Goal: Transaction & Acquisition: Purchase product/service

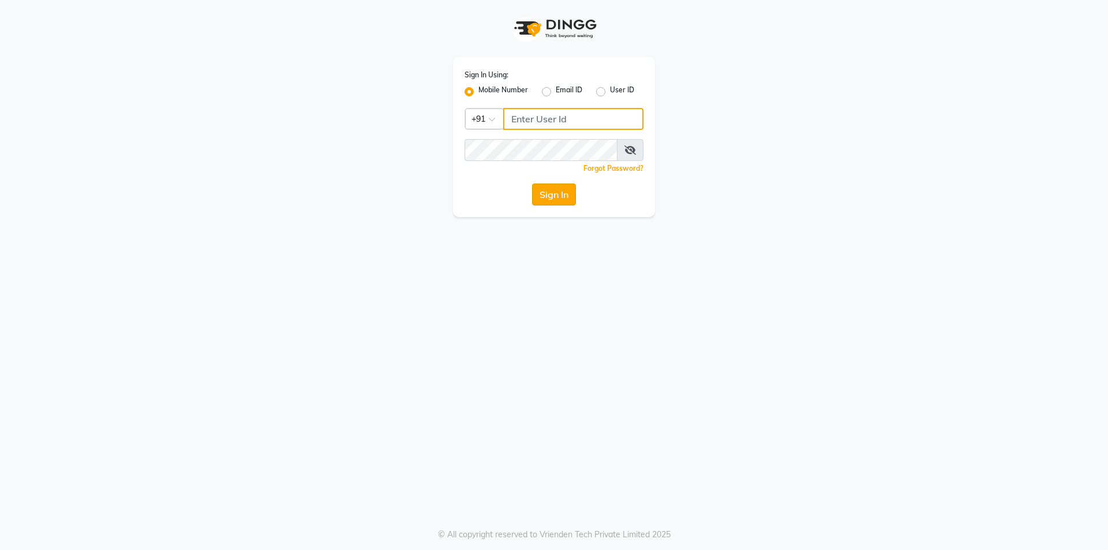
type input "8319161485"
click at [562, 197] on button "Sign In" at bounding box center [554, 195] width 44 height 22
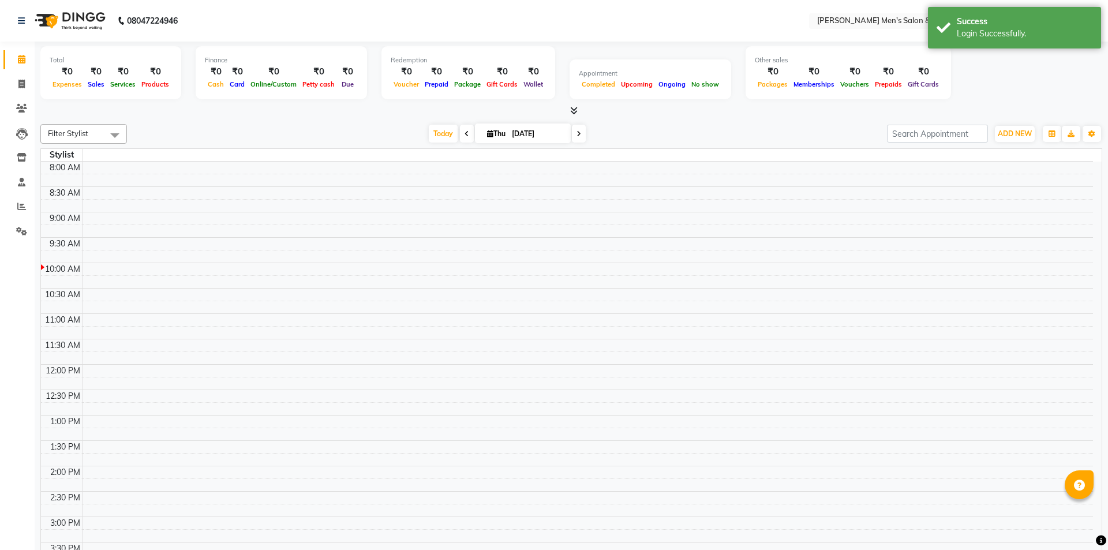
select select "en"
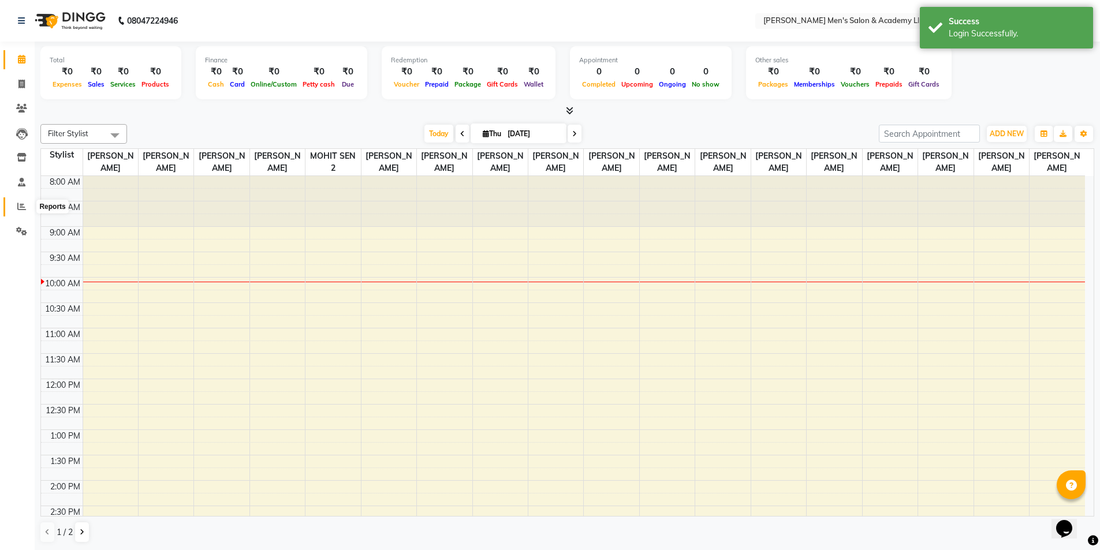
click at [20, 201] on span at bounding box center [22, 206] width 20 height 13
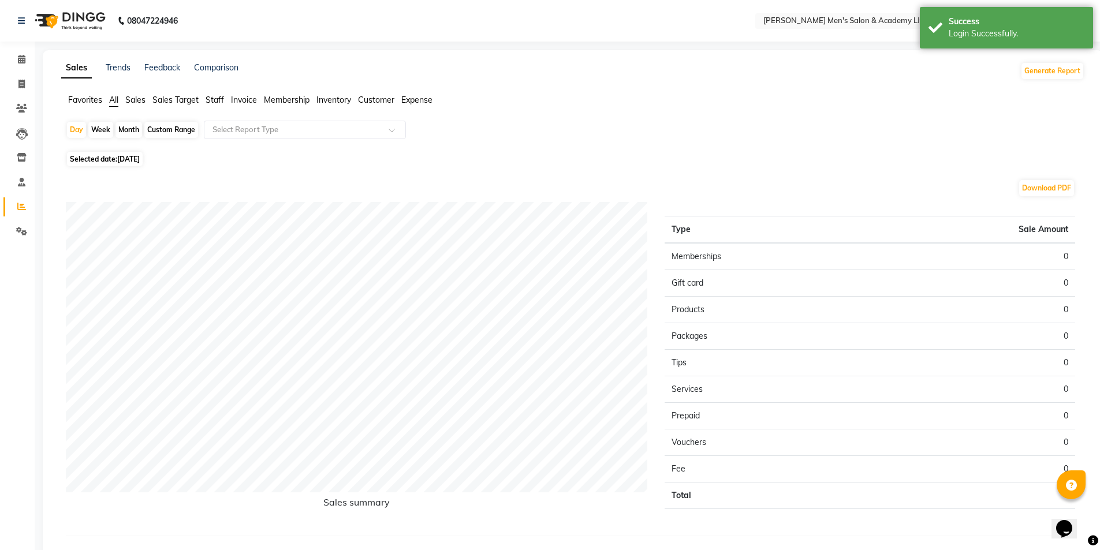
click at [120, 155] on span "[DATE]" at bounding box center [128, 159] width 23 height 9
select select "9"
select select "2025"
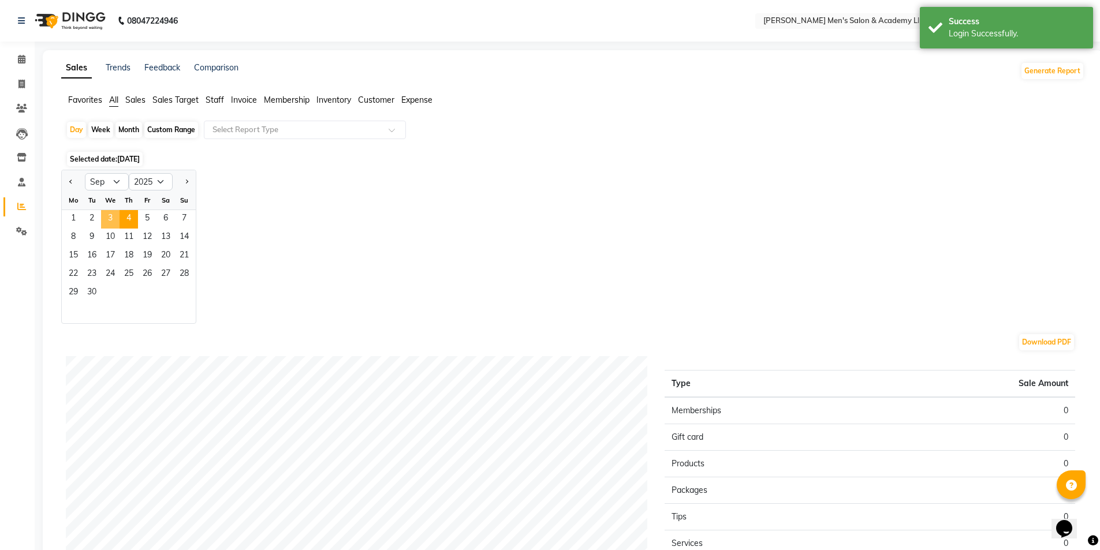
click at [105, 226] on span "3" at bounding box center [110, 219] width 18 height 18
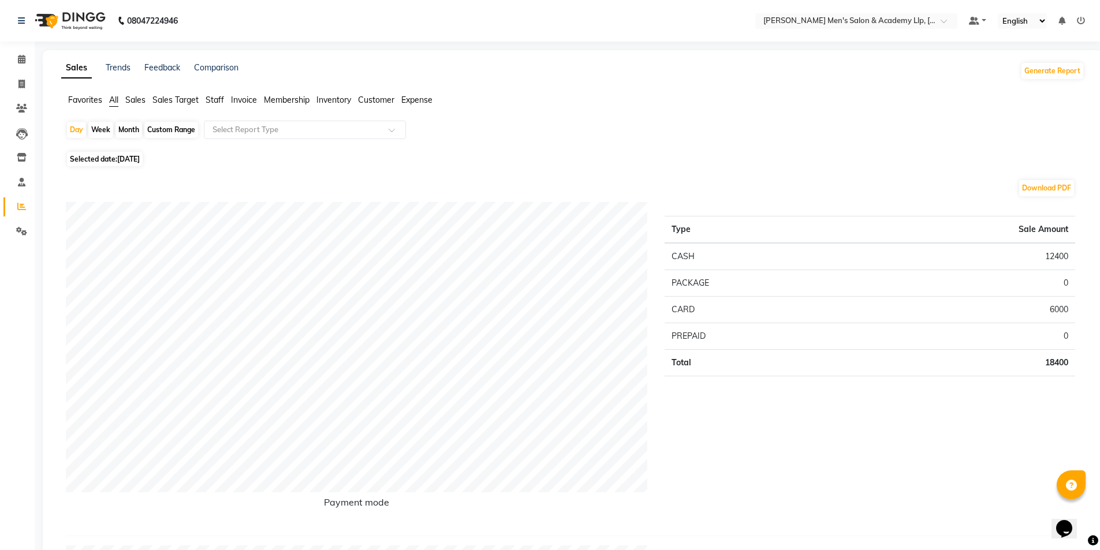
drag, startPoint x: 218, startPoint y: 98, endPoint x: 221, endPoint y: 107, distance: 9.1
click at [218, 99] on span "Staff" at bounding box center [214, 100] width 18 height 10
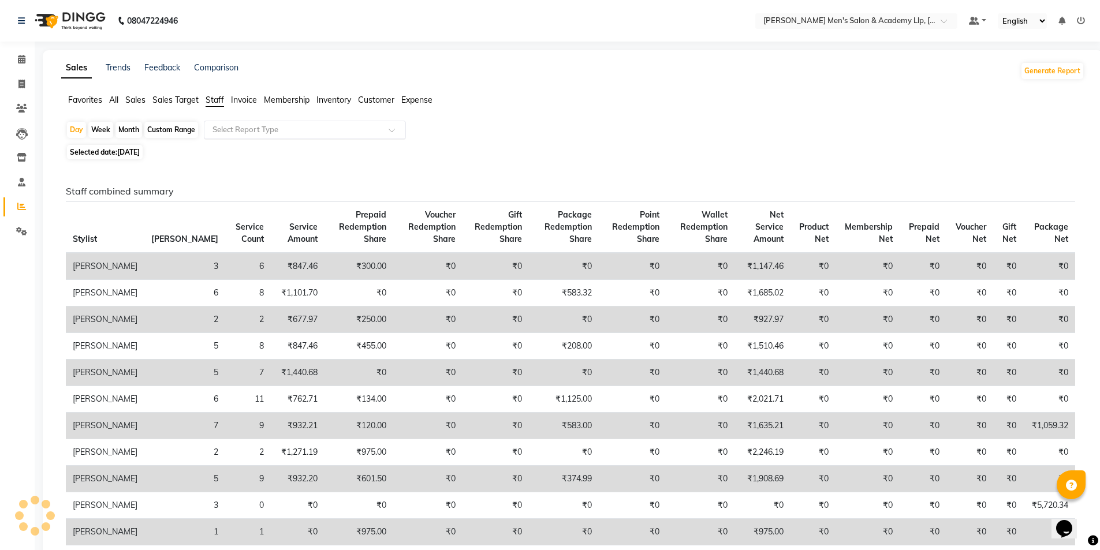
drag, startPoint x: 227, startPoint y: 121, endPoint x: 230, endPoint y: 128, distance: 7.3
click at [229, 126] on div "Select Report Type" at bounding box center [305, 130] width 202 height 18
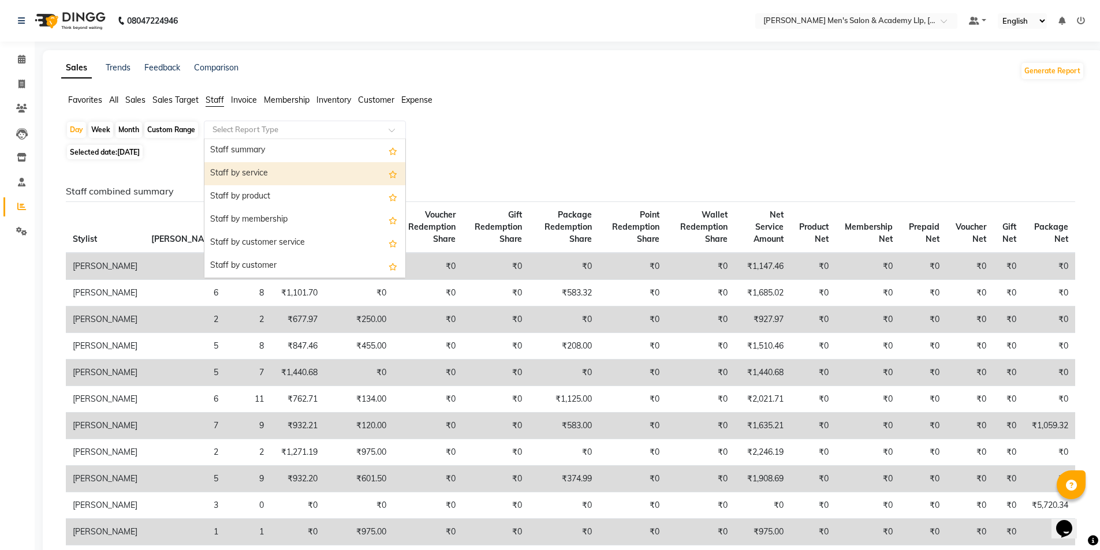
click at [245, 174] on div "Staff by service" at bounding box center [304, 173] width 201 height 23
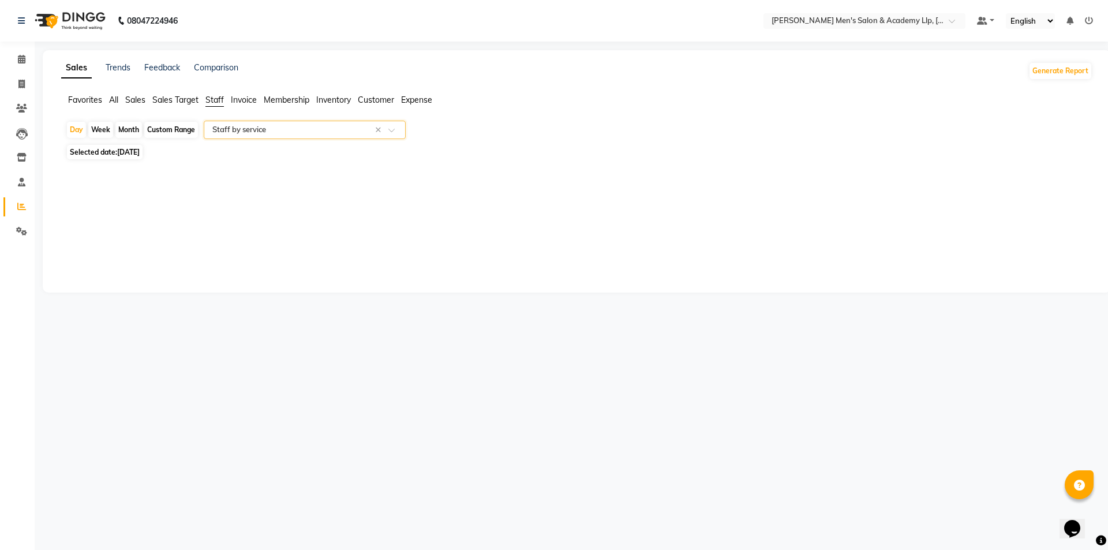
select select "full_report"
select select "csv"
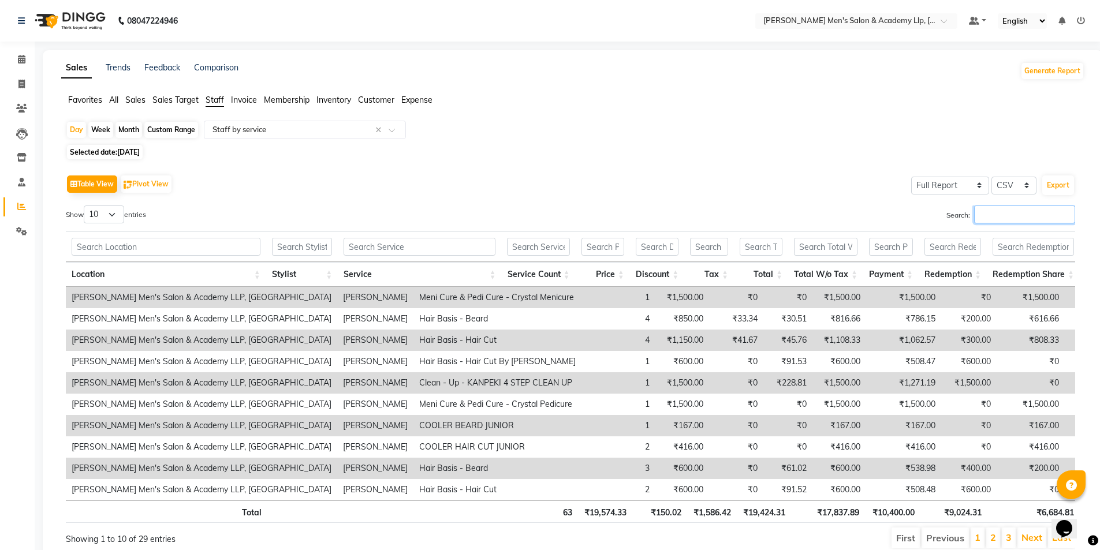
click at [1033, 216] on input "Search:" at bounding box center [1024, 214] width 101 height 18
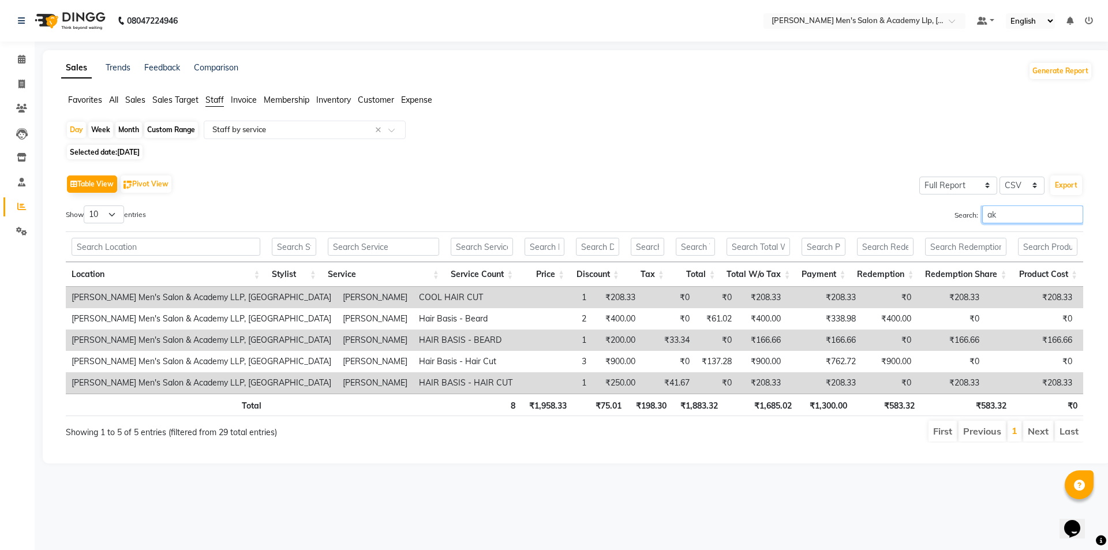
type input "a"
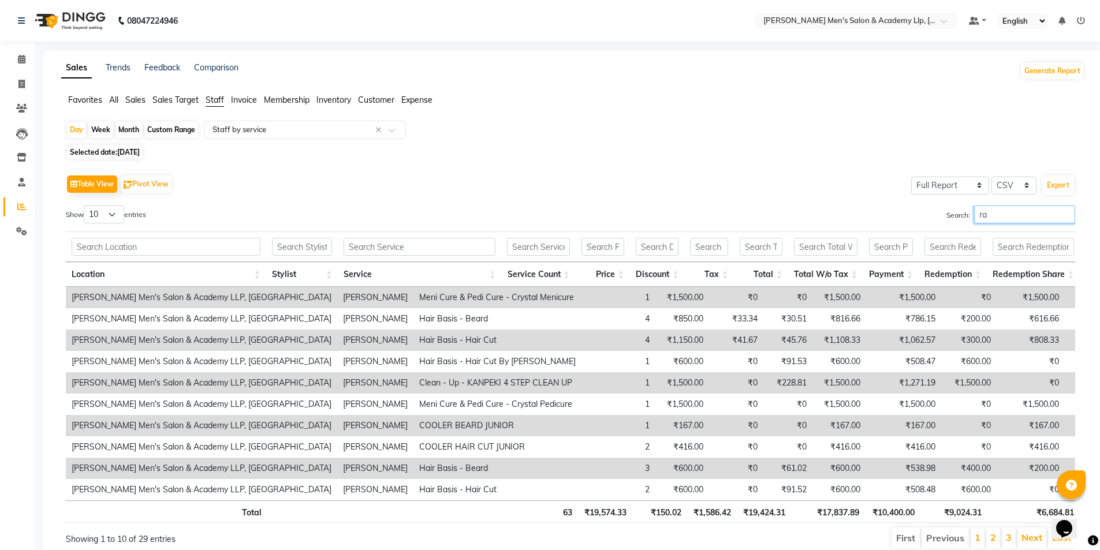
type input "r"
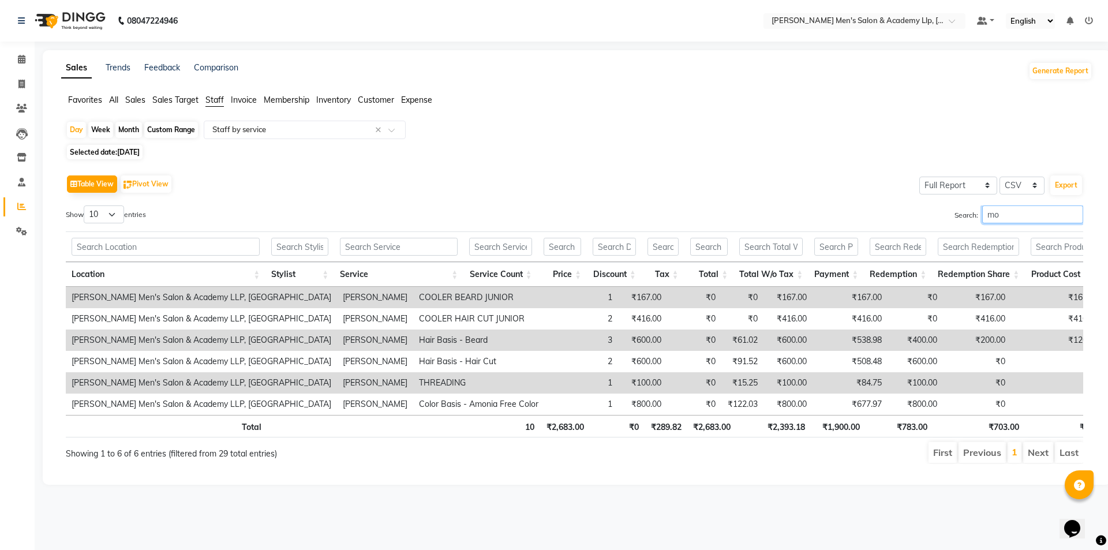
type input "m"
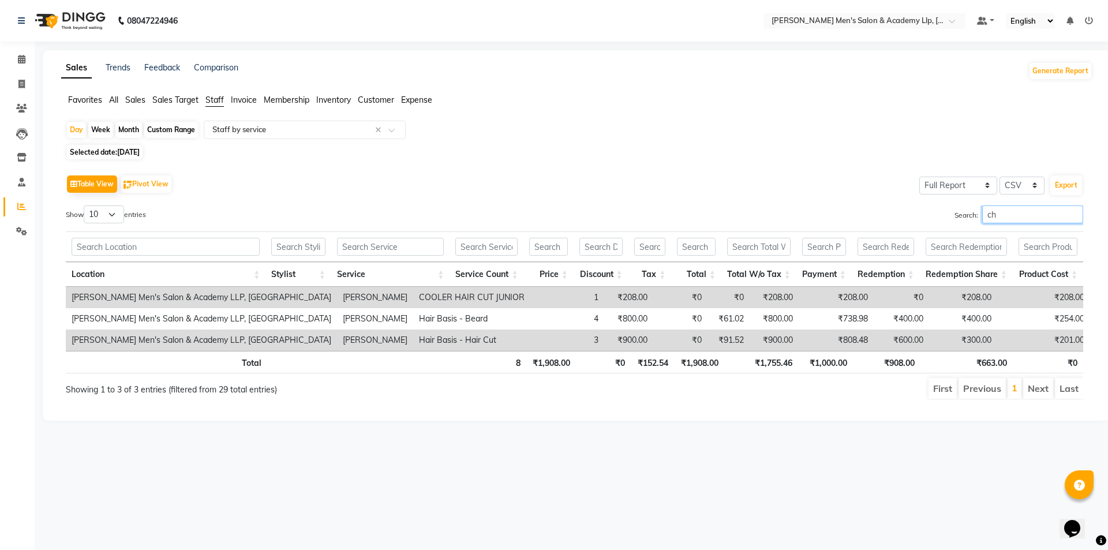
type input "c"
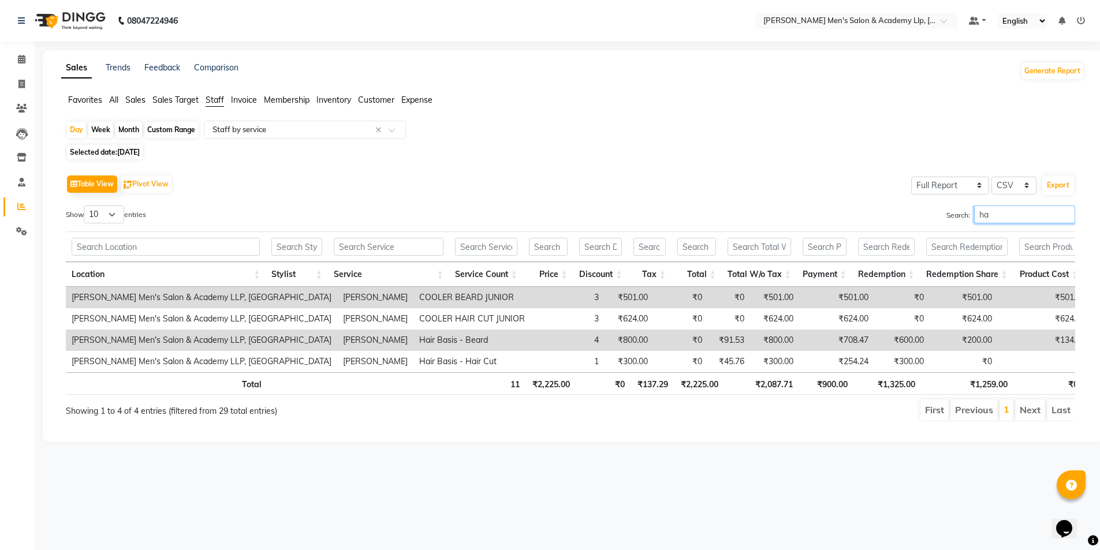
type input "h"
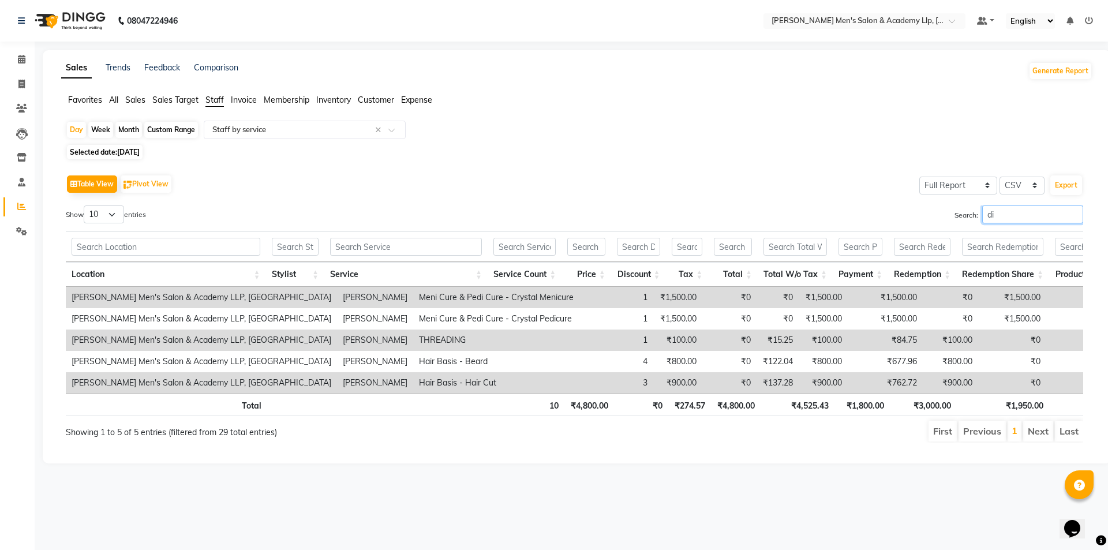
type input "d"
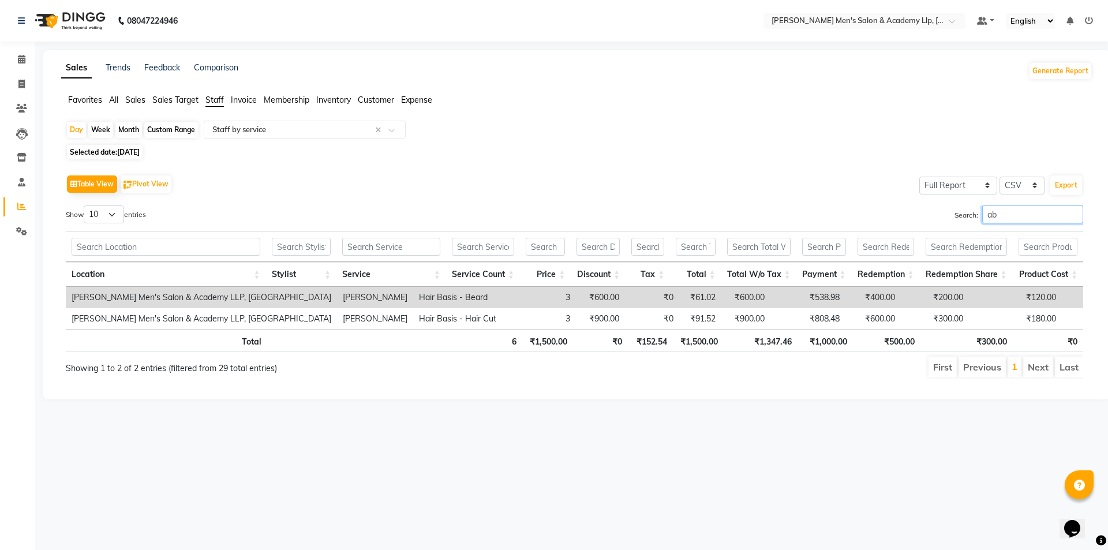
type input "a"
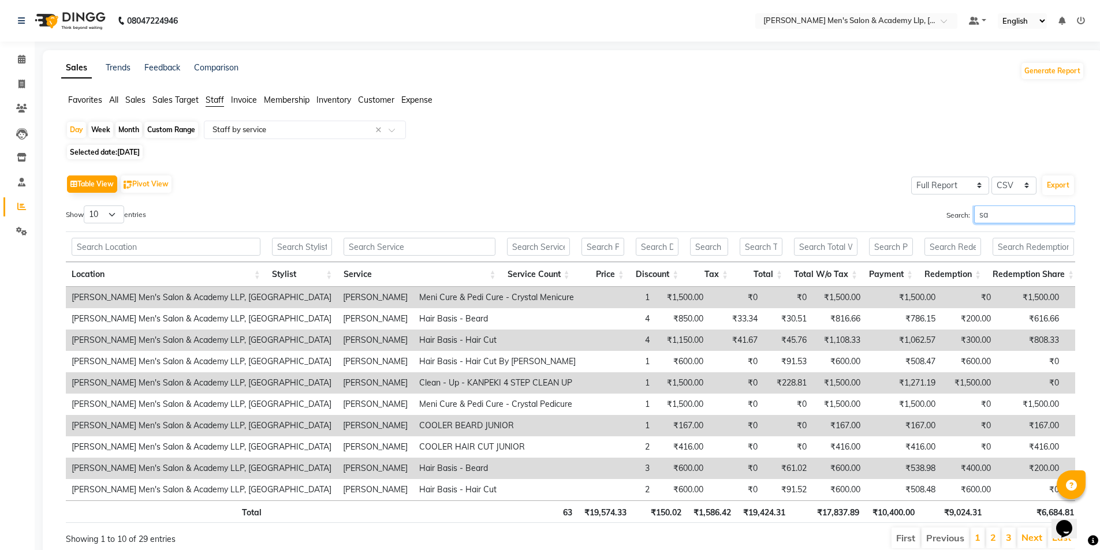
type input "s"
click at [285, 134] on input "text" at bounding box center [293, 130] width 166 height 12
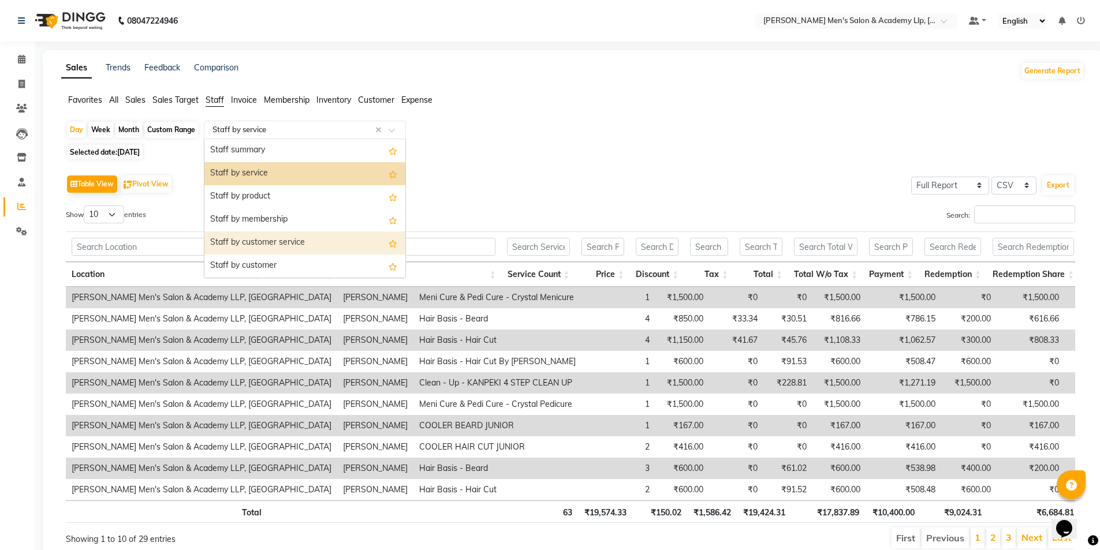
click at [286, 238] on div "Staff by customer service" at bounding box center [304, 242] width 201 height 23
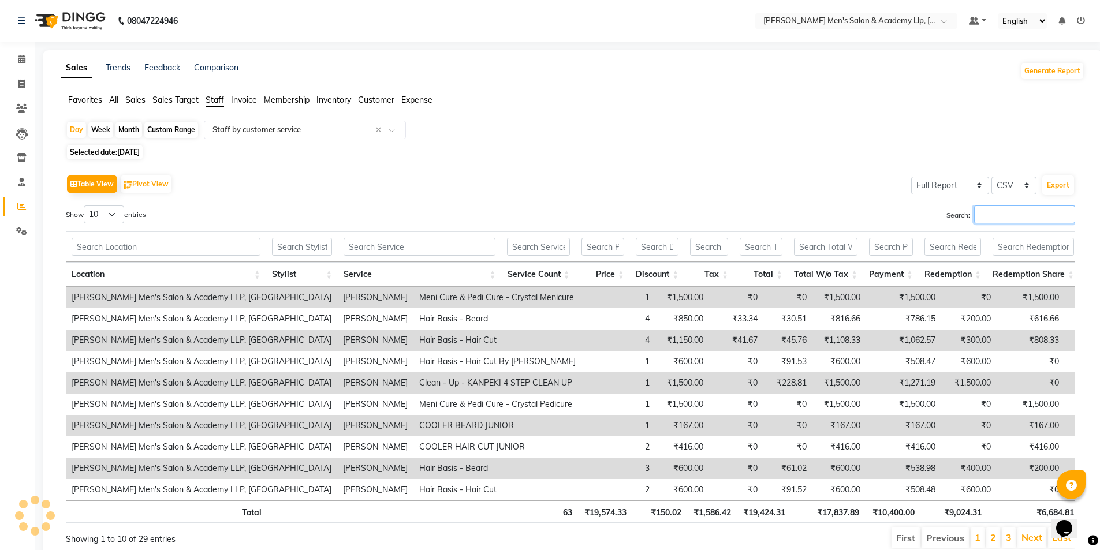
click at [1000, 218] on input "Search:" at bounding box center [1024, 214] width 101 height 18
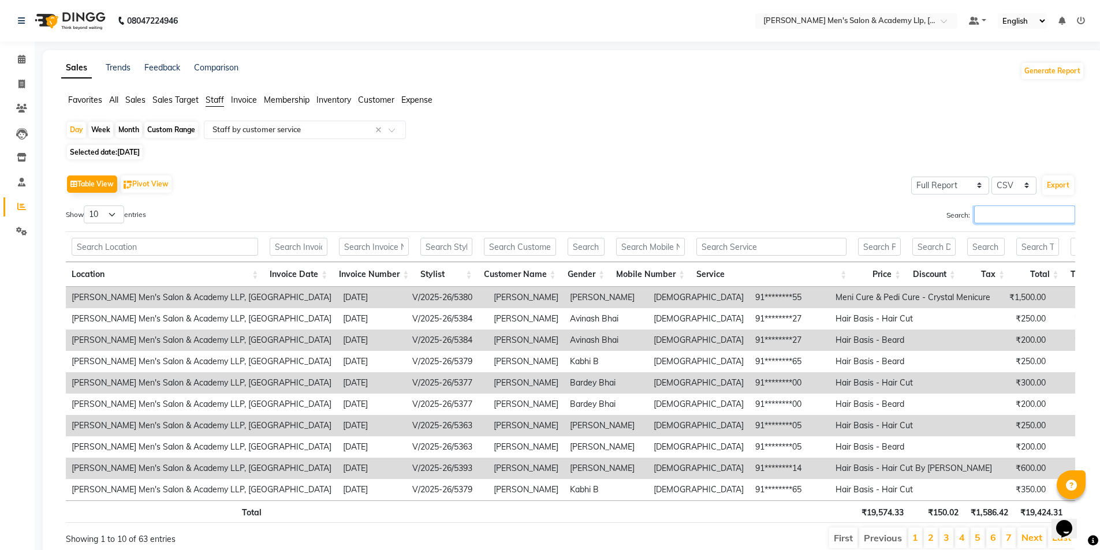
click at [1001, 215] on input "Search:" at bounding box center [1024, 214] width 101 height 18
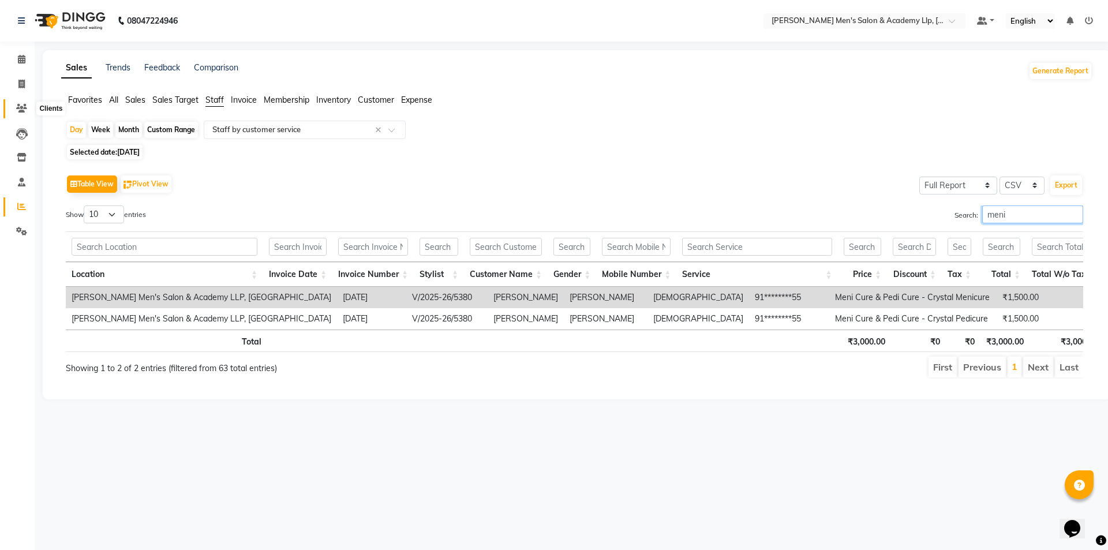
type input "meni"
click at [16, 109] on icon at bounding box center [21, 108] width 11 height 9
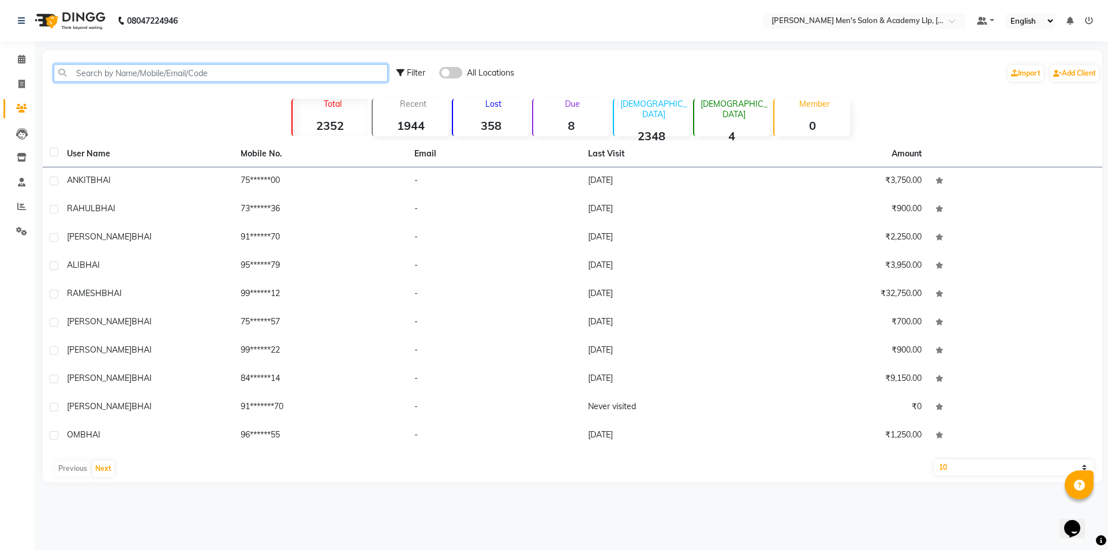
click at [236, 68] on input "text" at bounding box center [221, 73] width 334 height 18
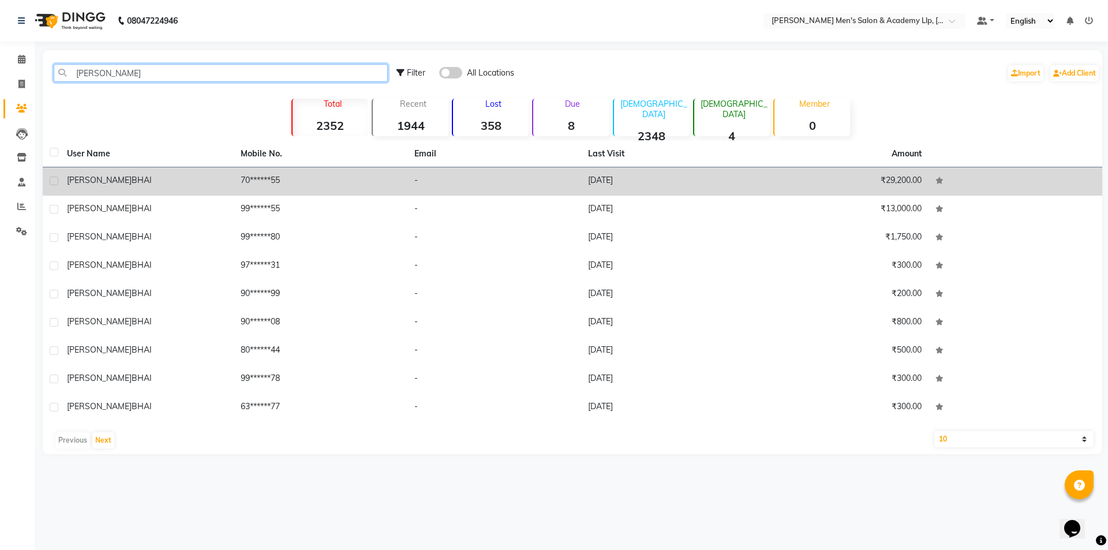
type input "ronak"
click at [754, 179] on td "[DATE]" at bounding box center [668, 181] width 174 height 28
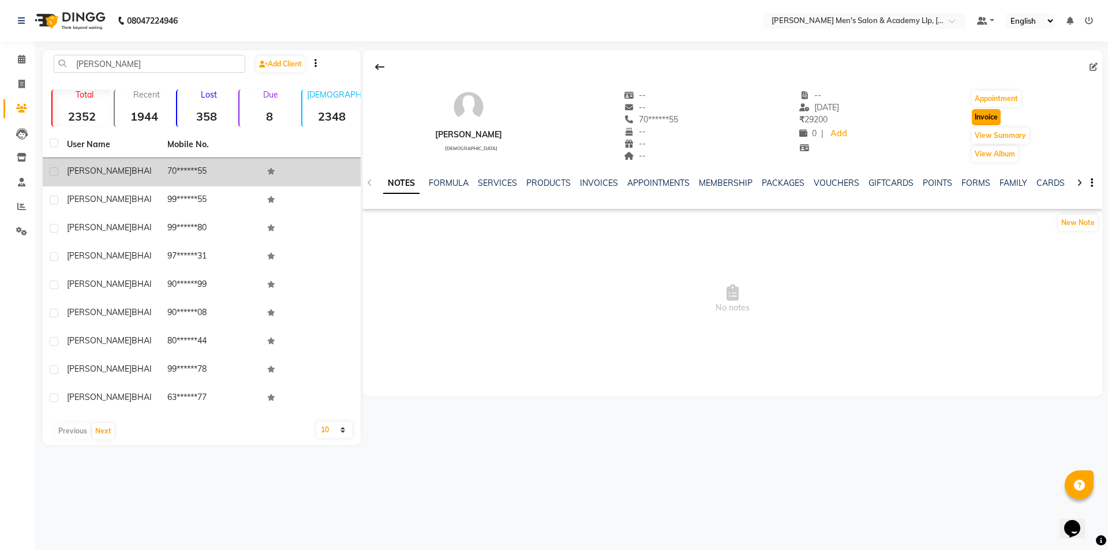
click at [980, 121] on button "Invoice" at bounding box center [986, 117] width 29 height 16
select select "service"
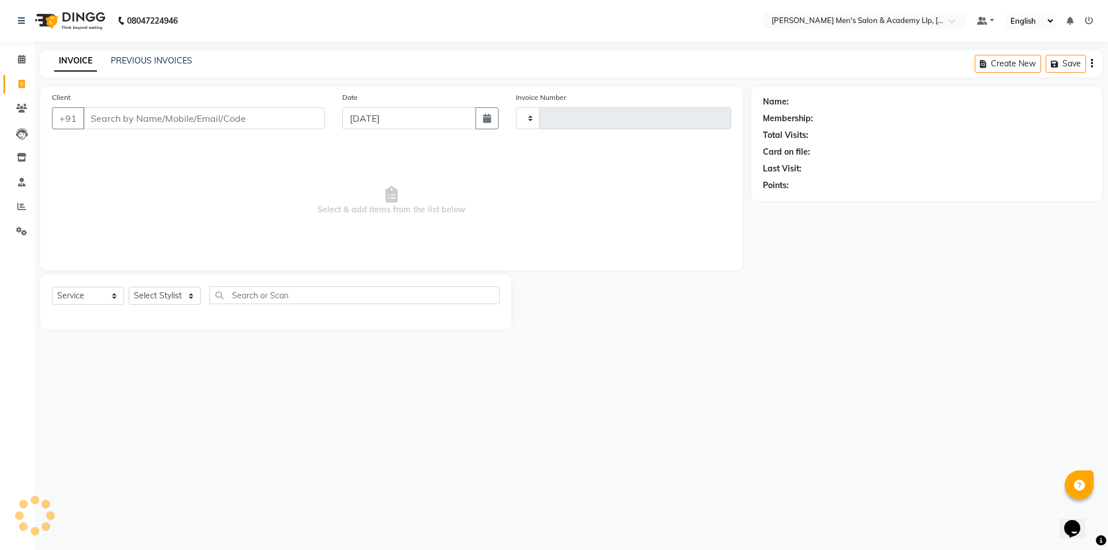
type input "5402"
select select "8248"
type input "70******55"
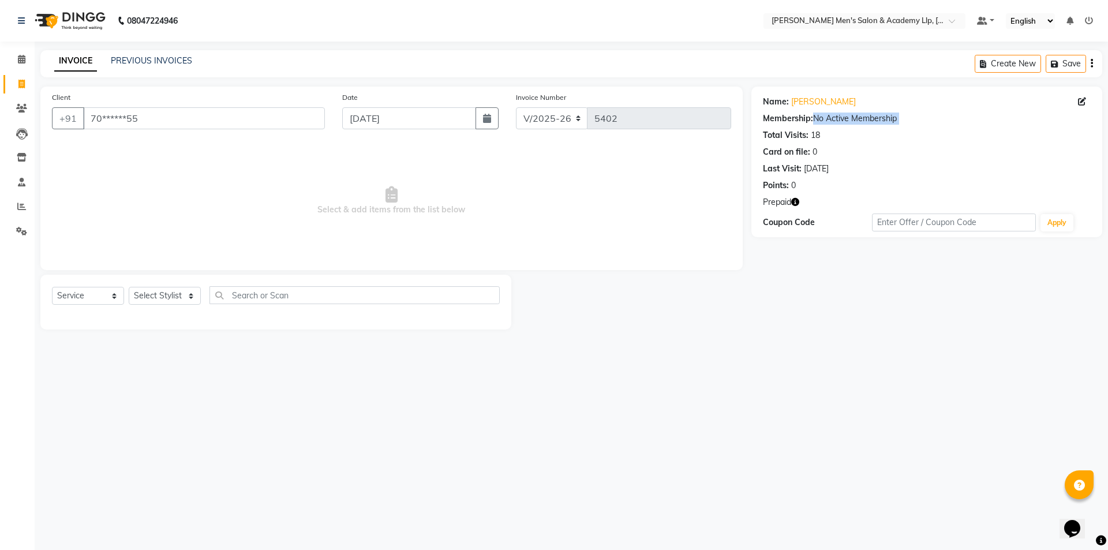
click at [796, 199] on icon "button" at bounding box center [795, 202] width 8 height 8
click at [121, 58] on link "PREVIOUS INVOICES" at bounding box center [151, 60] width 81 height 10
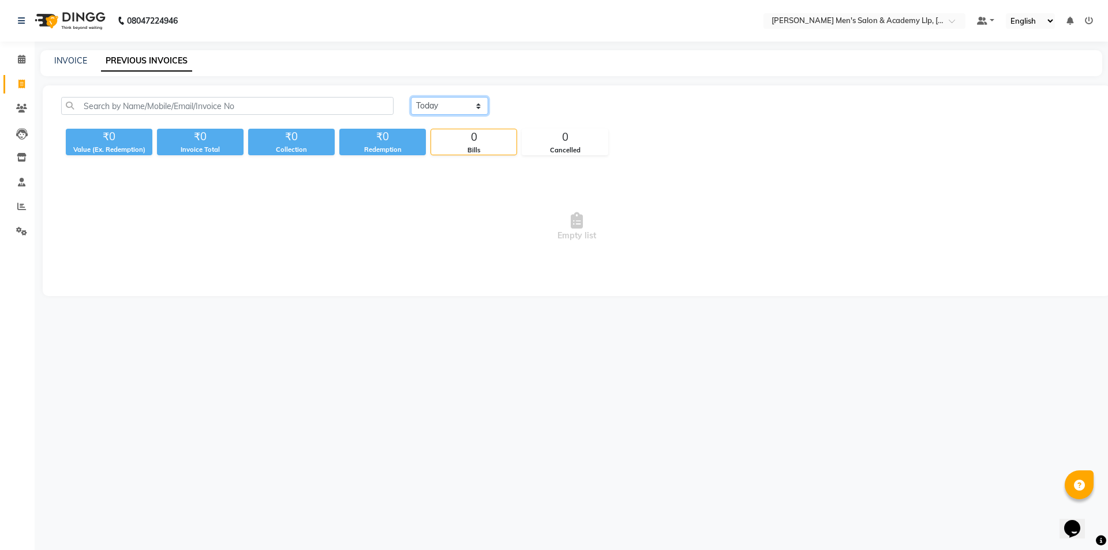
click at [455, 110] on select "[DATE] [DATE] Custom Range" at bounding box center [449, 106] width 77 height 18
select select "[DATE]"
click at [411, 97] on select "[DATE] [DATE] Custom Range" at bounding box center [449, 106] width 77 height 18
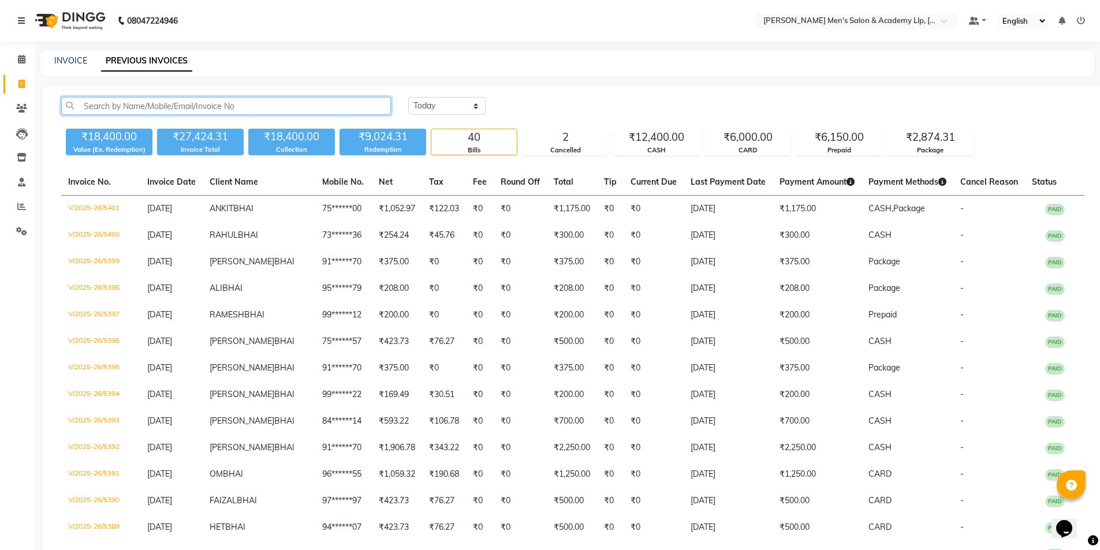
click at [142, 99] on input "text" at bounding box center [226, 106] width 330 height 18
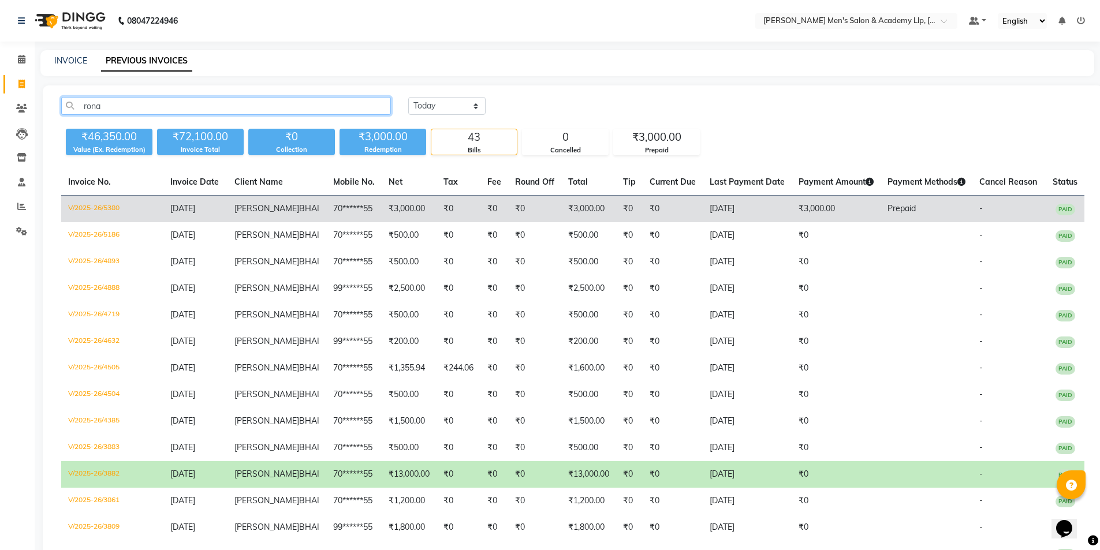
type input "rona"
click at [793, 222] on td "₹3,000.00" at bounding box center [835, 209] width 89 height 27
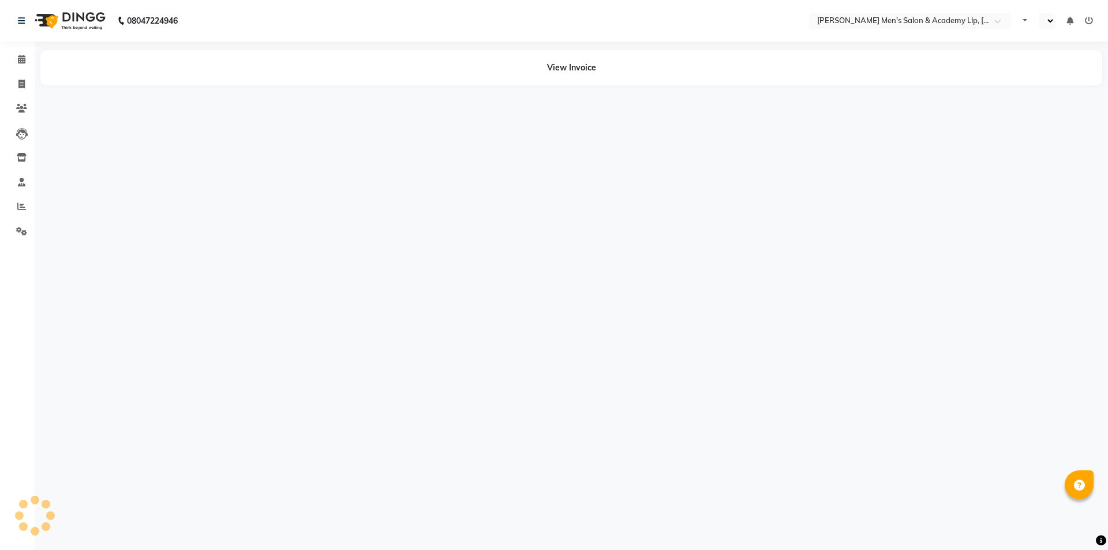
select select "en"
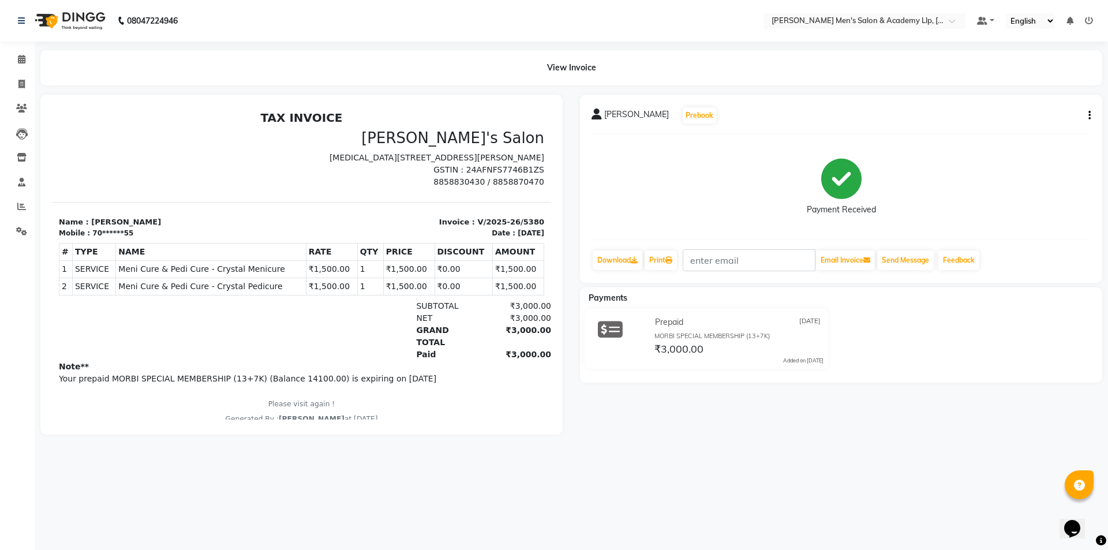
click at [1086, 115] on button "button" at bounding box center [1087, 116] width 7 height 12
click at [1052, 119] on div "Edit Item Staff" at bounding box center [1032, 122] width 79 height 14
select select
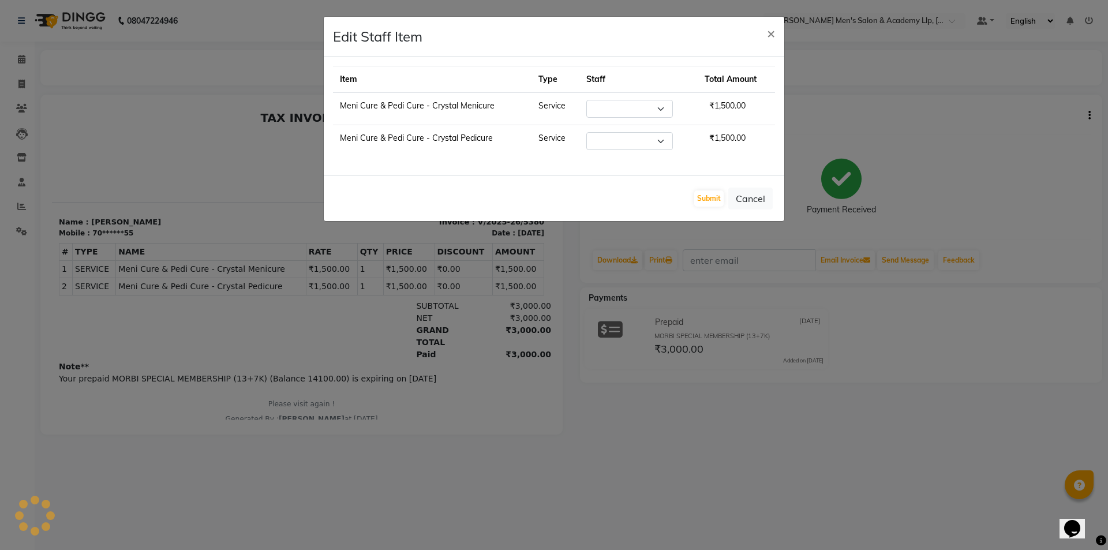
select select "78796"
click at [616, 137] on select "Select ABHISHEK SEN AKKI SEN [PERSON_NAME] [PERSON_NAME] [PERSON_NAME] [PERSON_…" at bounding box center [629, 141] width 87 height 18
select select "78796"
click at [586, 132] on select "Select ABHISHEK SEN AKKI SEN [PERSON_NAME] [PERSON_NAME] [PERSON_NAME] [PERSON_…" at bounding box center [629, 141] width 87 height 18
click at [707, 193] on button "Submit" at bounding box center [708, 198] width 29 height 16
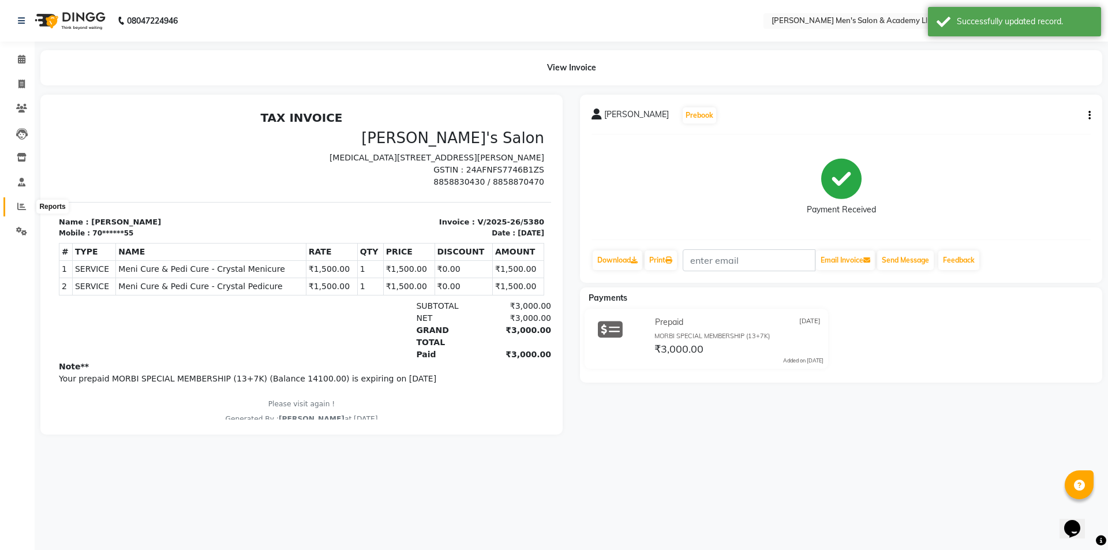
click at [25, 208] on span at bounding box center [22, 206] width 20 height 13
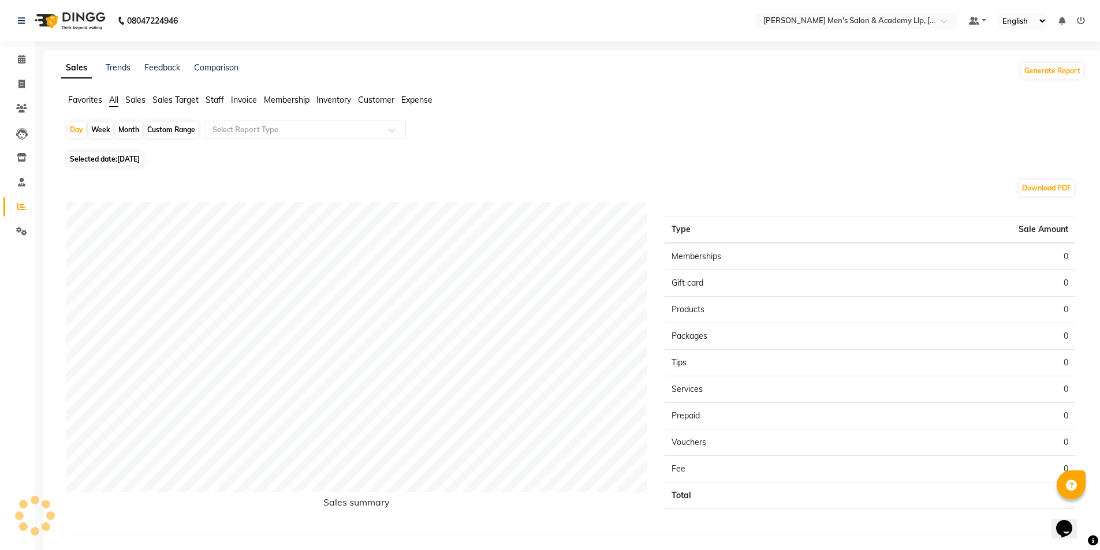
click at [138, 164] on span "Selected date: [DATE]" at bounding box center [105, 159] width 76 height 14
select select "9"
select select "2025"
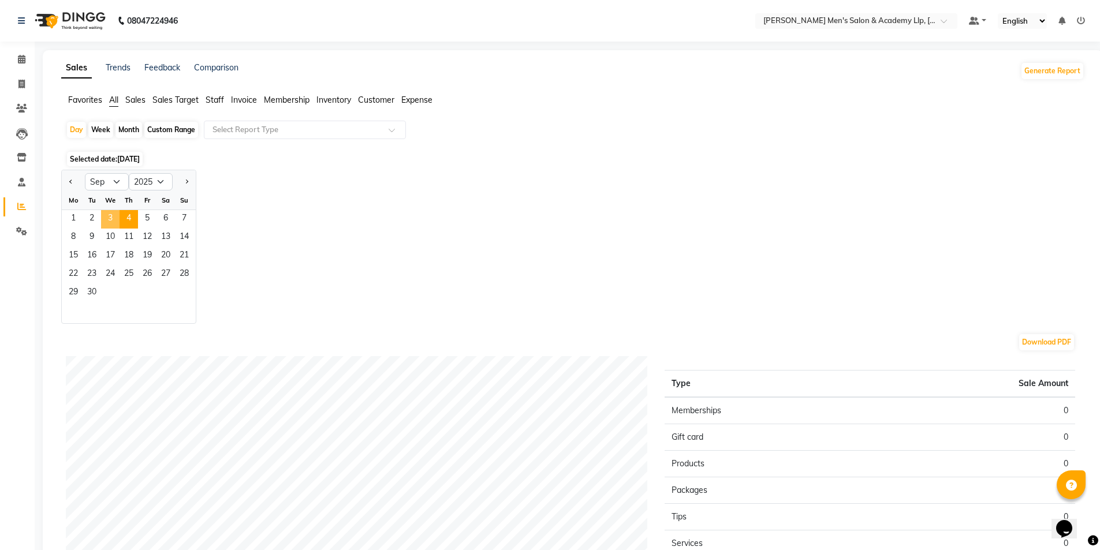
click at [114, 218] on span "3" at bounding box center [110, 219] width 18 height 18
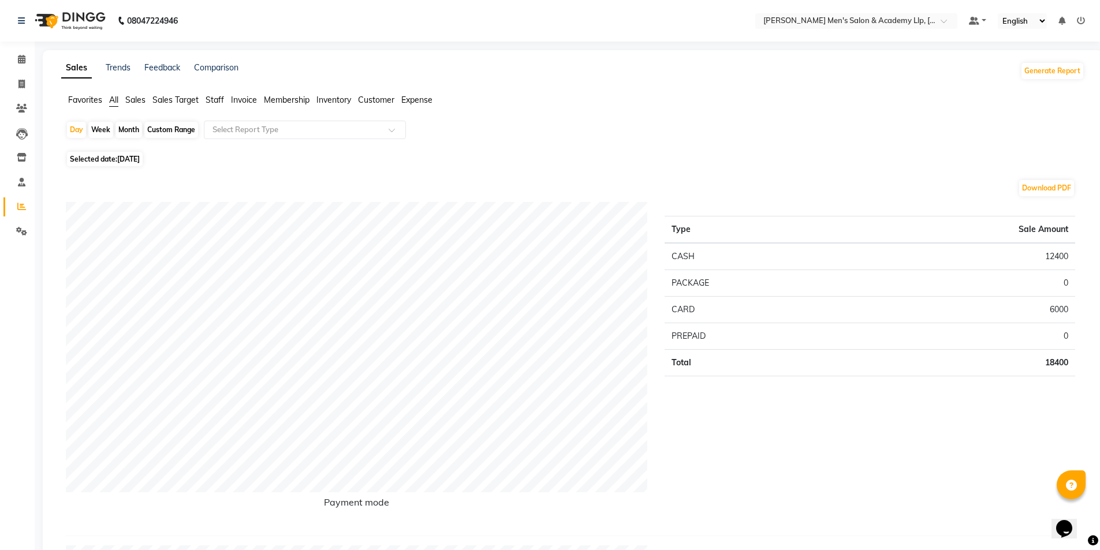
click at [222, 104] on span "Staff" at bounding box center [214, 100] width 18 height 10
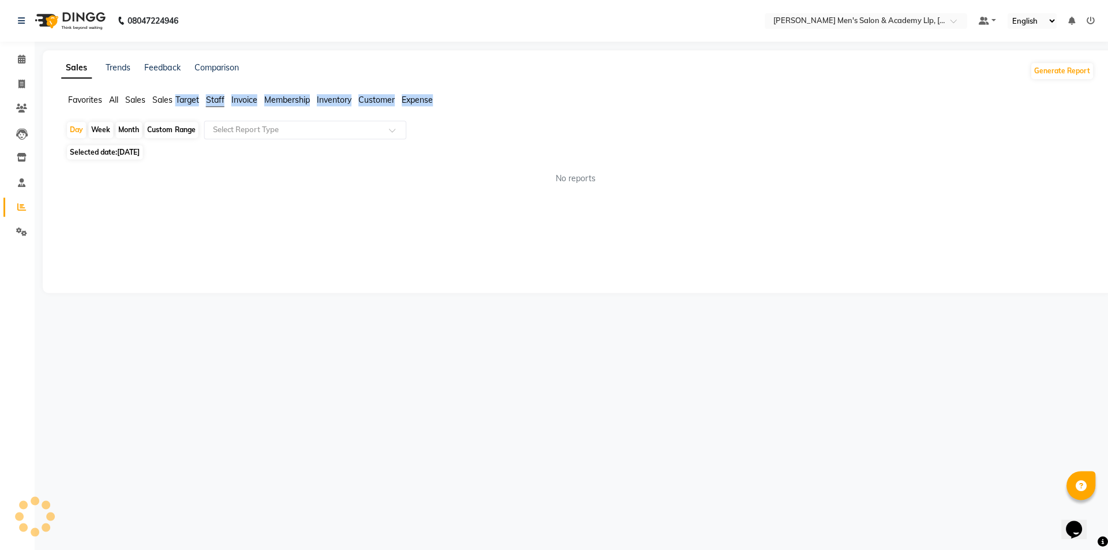
click at [222, 104] on span "Staff" at bounding box center [214, 100] width 18 height 10
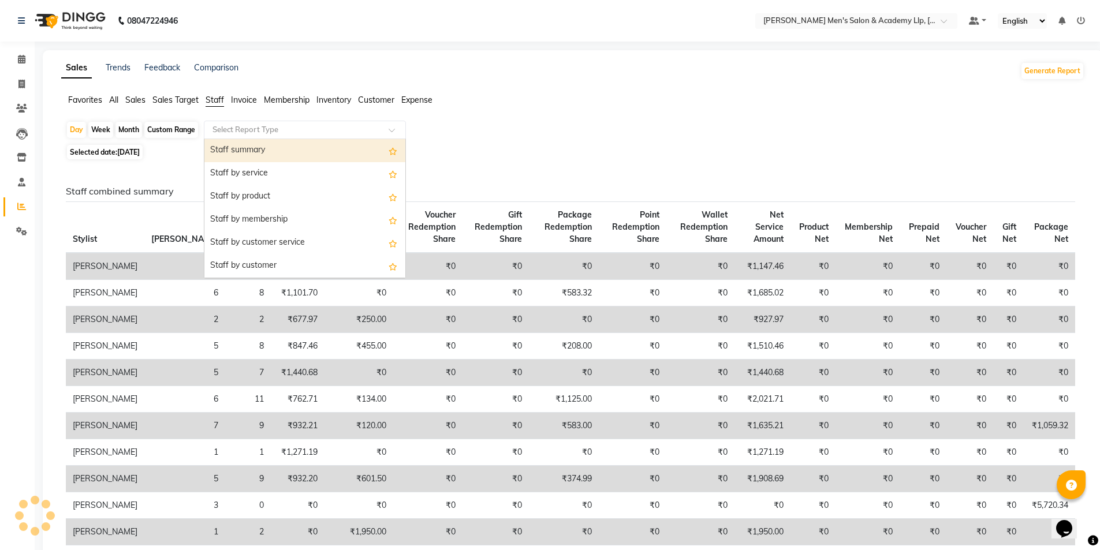
click at [235, 128] on input "text" at bounding box center [293, 130] width 166 height 12
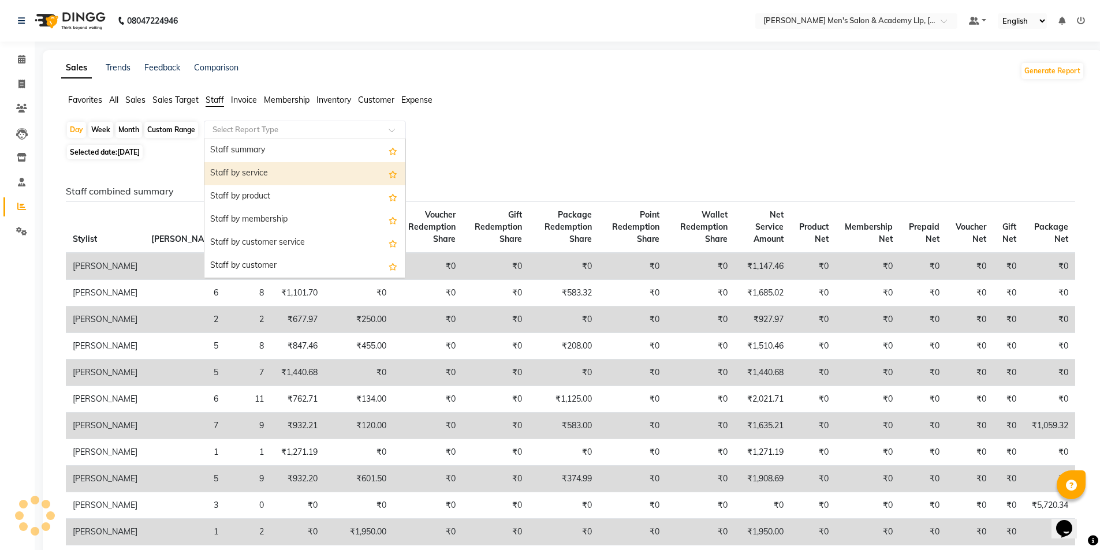
click at [236, 174] on div "Staff by service" at bounding box center [304, 173] width 201 height 23
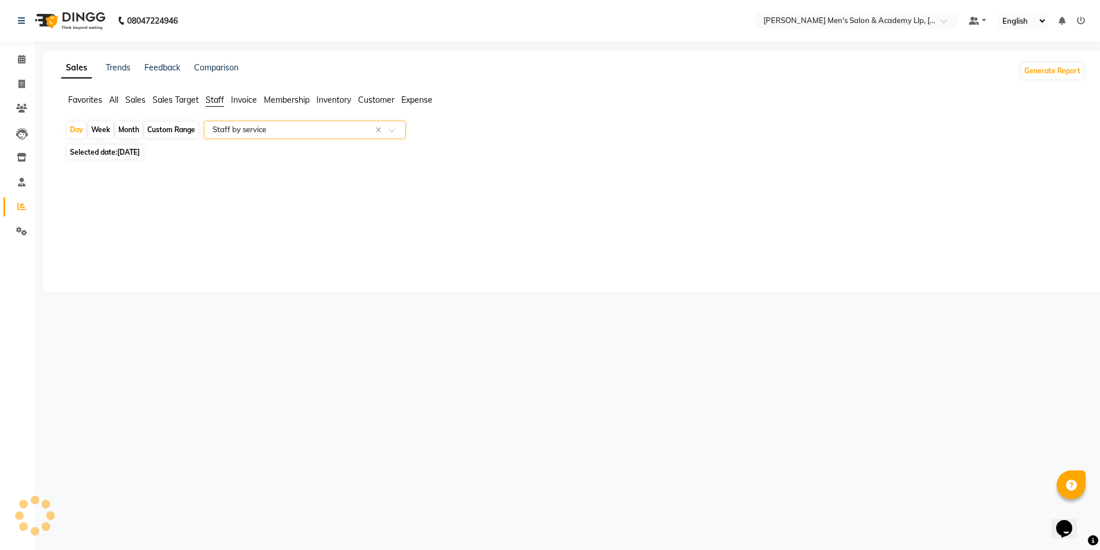
select select "full_report"
select select "csv"
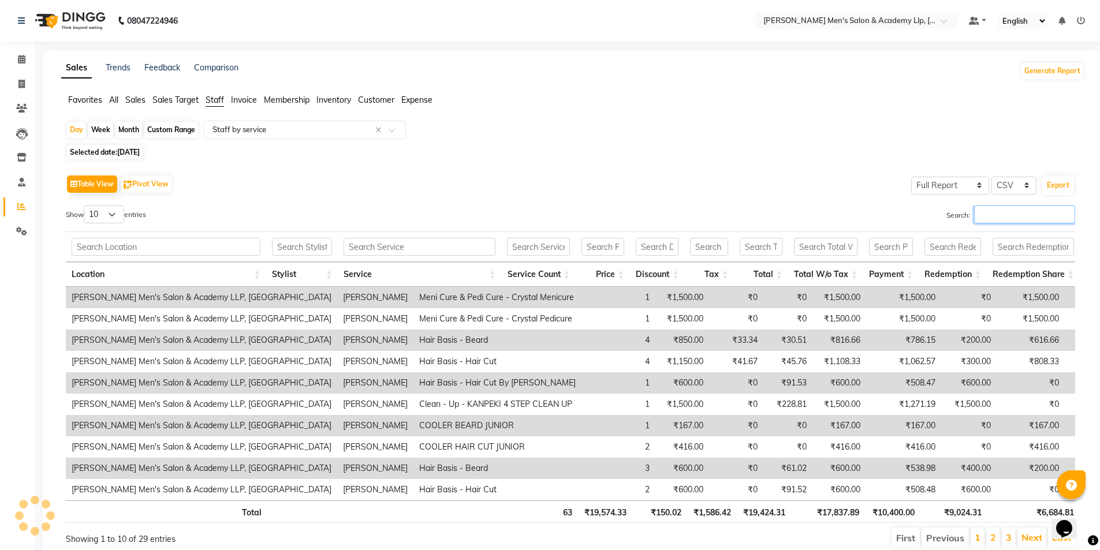
click at [989, 215] on input "Search:" at bounding box center [1024, 214] width 101 height 18
click at [991, 214] on input "Search:" at bounding box center [1024, 214] width 101 height 18
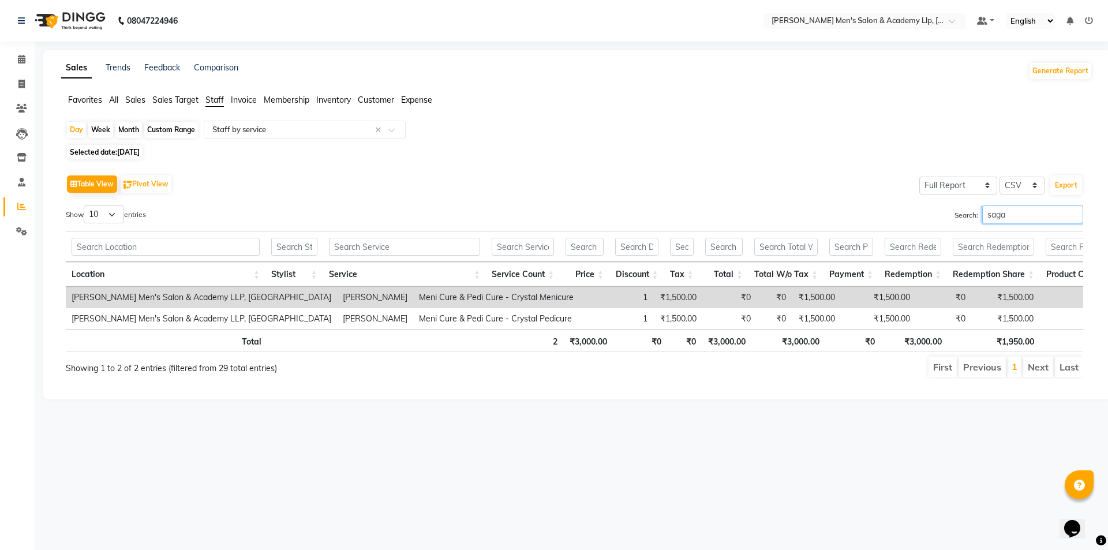
click at [991, 214] on input "saga" at bounding box center [1032, 214] width 101 height 18
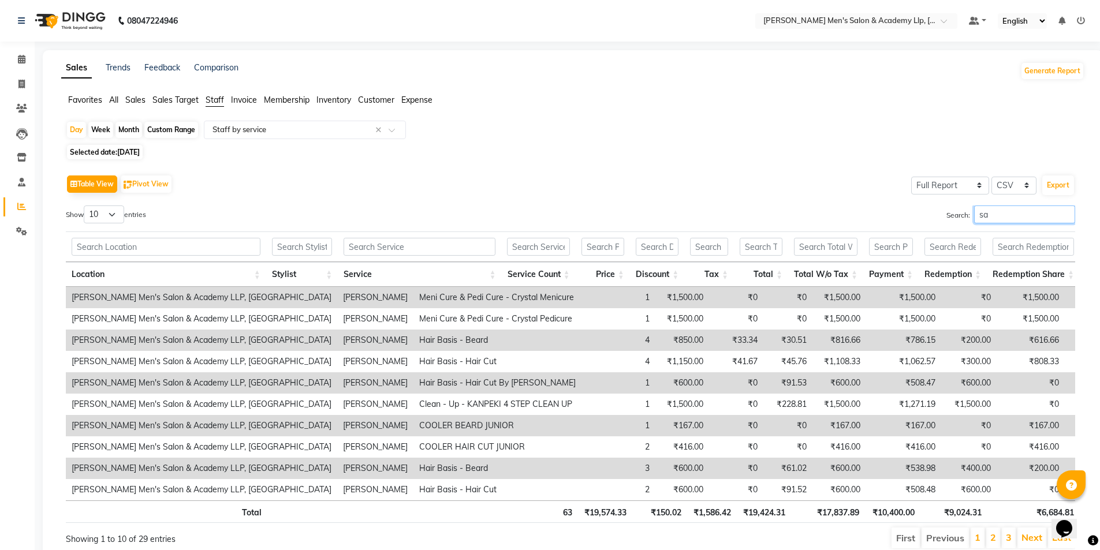
type input "s"
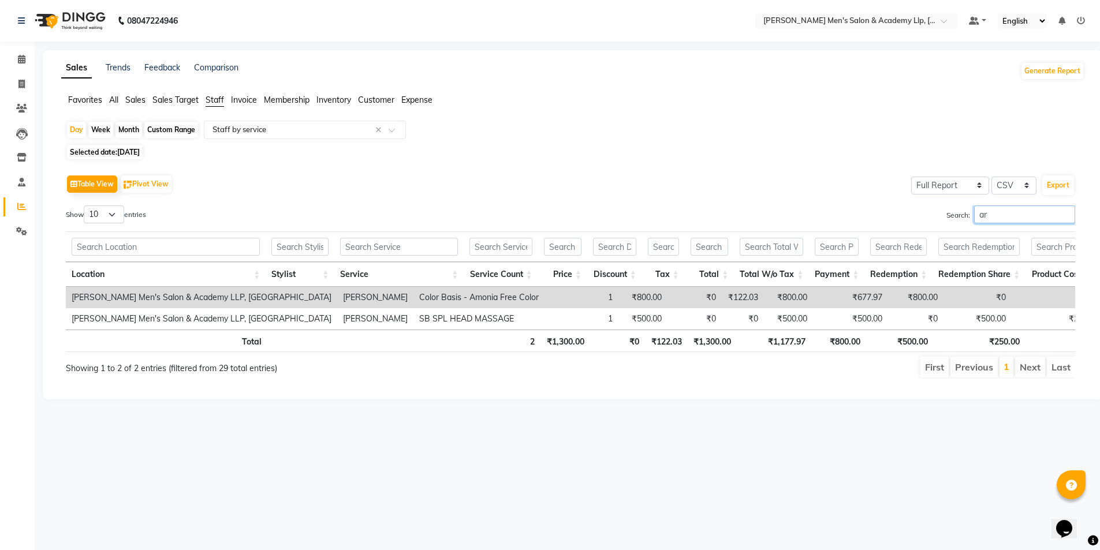
type input "a"
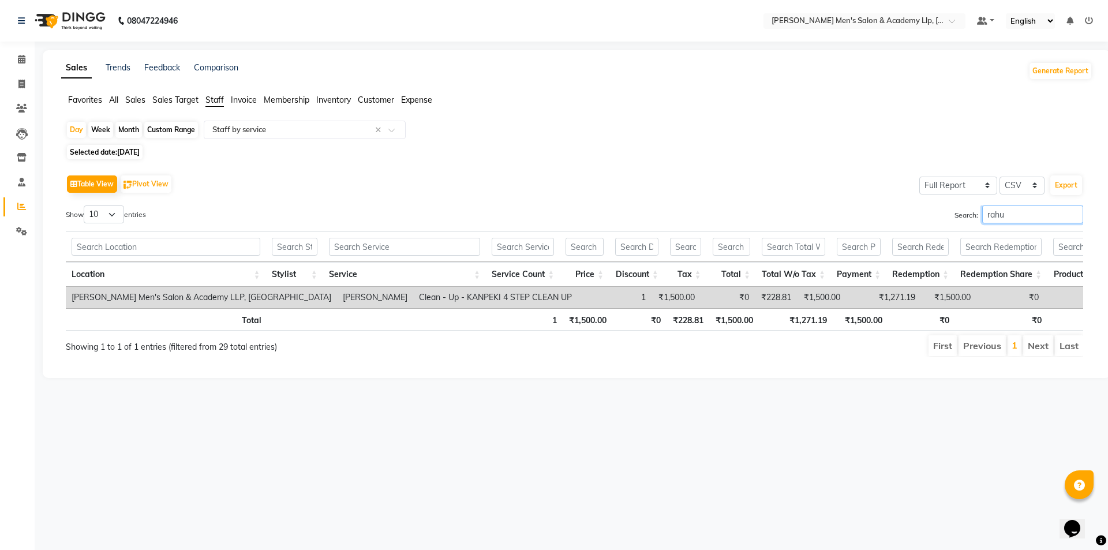
type input "rahu"
click at [112, 99] on span "All" at bounding box center [113, 100] width 9 height 10
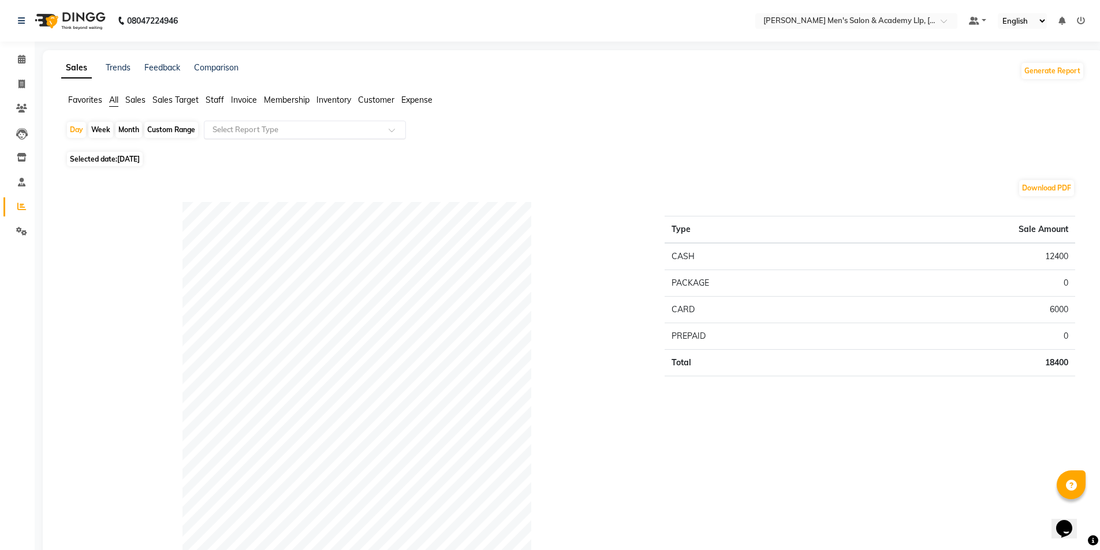
click at [225, 124] on input "text" at bounding box center [293, 130] width 166 height 12
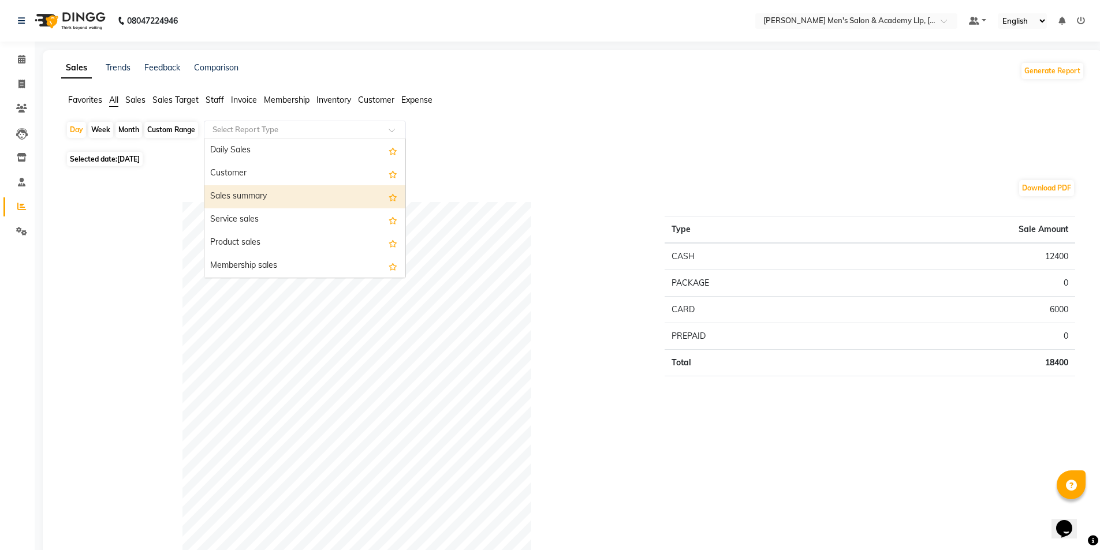
click at [260, 200] on div "Sales summary" at bounding box center [304, 196] width 201 height 23
select select "full_report"
select select "csv"
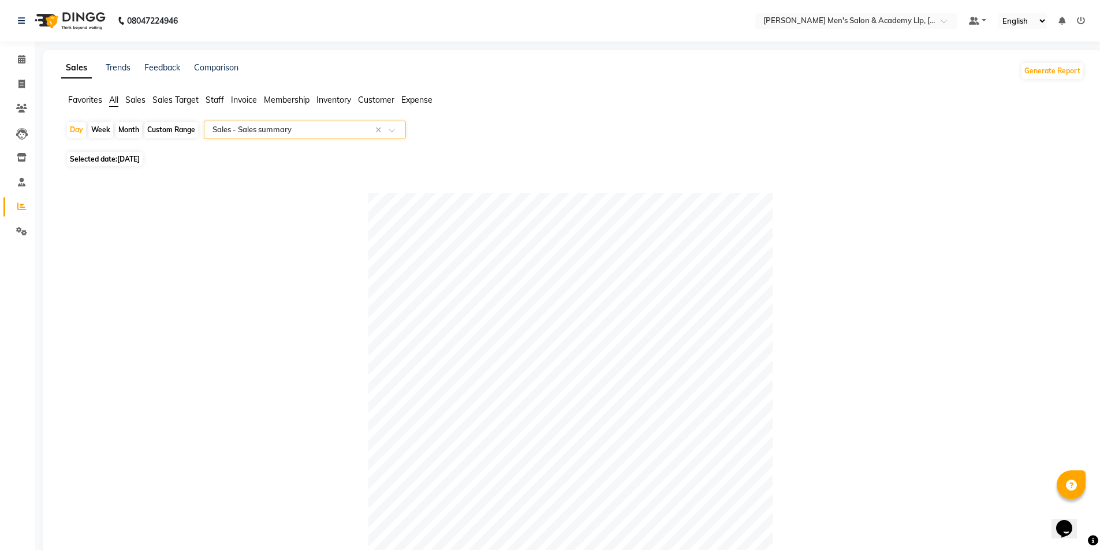
click at [270, 136] on div "Select Report Type × Sales - Sales summary ×" at bounding box center [305, 130] width 202 height 18
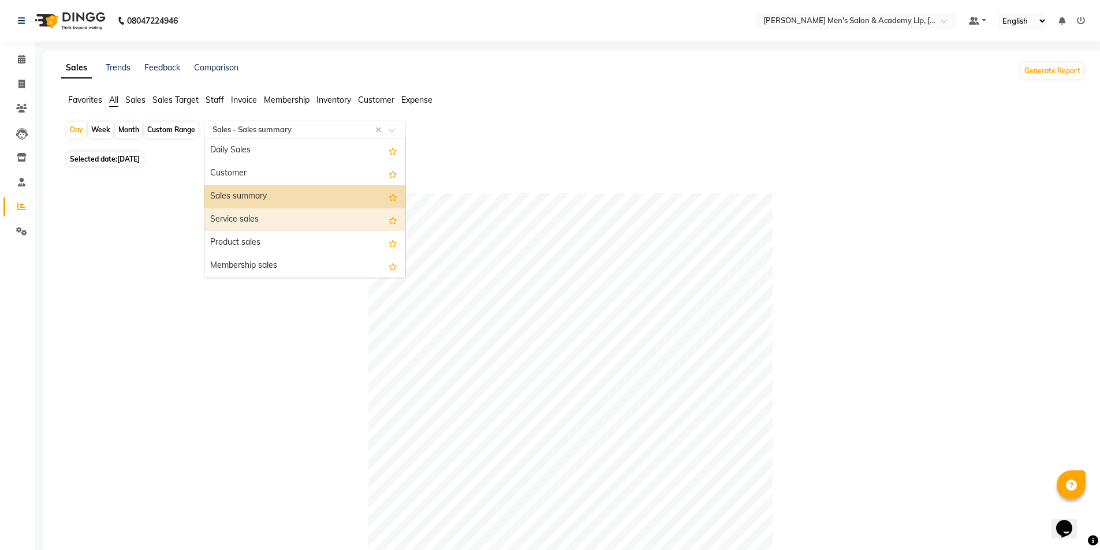
click at [264, 219] on div "Service sales" at bounding box center [304, 219] width 201 height 23
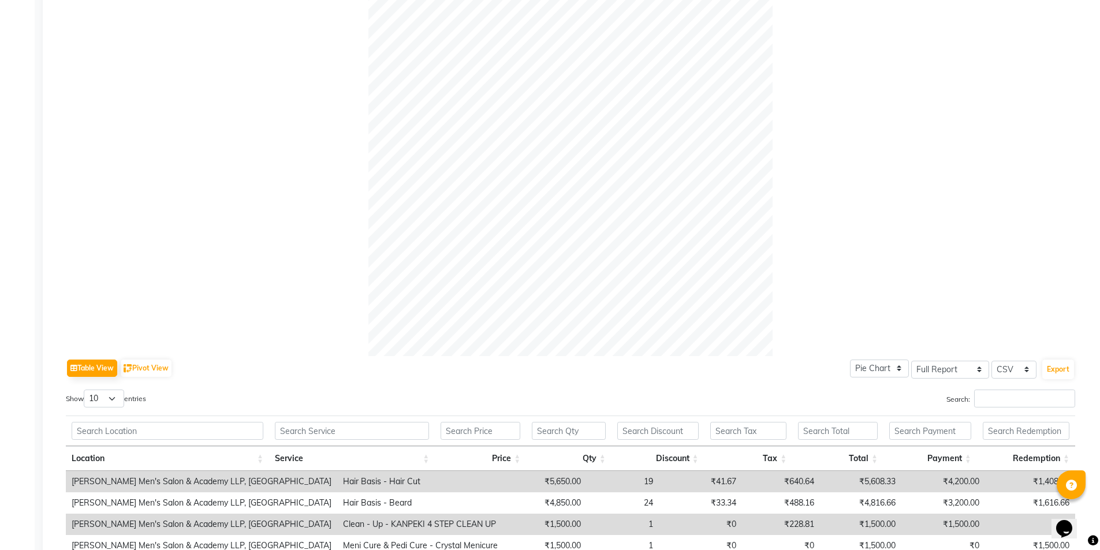
scroll to position [346, 0]
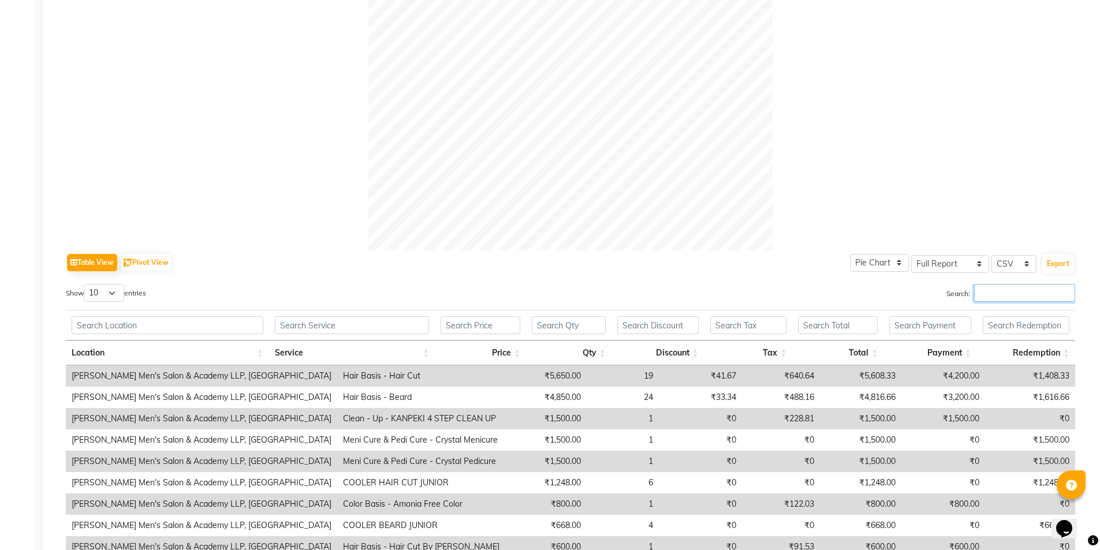
click at [1011, 291] on input "Search:" at bounding box center [1024, 293] width 101 height 18
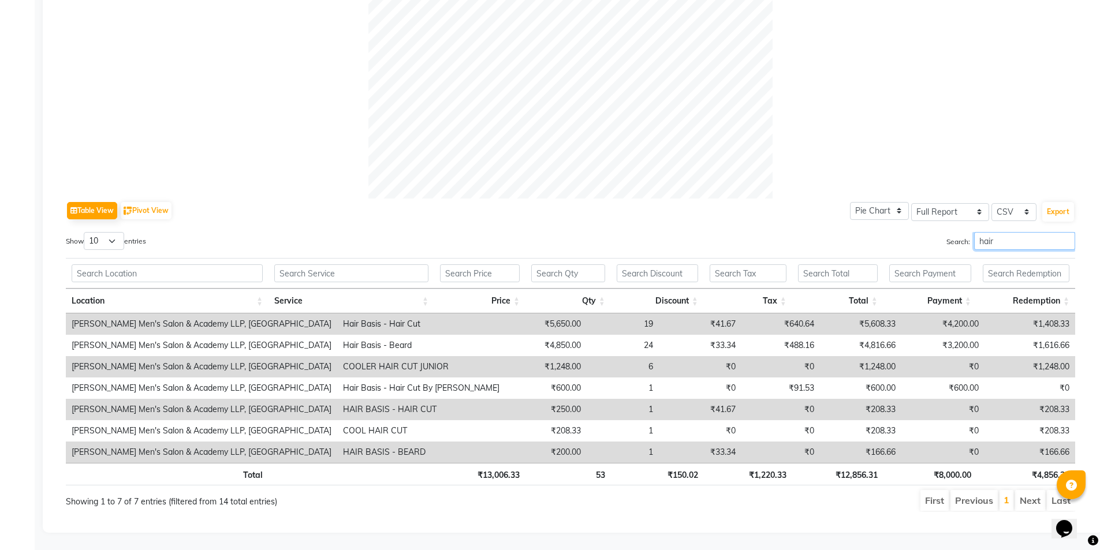
scroll to position [407, 0]
type input "h"
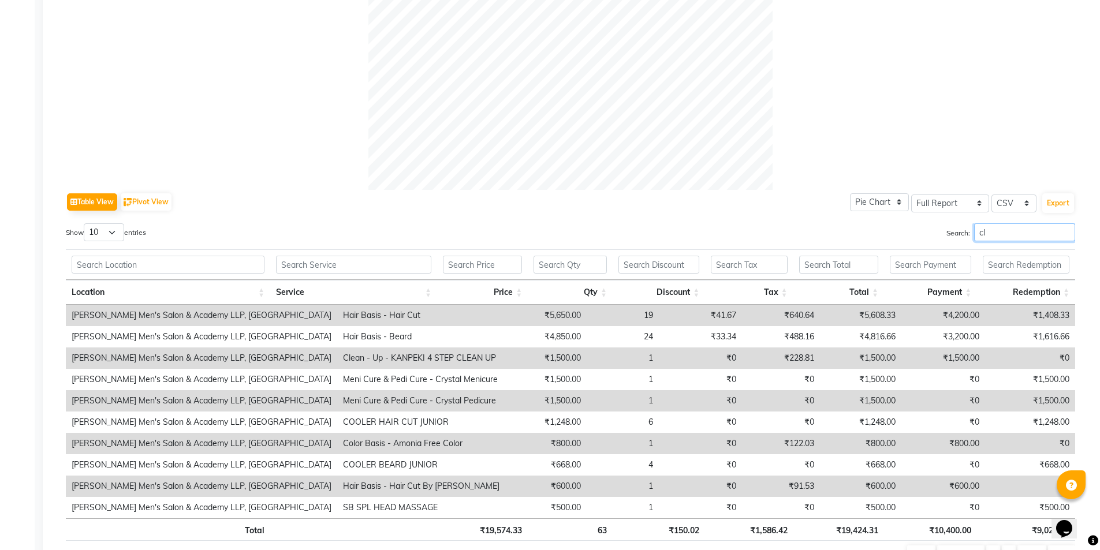
scroll to position [279, 0]
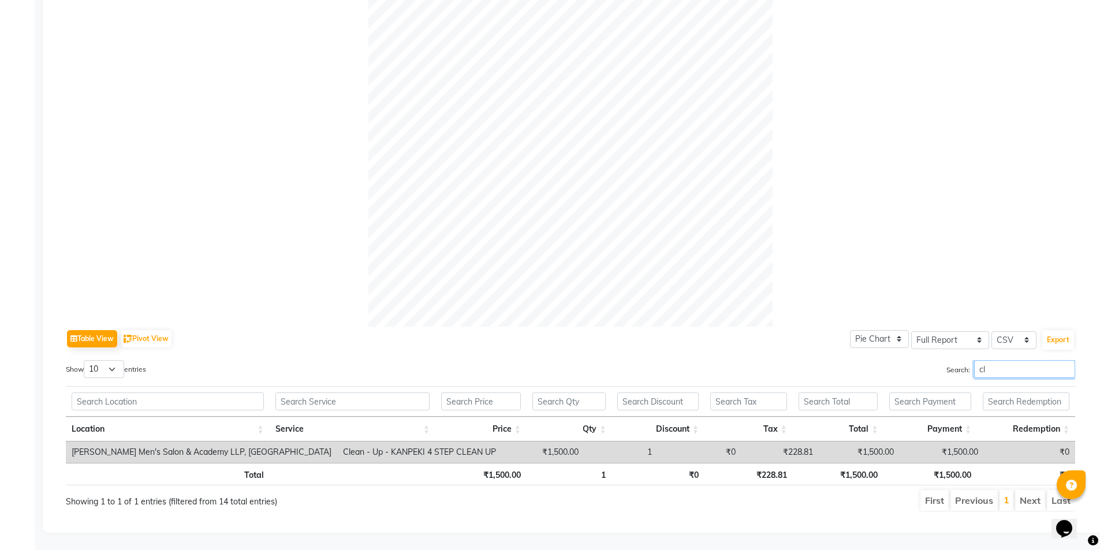
type input "c"
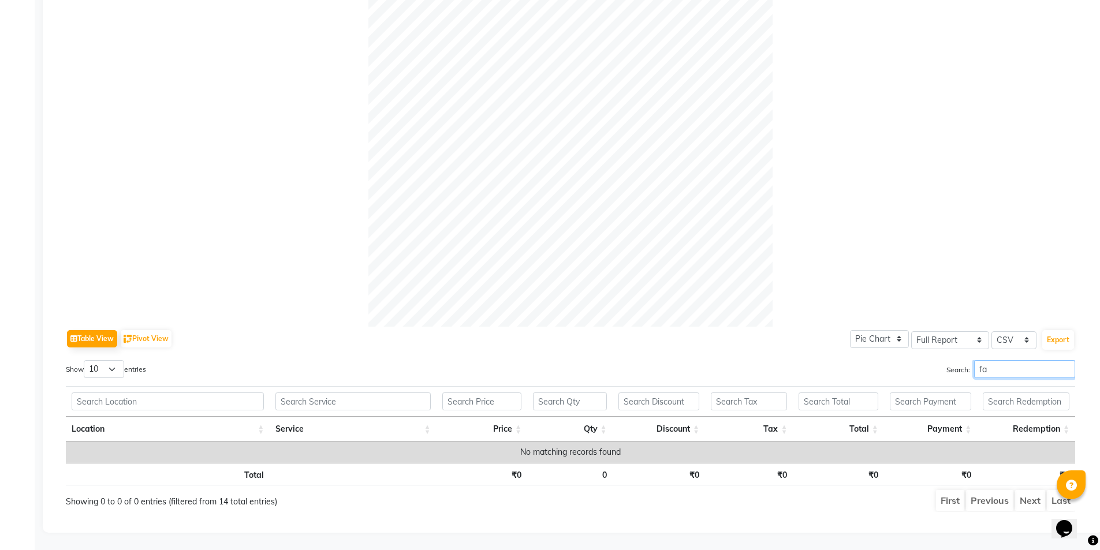
type input "f"
type input "c"
type input "m"
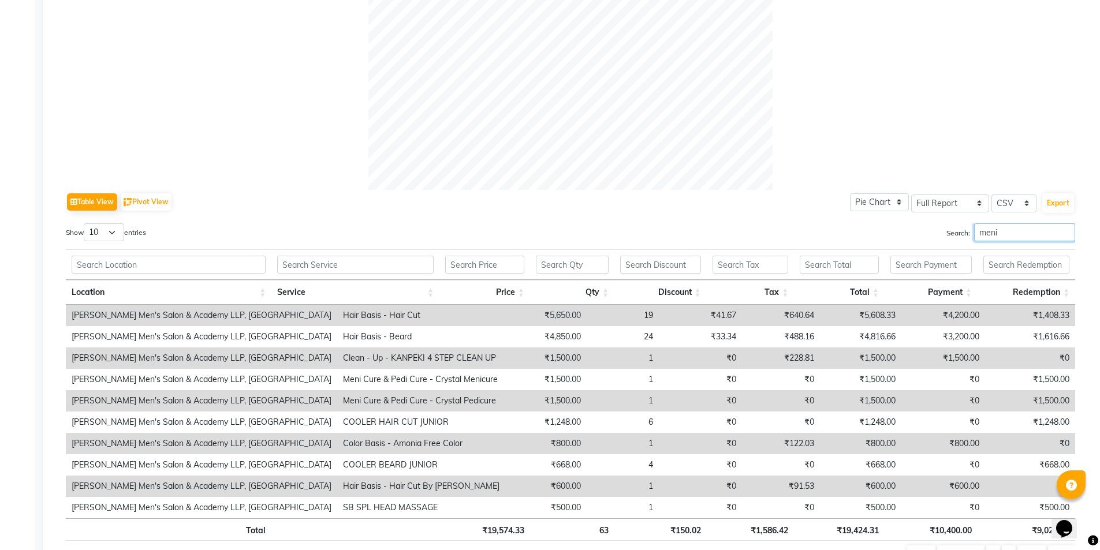
scroll to position [300, 0]
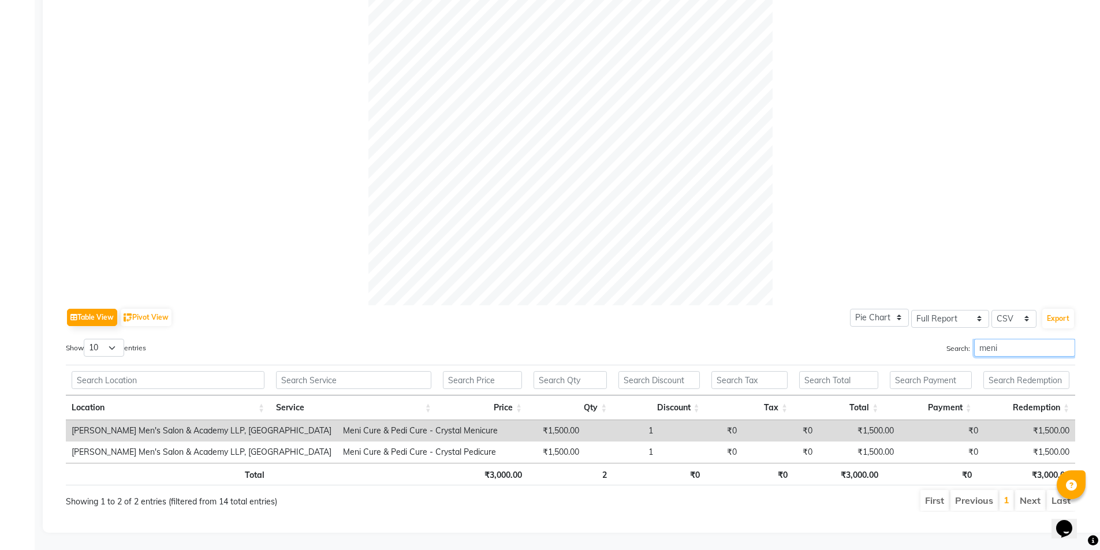
type input "meni"
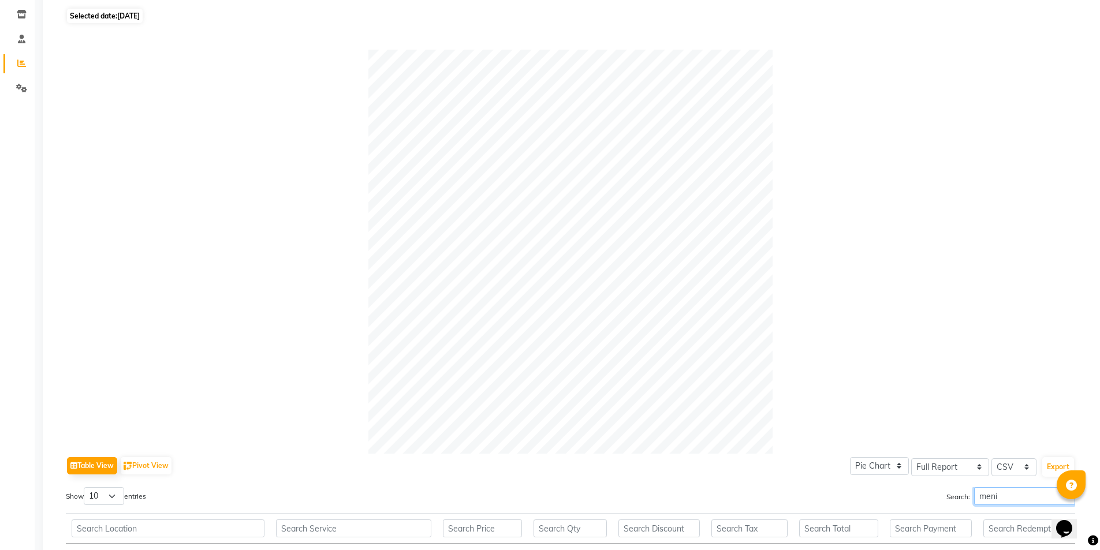
scroll to position [0, 0]
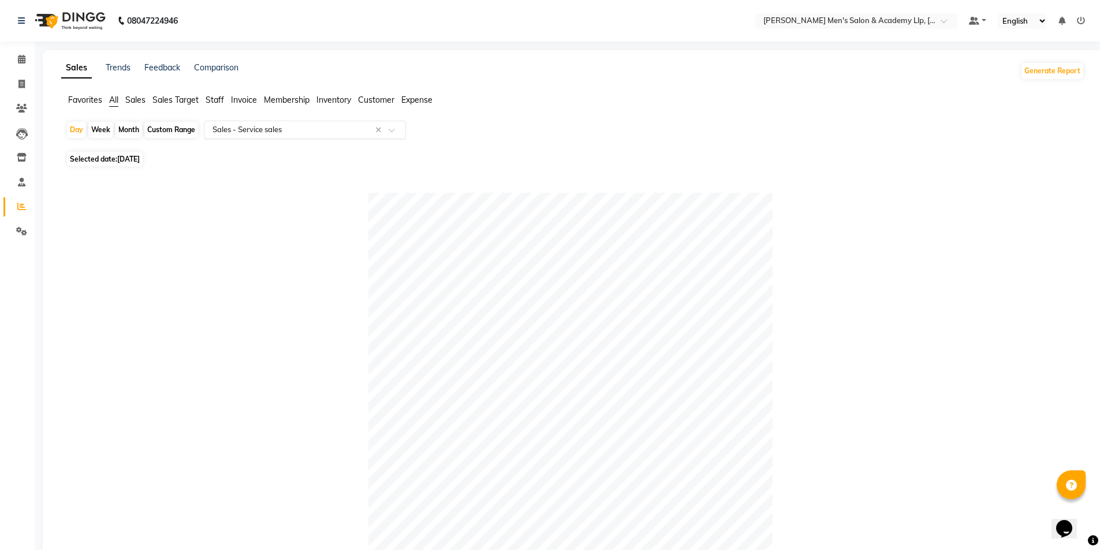
click at [230, 126] on input "text" at bounding box center [293, 130] width 166 height 12
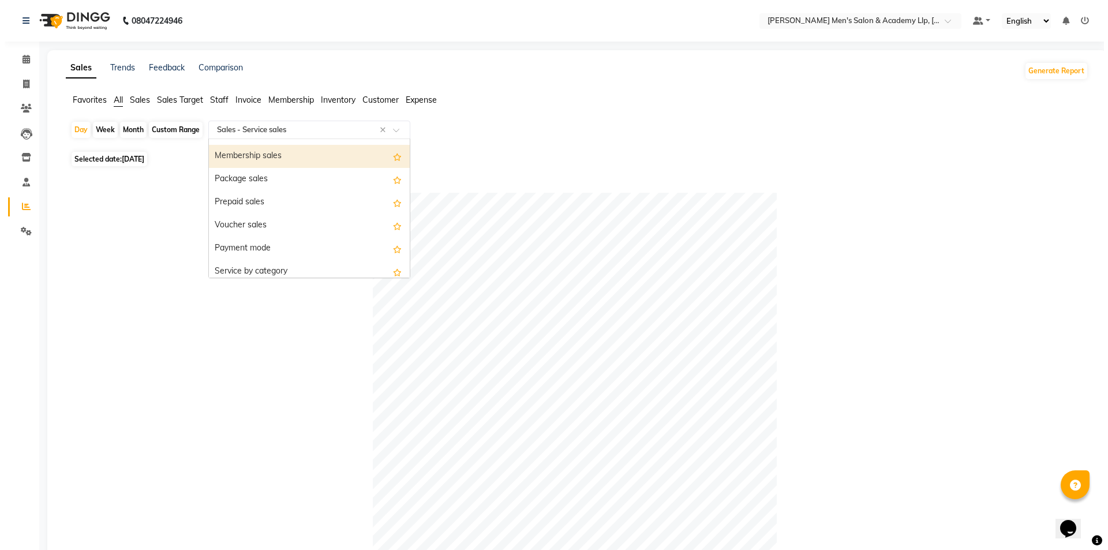
scroll to position [115, 0]
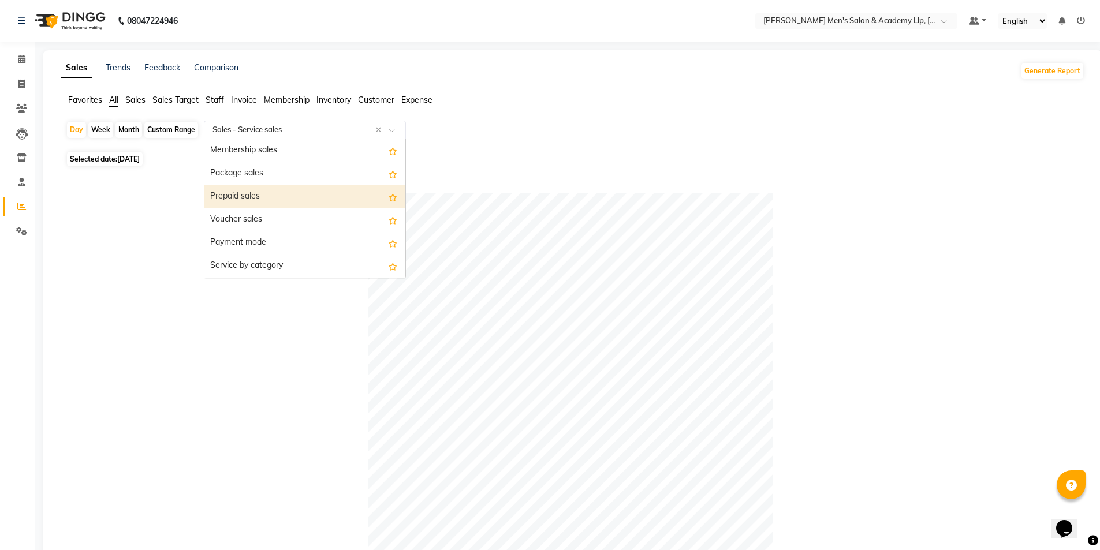
click at [252, 192] on div "Prepaid sales" at bounding box center [304, 196] width 201 height 23
click at [248, 192] on div "Table View Pivot View Pie Chart Bar Chart Select Full Report Filtered Report Se…" at bounding box center [570, 491] width 1027 height 643
click at [261, 129] on input "text" at bounding box center [293, 130] width 166 height 12
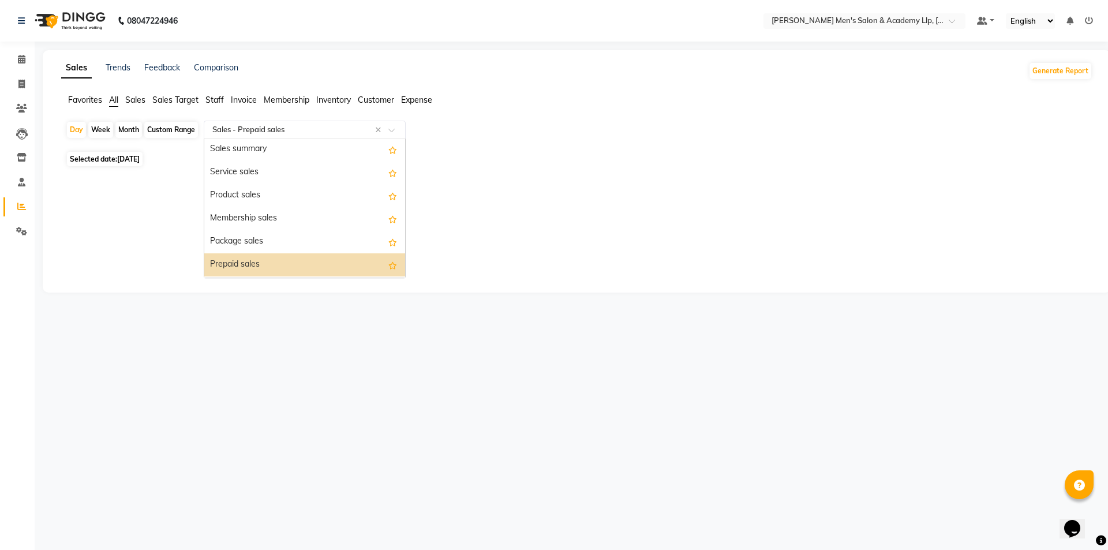
scroll to position [46, 0]
click at [237, 246] on div "Package sales" at bounding box center [304, 242] width 201 height 23
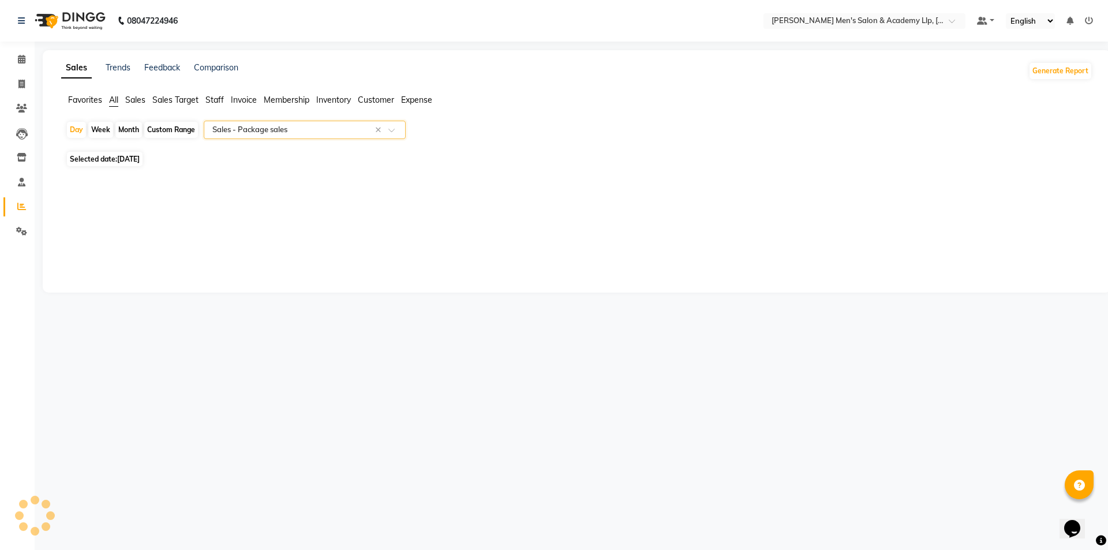
select select "full_report"
select select "csv"
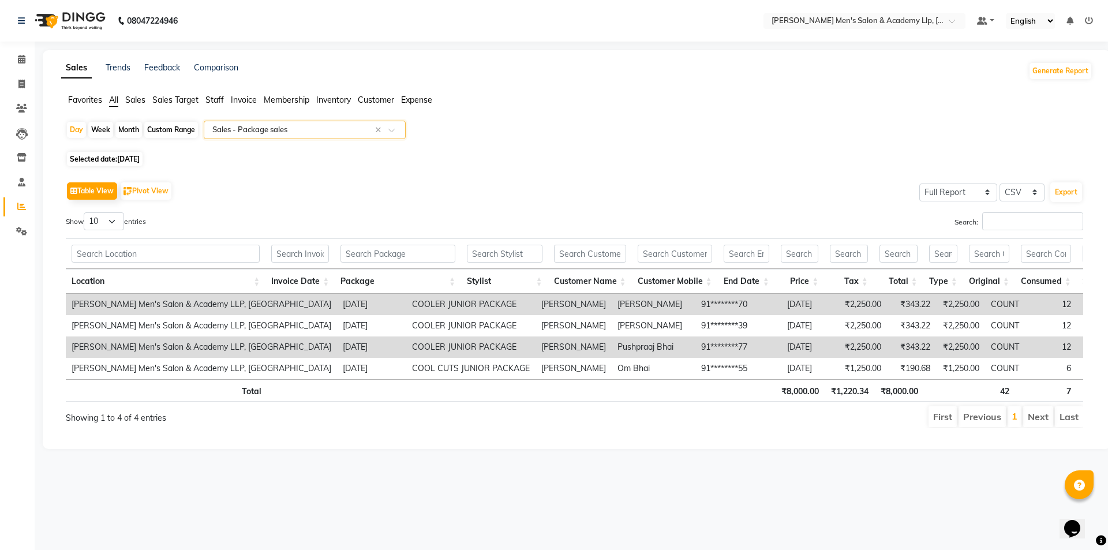
click at [282, 134] on input "text" at bounding box center [293, 130] width 166 height 12
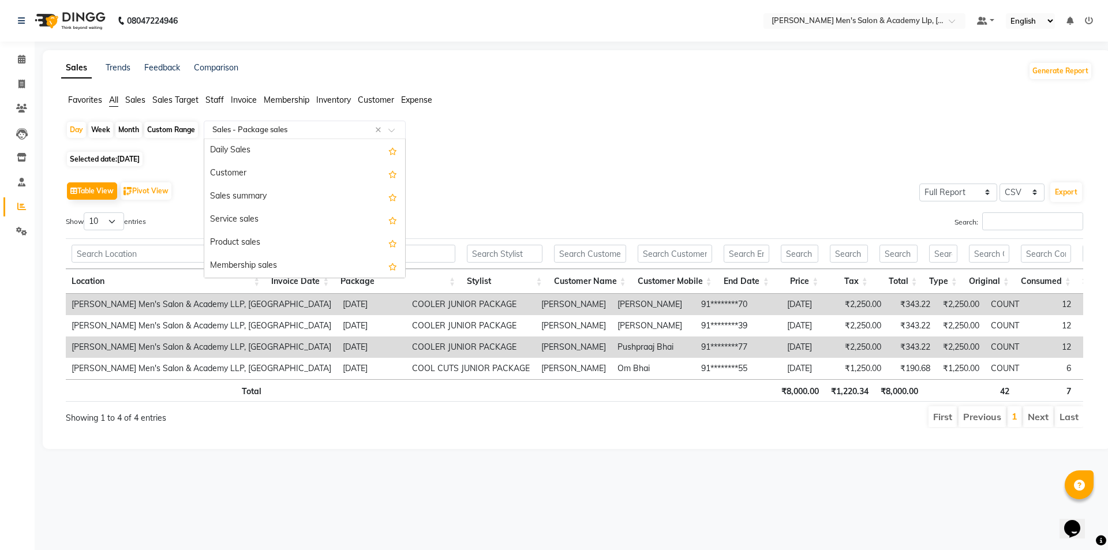
scroll to position [139, 0]
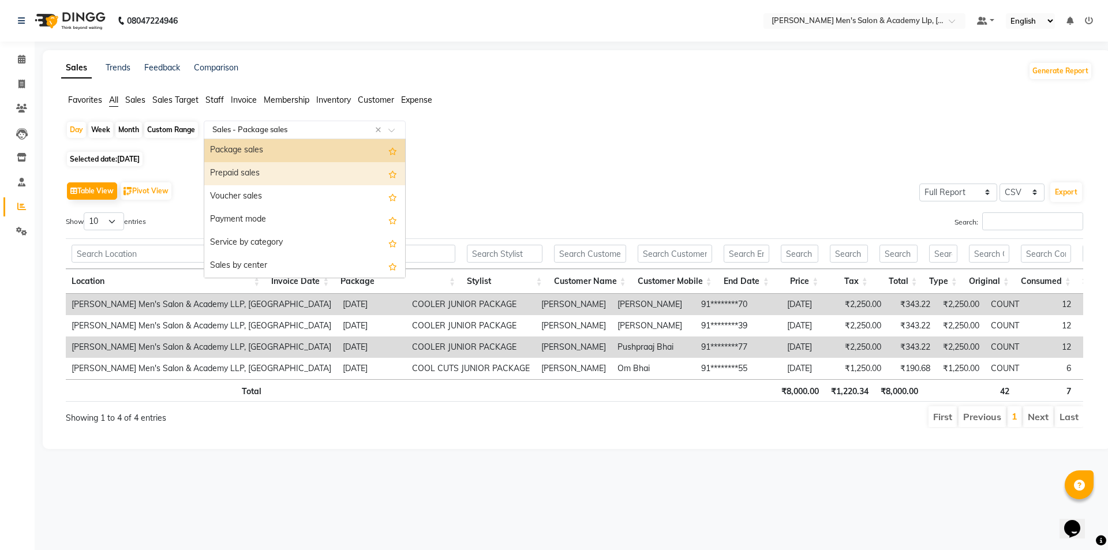
click at [256, 179] on div "Prepaid sales" at bounding box center [304, 173] width 201 height 23
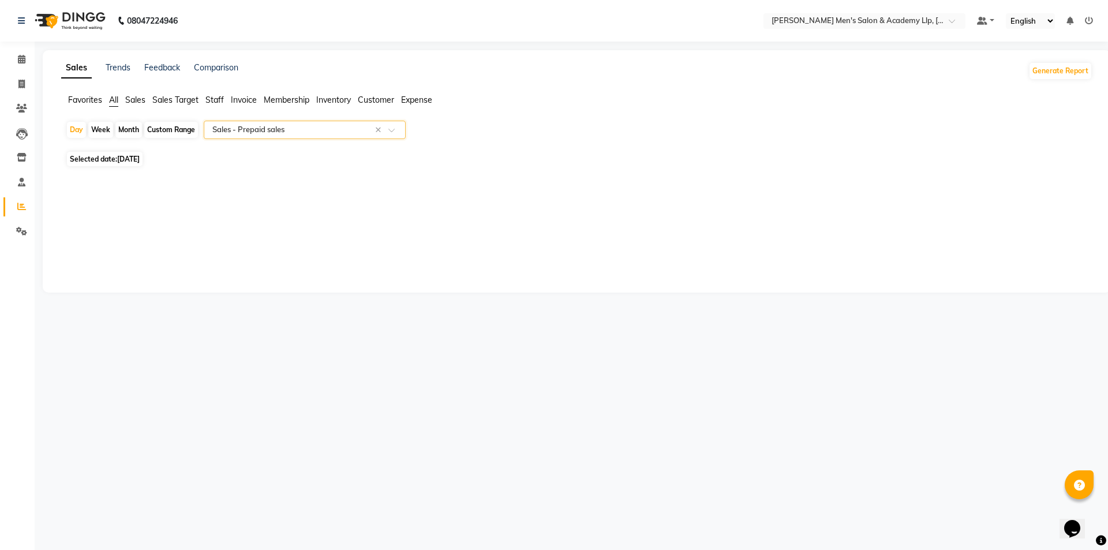
click at [246, 124] on input "text" at bounding box center [293, 130] width 166 height 12
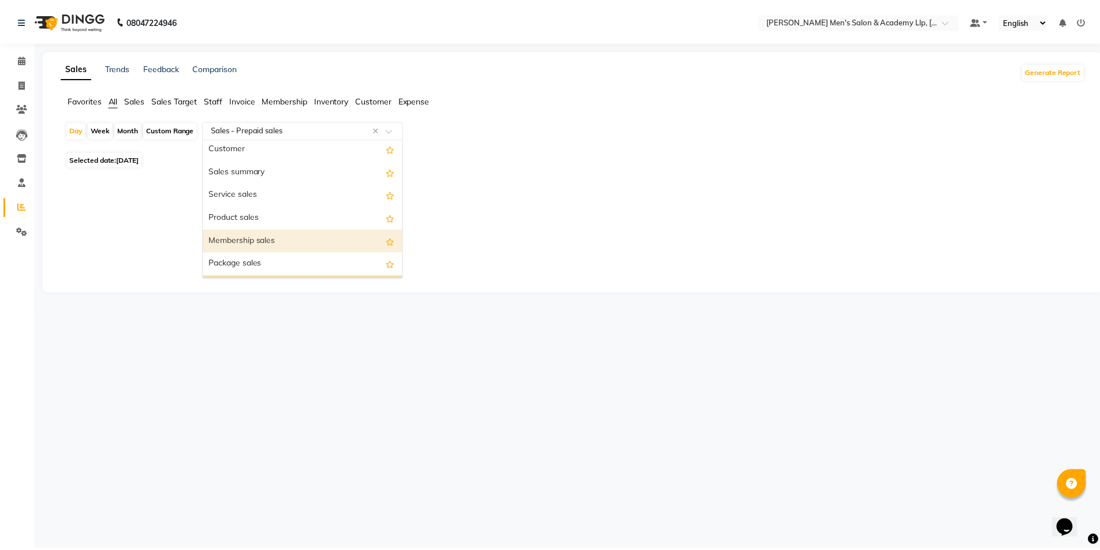
scroll to position [0, 0]
click at [241, 232] on div "Product sales" at bounding box center [304, 242] width 201 height 23
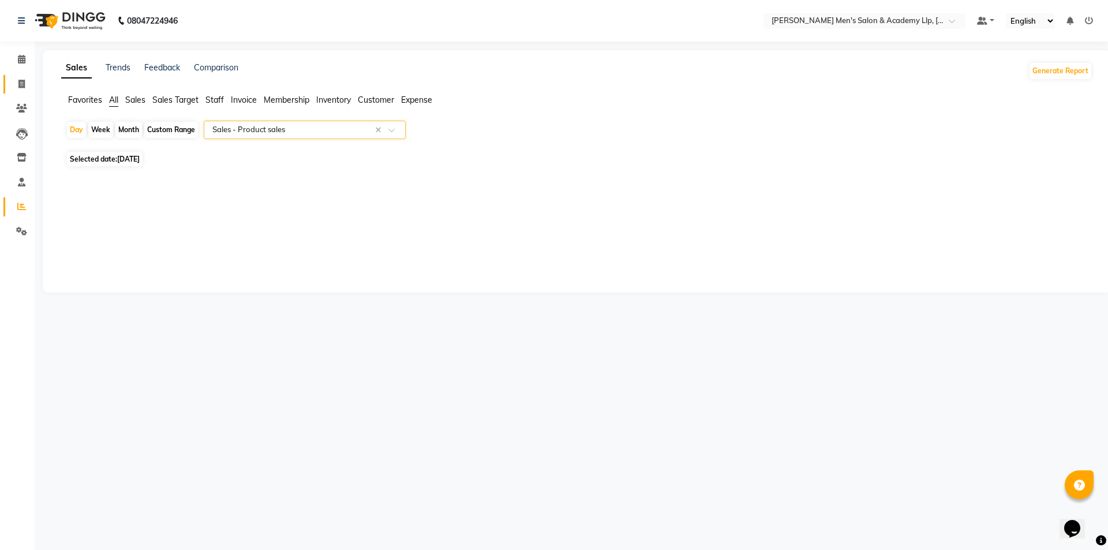
click at [14, 91] on link "Invoice" at bounding box center [17, 84] width 28 height 19
select select "service"
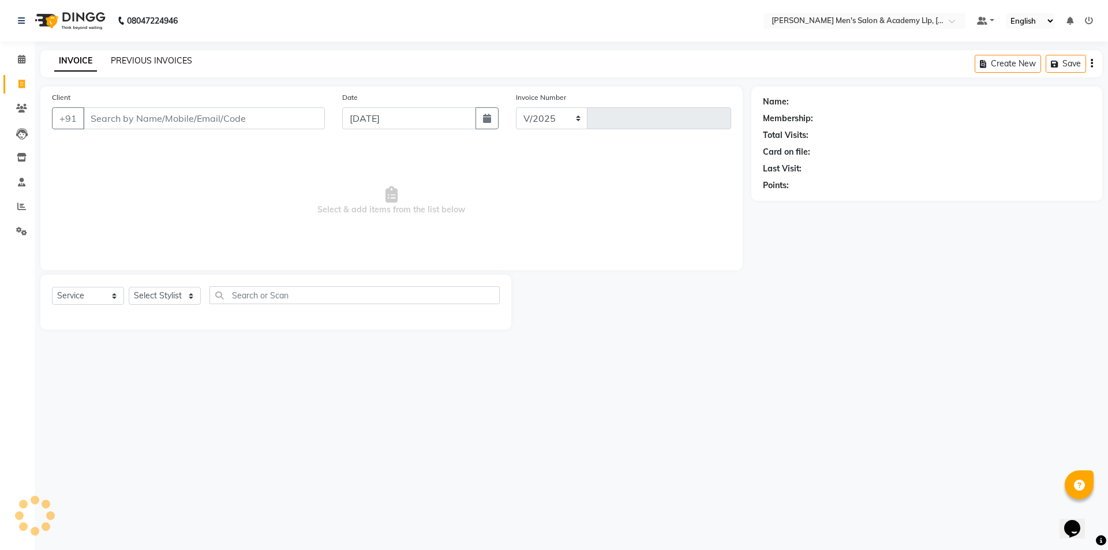
select select "8248"
type input "5402"
click at [139, 57] on link "PREVIOUS INVOICES" at bounding box center [151, 60] width 81 height 10
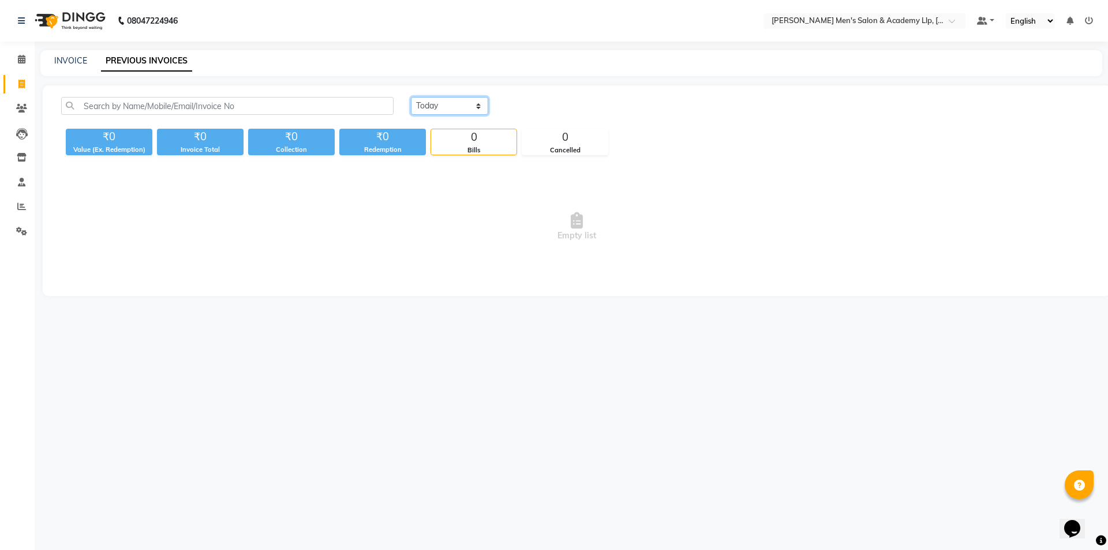
click at [420, 107] on select "[DATE] [DATE] Custom Range" at bounding box center [449, 106] width 77 height 18
click at [411, 97] on select "[DATE] [DATE] Custom Range" at bounding box center [449, 106] width 77 height 18
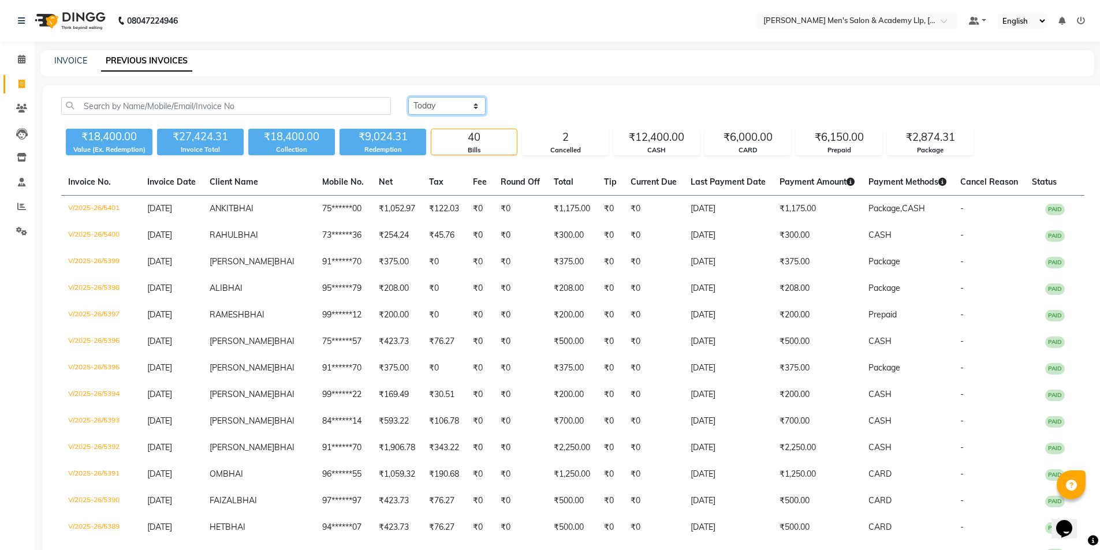
click at [436, 104] on select "[DATE] [DATE] Custom Range" at bounding box center [446, 106] width 77 height 18
select select "range"
click at [408, 97] on select "[DATE] [DATE] Custom Range" at bounding box center [446, 106] width 77 height 18
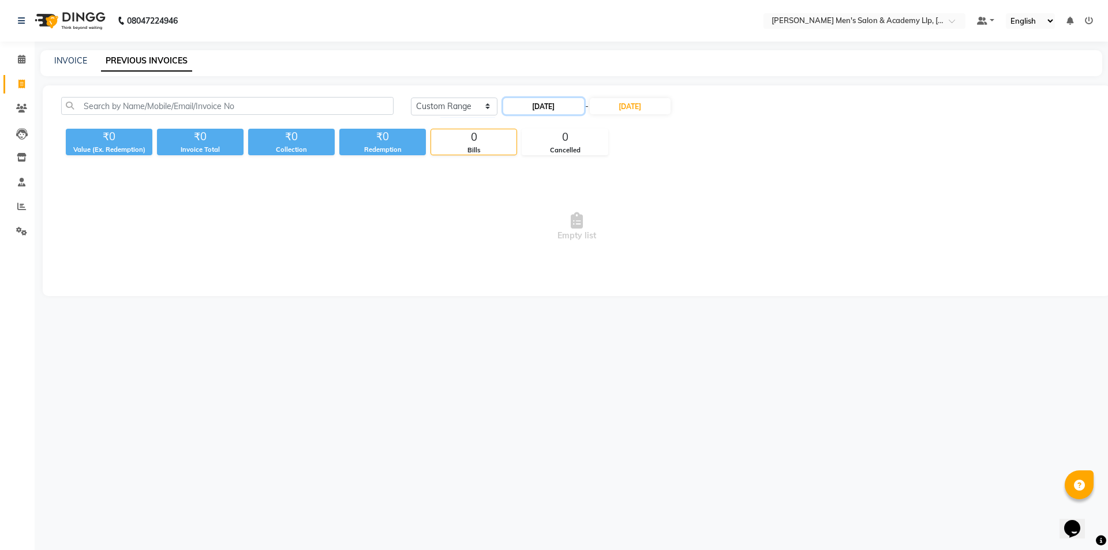
click at [548, 105] on input "[DATE]" at bounding box center [543, 106] width 81 height 16
select select "9"
select select "2025"
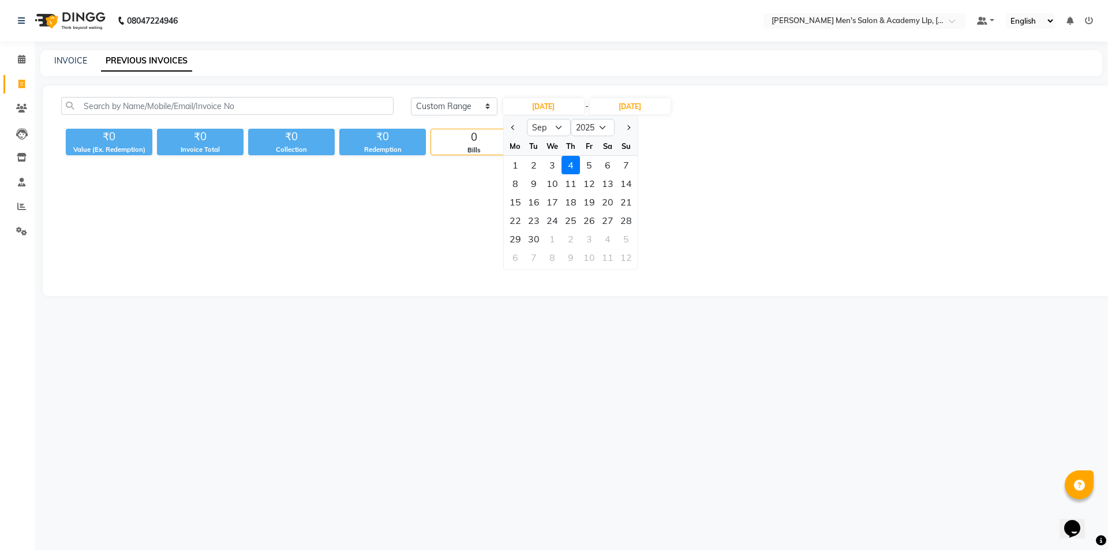
click at [511, 165] on div "1" at bounding box center [515, 165] width 18 height 18
type input "[DATE]"
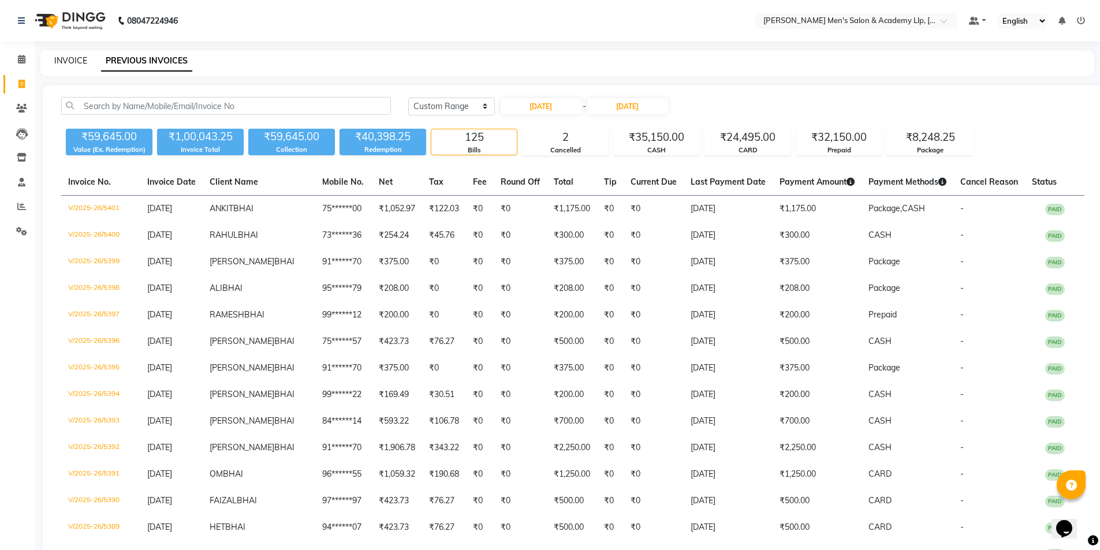
click at [74, 62] on link "INVOICE" at bounding box center [70, 60] width 33 height 10
select select "service"
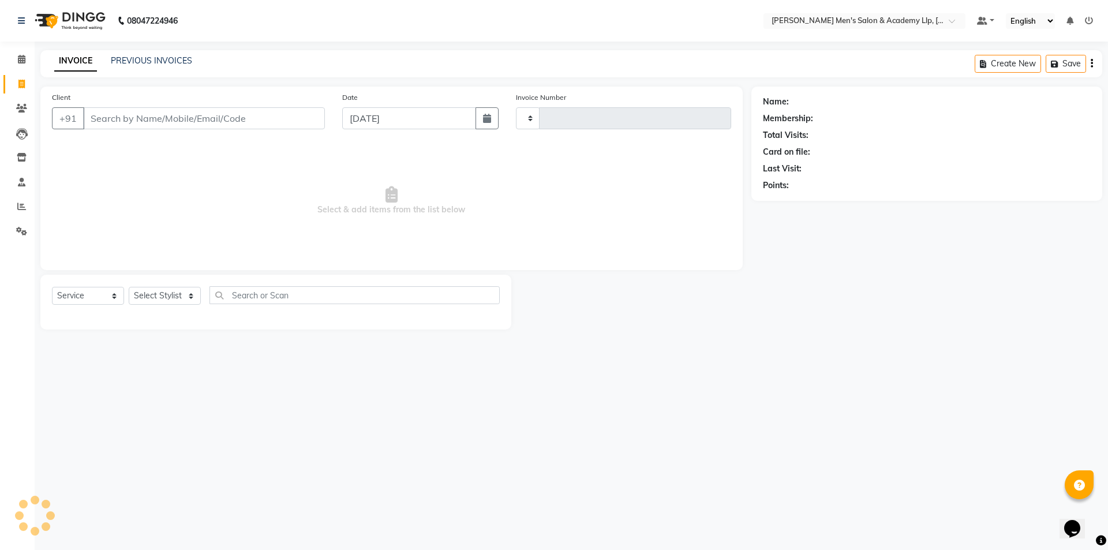
type input "5402"
select select "8248"
click at [156, 57] on link "PREVIOUS INVOICES" at bounding box center [151, 60] width 81 height 10
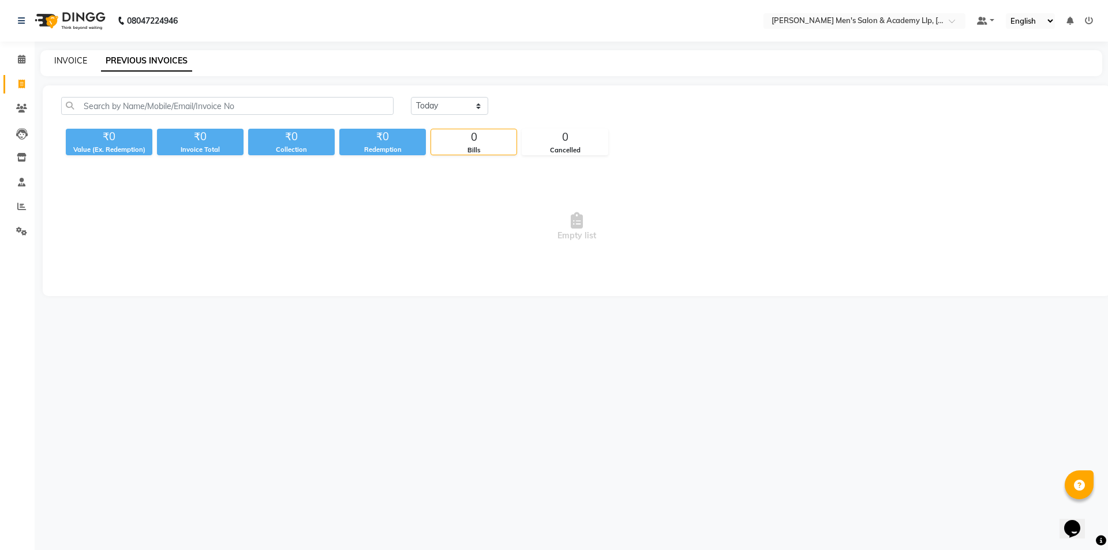
click at [80, 56] on link "INVOICE" at bounding box center [70, 60] width 33 height 10
select select "service"
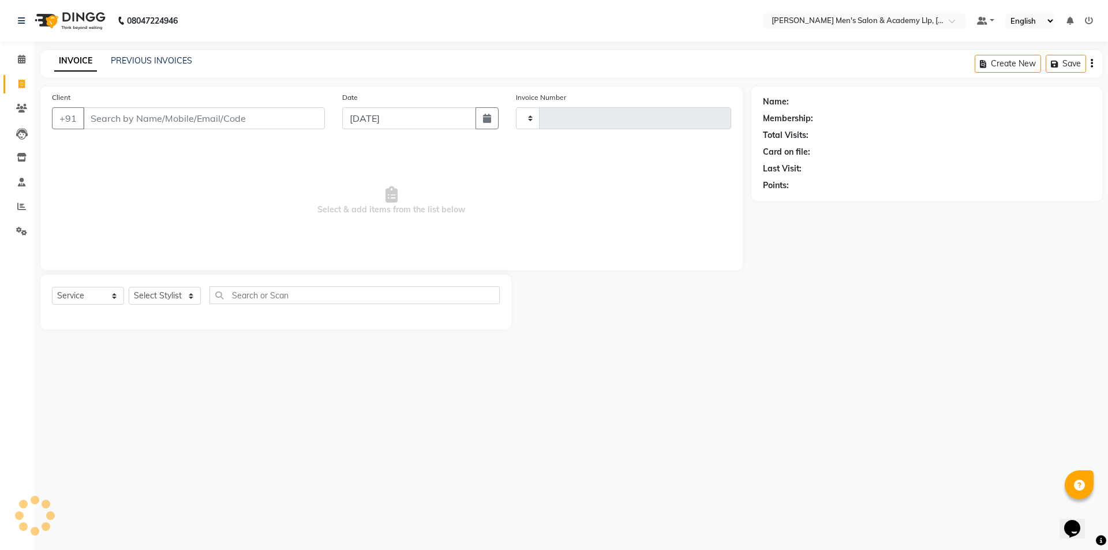
type input "5402"
select select "8248"
click at [57, 263] on div "Client +91 Date [DATE] Invoice Number V/2025 V/[PHONE_NUMBER] Select & add item…" at bounding box center [391, 179] width 702 height 184
click at [152, 62] on link "PREVIOUS INVOICES" at bounding box center [151, 60] width 81 height 10
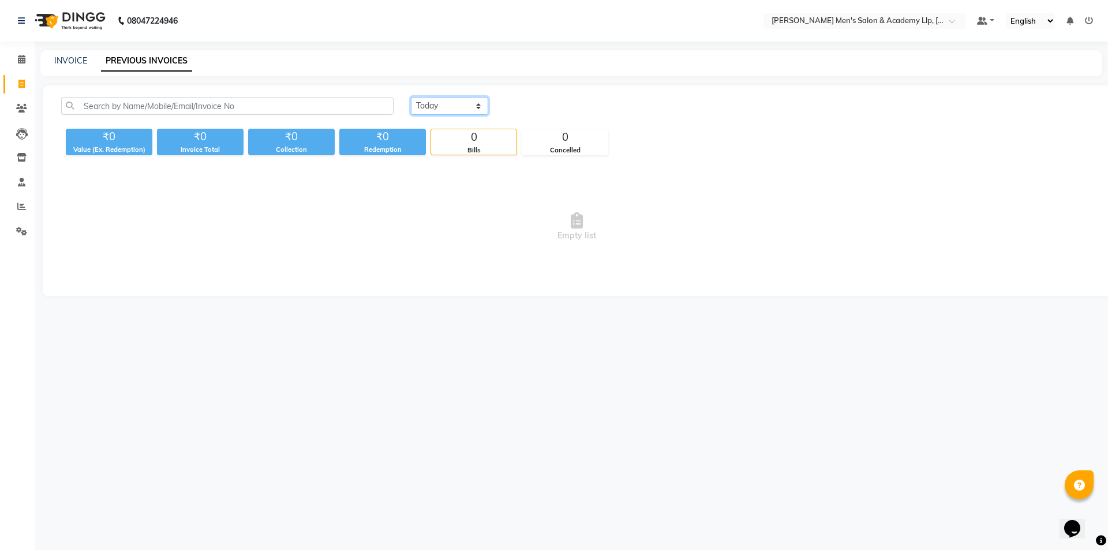
click at [429, 109] on select "[DATE] [DATE] Custom Range" at bounding box center [449, 106] width 77 height 18
select select "[DATE]"
click at [411, 97] on select "[DATE] [DATE] Custom Range" at bounding box center [449, 106] width 77 height 18
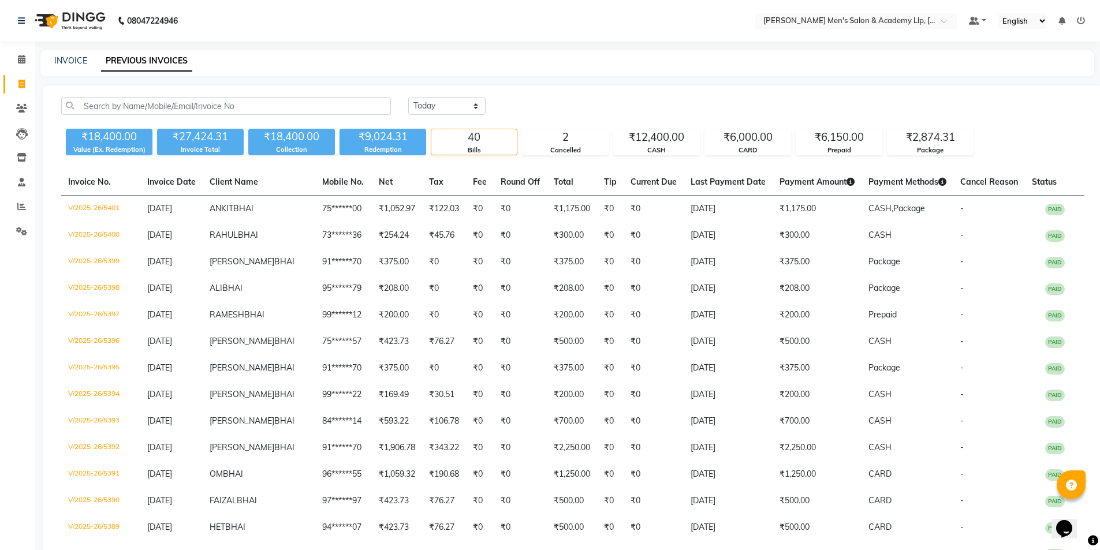
drag, startPoint x: 438, startPoint y: 123, endPoint x: 17, endPoint y: 74, distance: 424.2
click at [20, 77] on link "Invoice" at bounding box center [17, 84] width 28 height 19
select select "service"
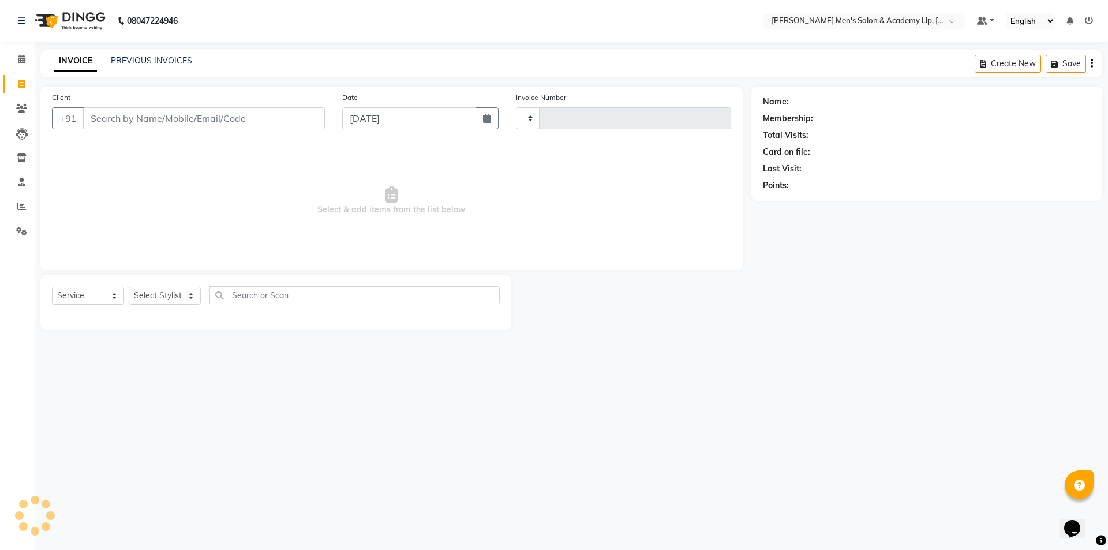
type input "5402"
select select "8248"
click at [111, 118] on input "Client" at bounding box center [204, 118] width 242 height 22
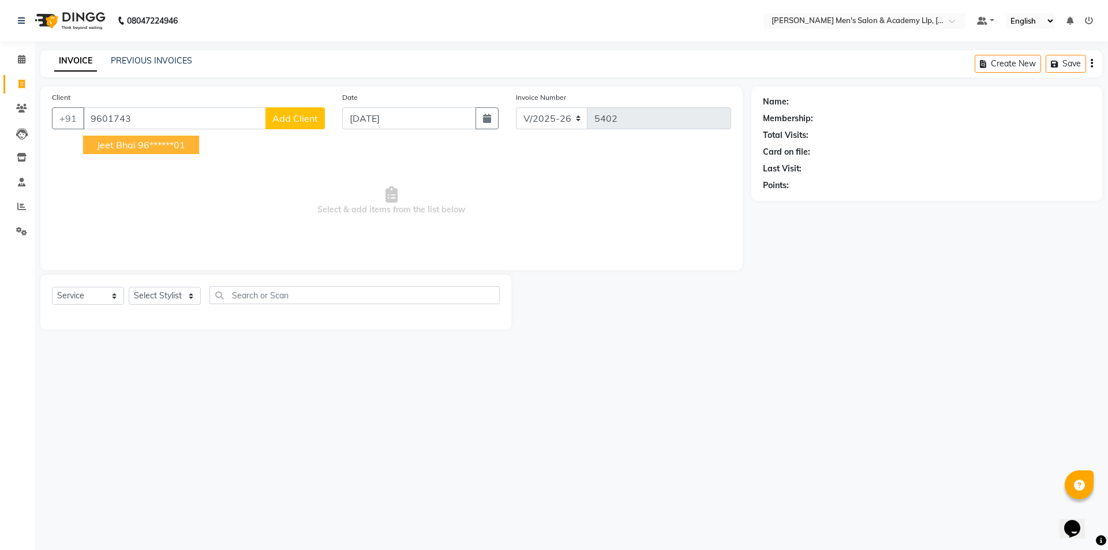
click at [116, 143] on span "jeet bhai" at bounding box center [116, 145] width 39 height 12
type input "96******01"
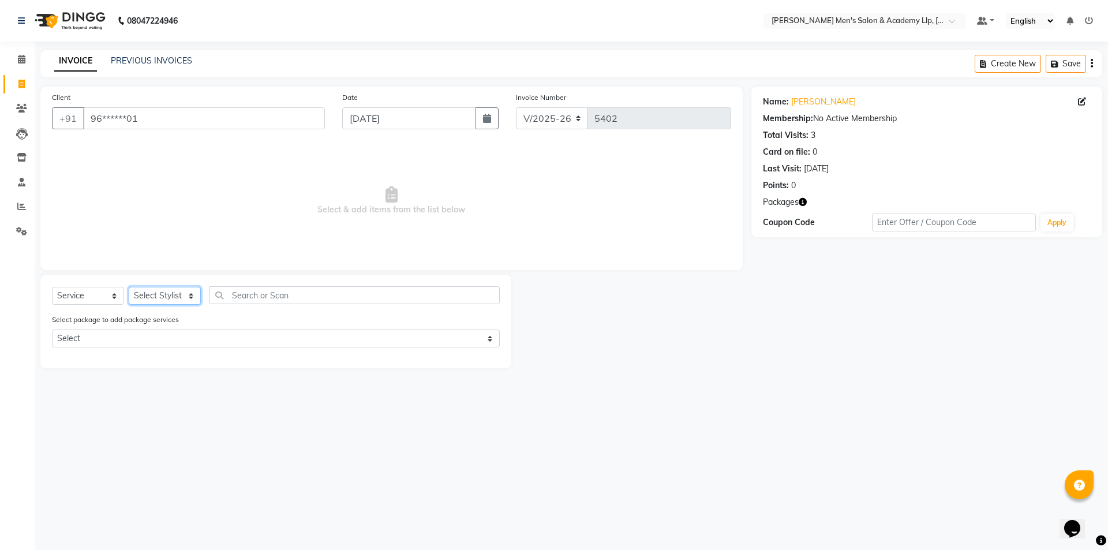
click at [189, 296] on select "Select Stylist ABHISHEK SEN AKKI SEN [PERSON_NAME] [PERSON_NAME] [PERSON_NAME] …" at bounding box center [165, 296] width 72 height 18
select select "78790"
click at [129, 287] on select "Select Stylist ABHISHEK SEN AKKI SEN [PERSON_NAME] [PERSON_NAME] [PERSON_NAME] …" at bounding box center [165, 296] width 72 height 18
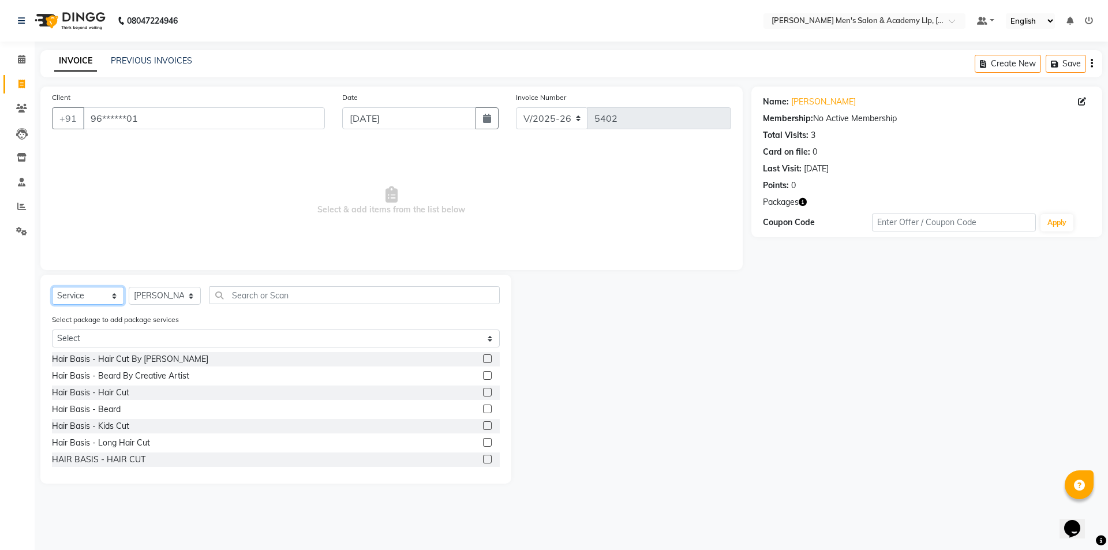
click at [109, 297] on select "Select Service Product Membership Package Voucher Prepaid Gift Card" at bounding box center [88, 296] width 72 height 18
click at [52, 287] on select "Select Service Product Membership Package Voucher Prepaid Gift Card" at bounding box center [88, 296] width 72 height 18
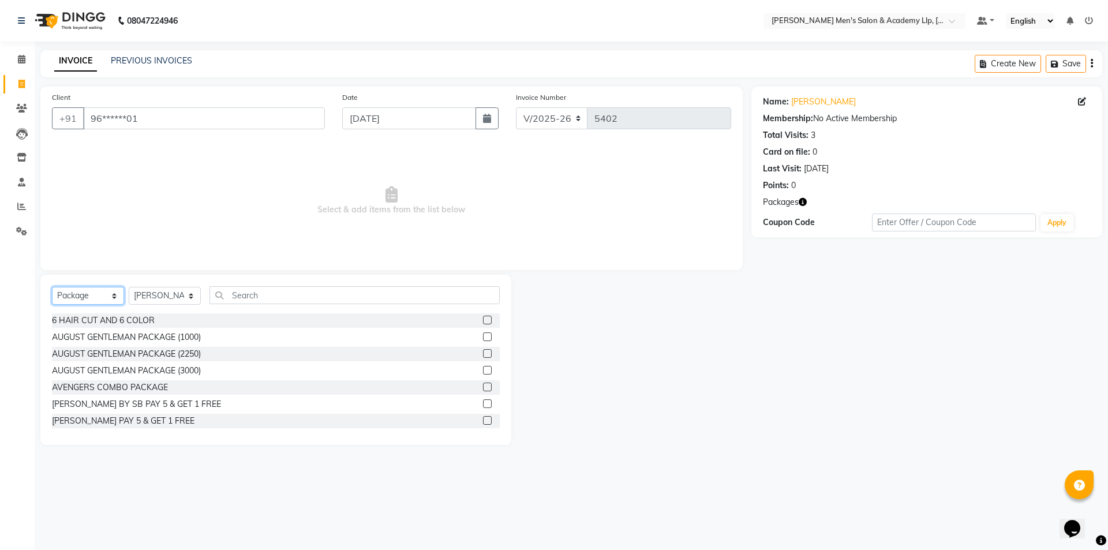
click at [85, 297] on select "Select Service Product Membership Package Voucher Prepaid Gift Card" at bounding box center [88, 296] width 72 height 18
select select "service"
click at [52, 287] on select "Select Service Product Membership Package Voucher Prepaid Gift Card" at bounding box center [88, 296] width 72 height 18
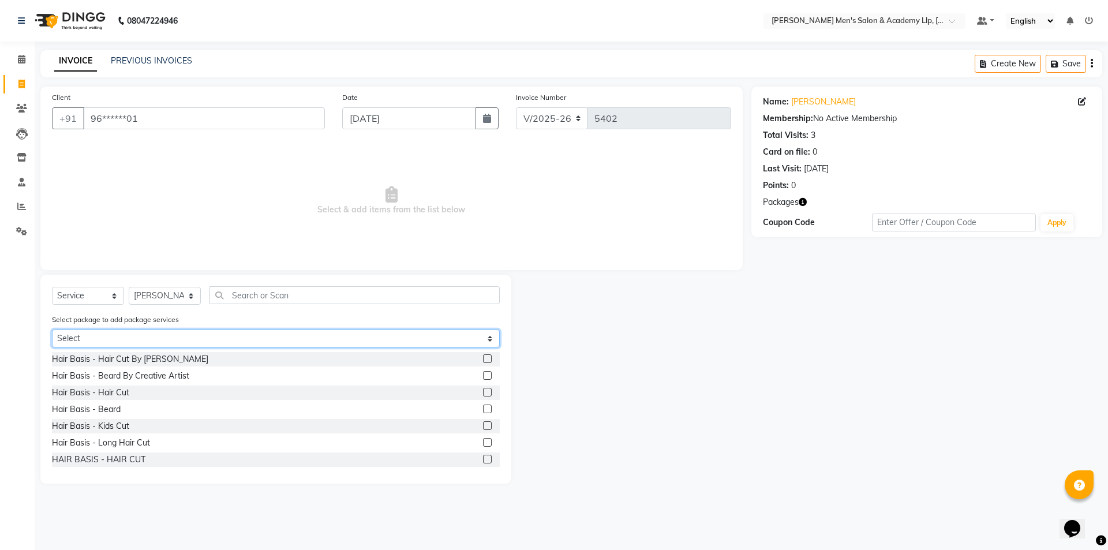
click at [129, 338] on select "Select COOLER JUNIOR PACKAGE" at bounding box center [276, 339] width 448 height 18
select select "1: Object"
click at [52, 330] on select "Select COOLER JUNIOR PACKAGE" at bounding box center [276, 339] width 448 height 18
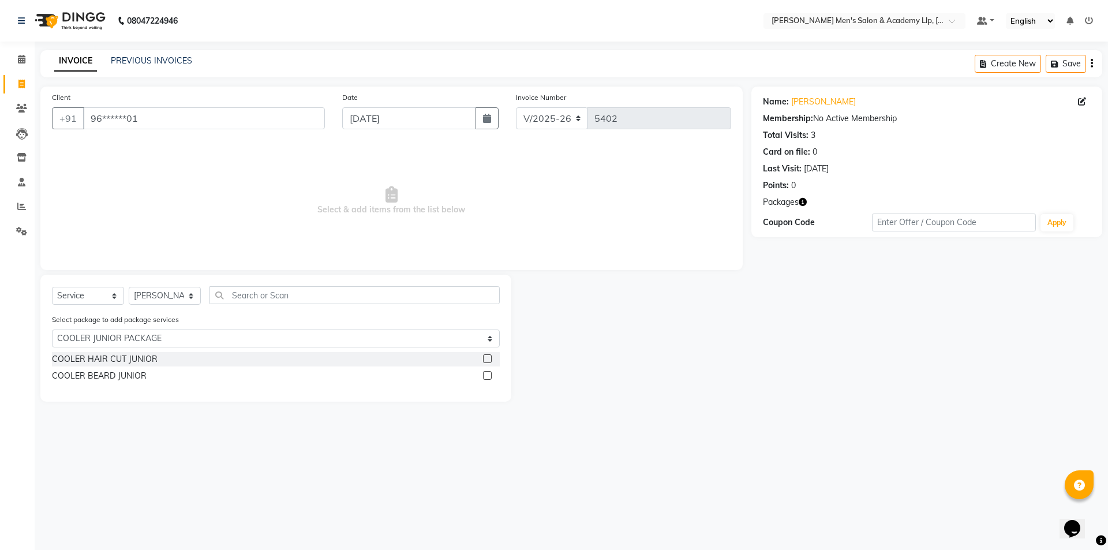
drag, startPoint x: 118, startPoint y: 363, endPoint x: 115, endPoint y: 368, distance: 6.2
click at [118, 364] on div "COOLER HAIR CUT JUNIOR" at bounding box center [105, 359] width 106 height 12
checkbox input "false"
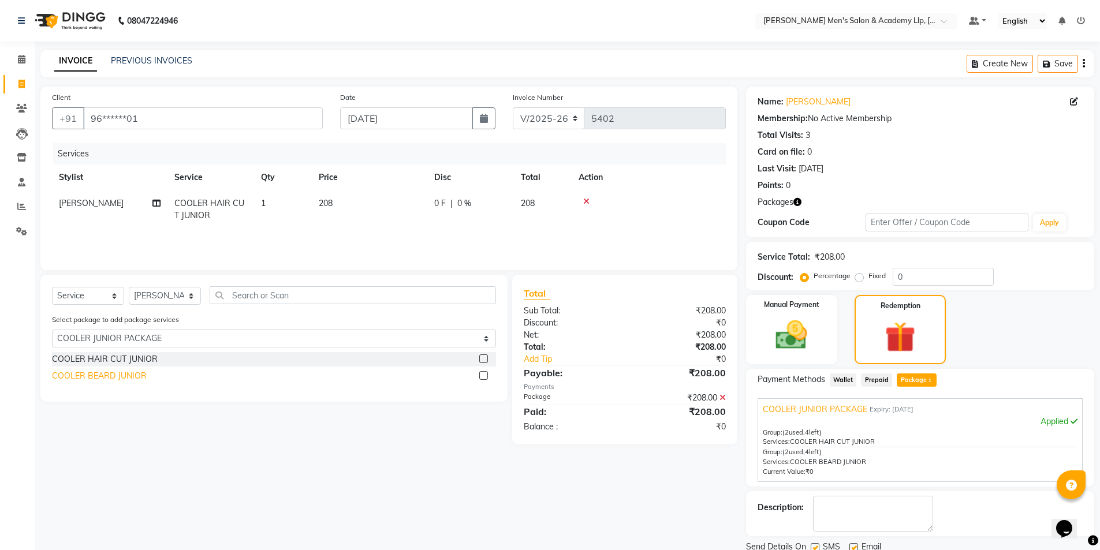
click at [114, 375] on div "COOLER BEARD JUNIOR" at bounding box center [99, 376] width 95 height 12
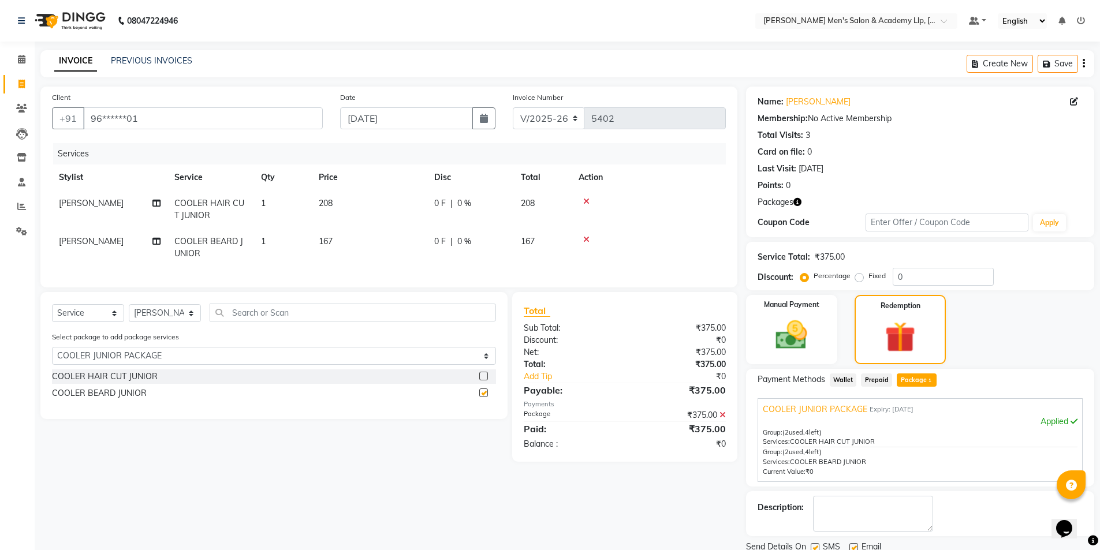
checkbox input "false"
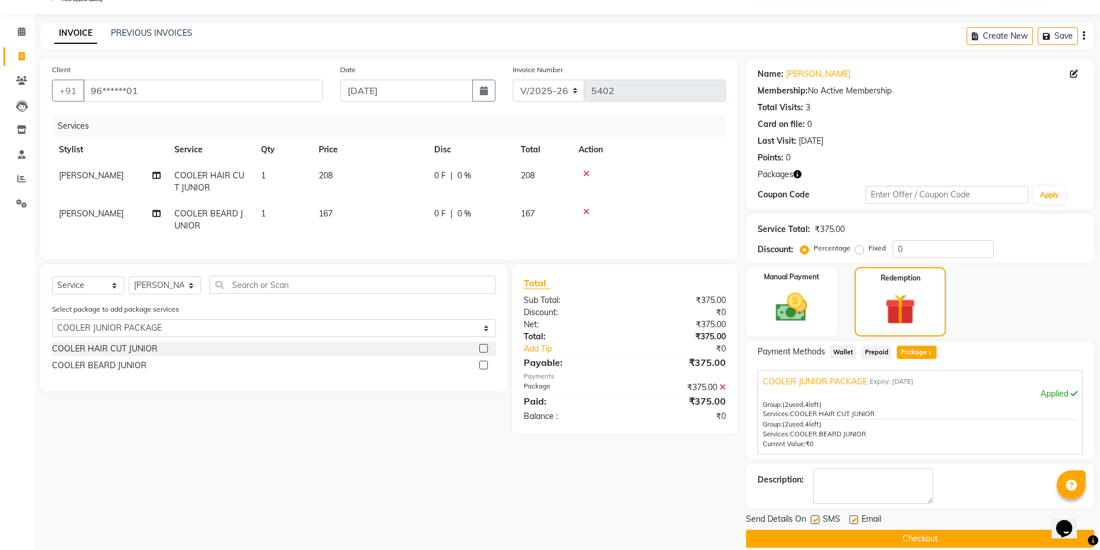
scroll to position [43, 0]
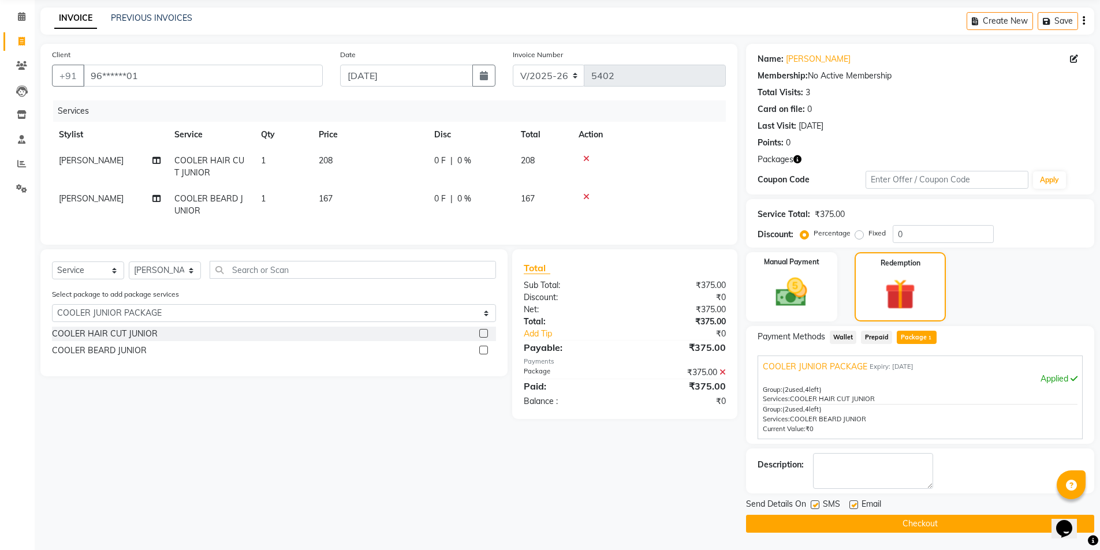
click at [854, 505] on label at bounding box center [853, 504] width 9 height 9
click at [854, 505] on input "checkbox" at bounding box center [853, 506] width 8 height 8
checkbox input "false"
click at [817, 506] on label at bounding box center [814, 504] width 9 height 9
click at [817, 506] on input "checkbox" at bounding box center [814, 506] width 8 height 8
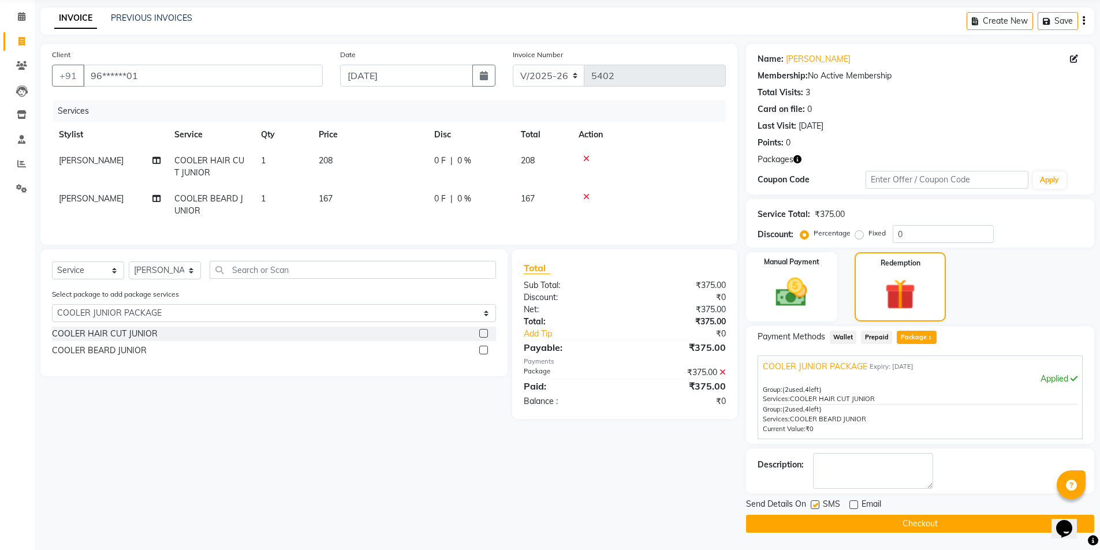
checkbox input "false"
click at [828, 525] on button "Checkout" at bounding box center [920, 524] width 348 height 18
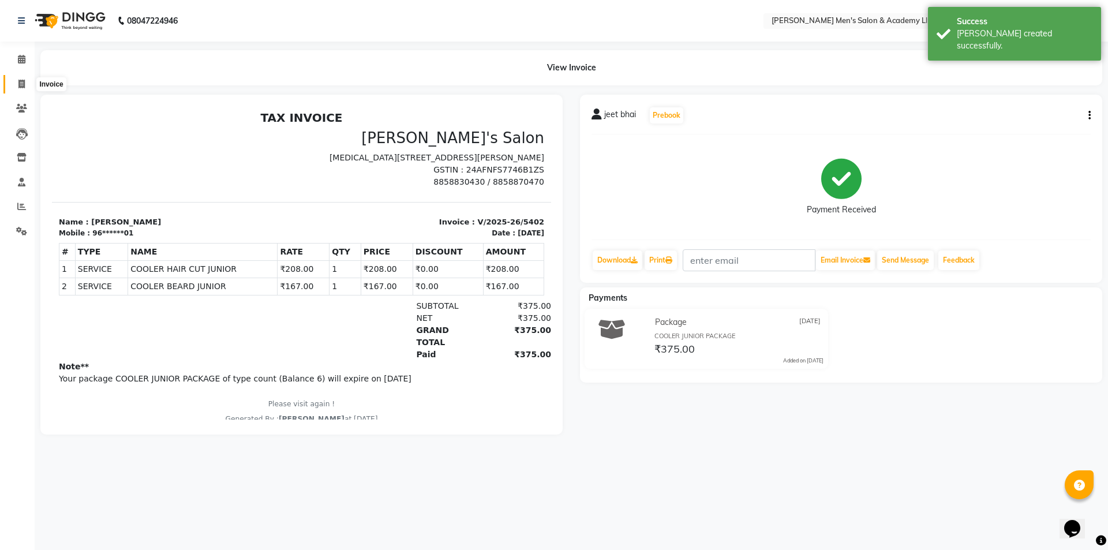
click at [23, 85] on icon at bounding box center [21, 84] width 6 height 9
select select "service"
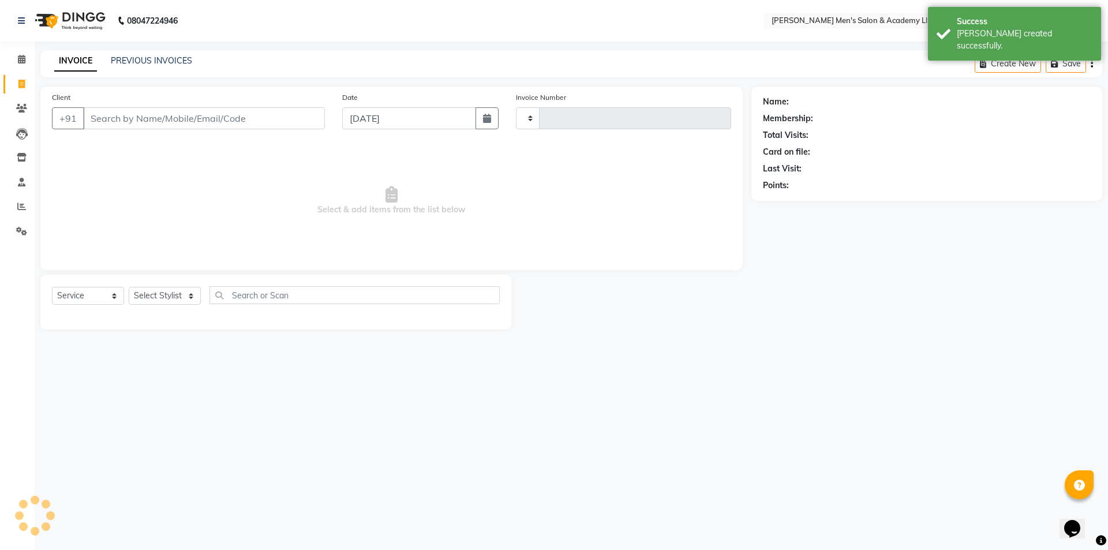
type input "5403"
select select "8248"
click at [151, 63] on link "PREVIOUS INVOICES" at bounding box center [151, 60] width 81 height 10
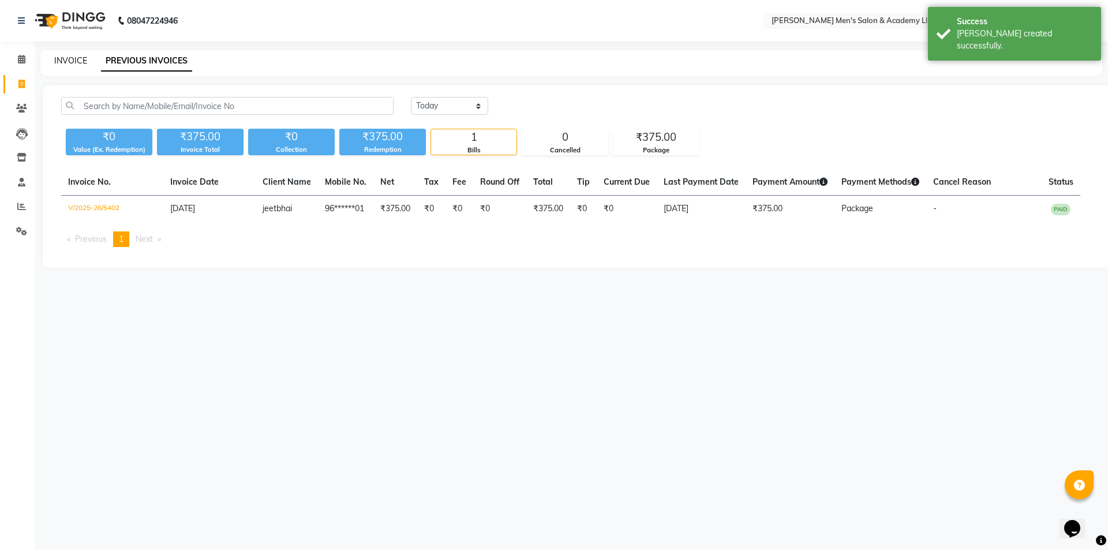
click at [62, 62] on link "INVOICE" at bounding box center [70, 60] width 33 height 10
select select "service"
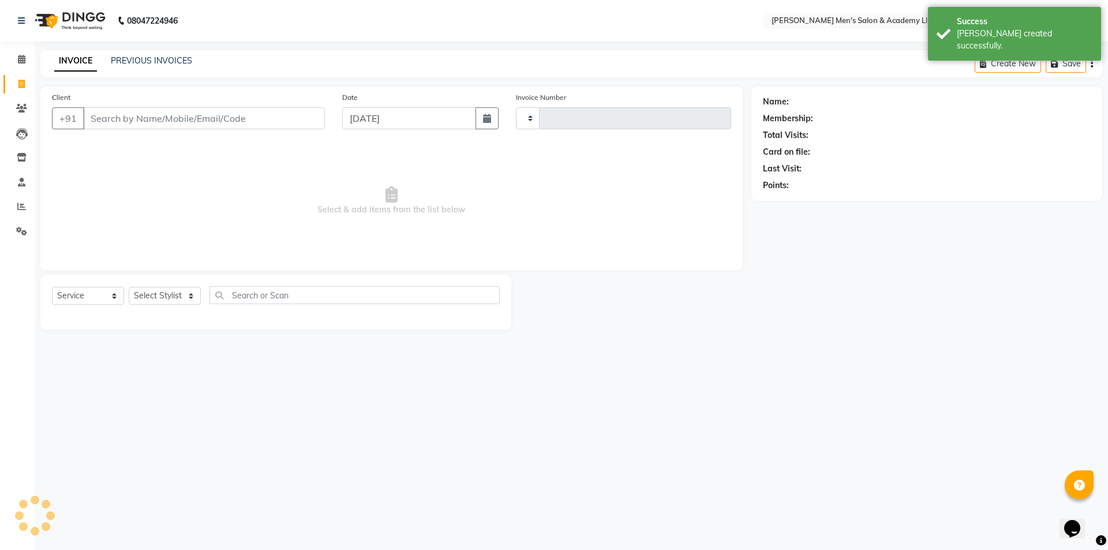
type input "5403"
select select "8248"
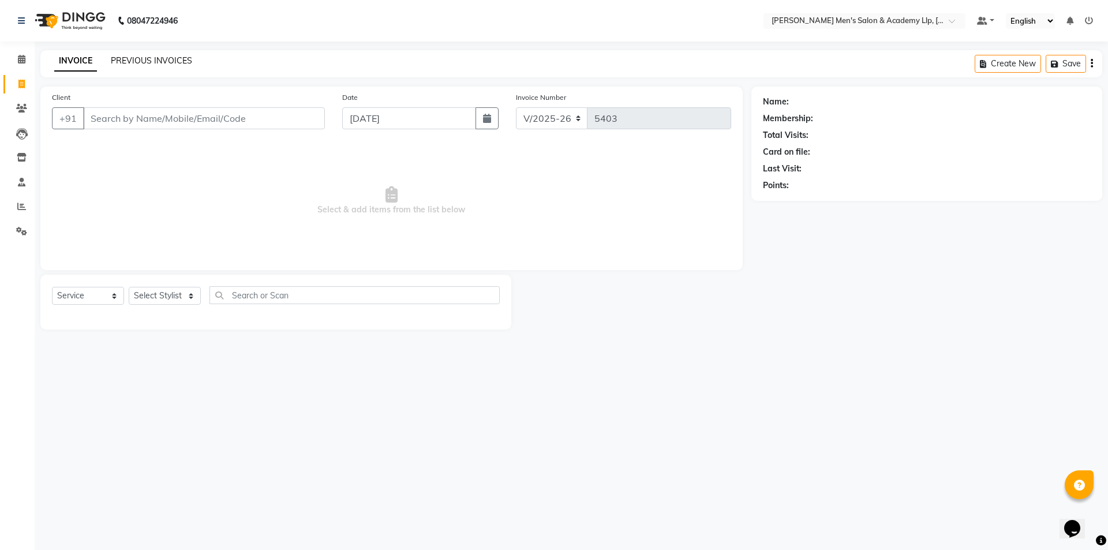
click at [145, 62] on link "PREVIOUS INVOICES" at bounding box center [151, 60] width 81 height 10
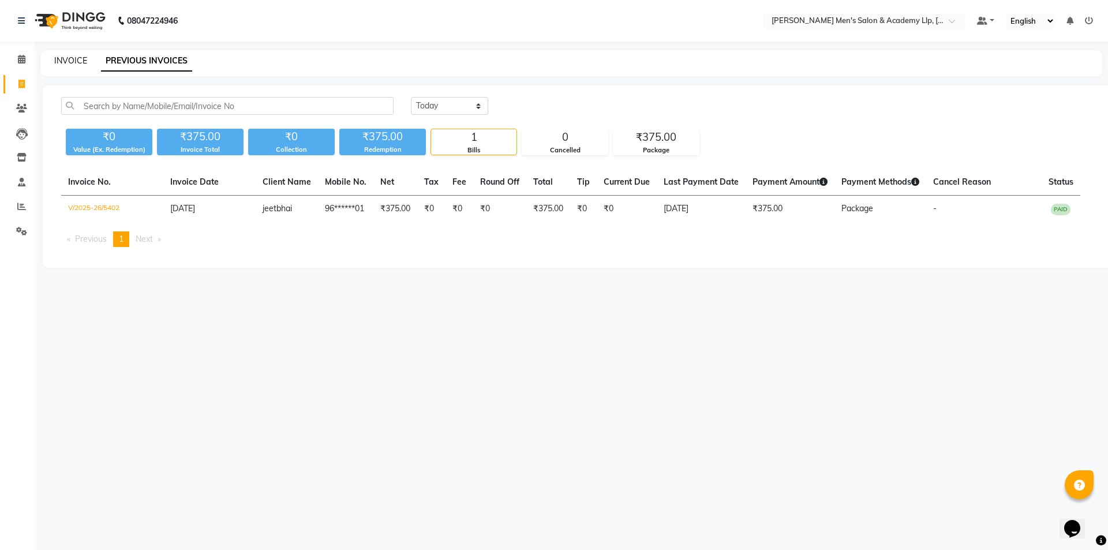
click at [67, 60] on link "INVOICE" at bounding box center [70, 60] width 33 height 10
select select "8248"
select select "service"
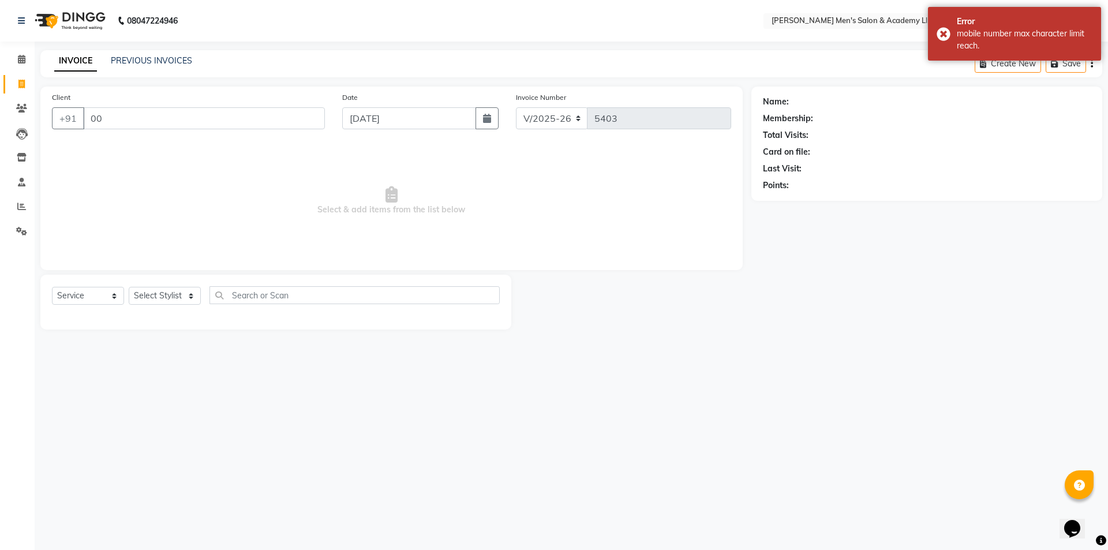
type input "0"
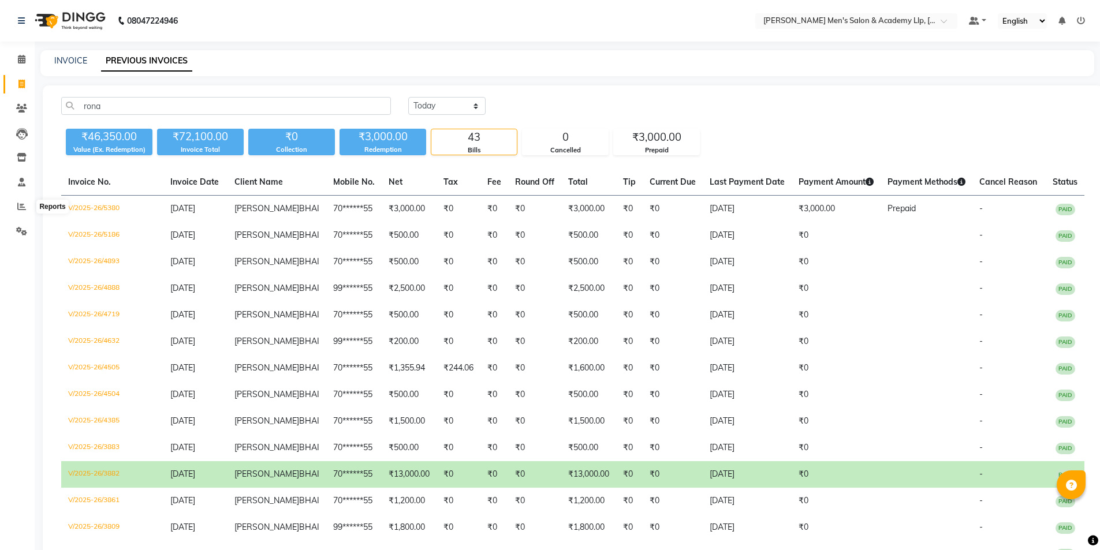
select select "[DATE]"
click at [14, 208] on span at bounding box center [22, 206] width 20 height 13
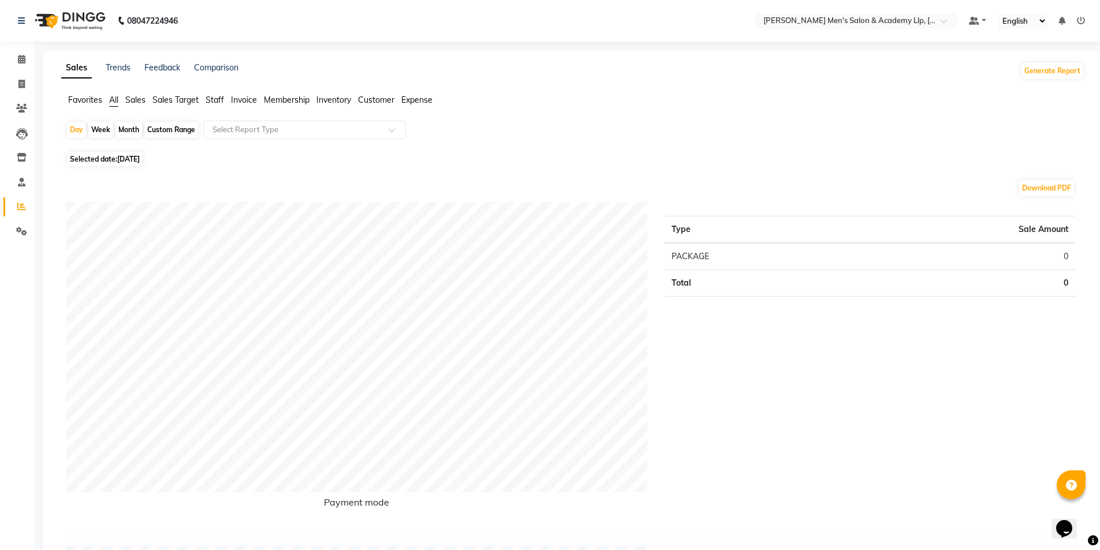
click at [172, 130] on div "Custom Range" at bounding box center [171, 130] width 54 height 16
select select "9"
select select "2025"
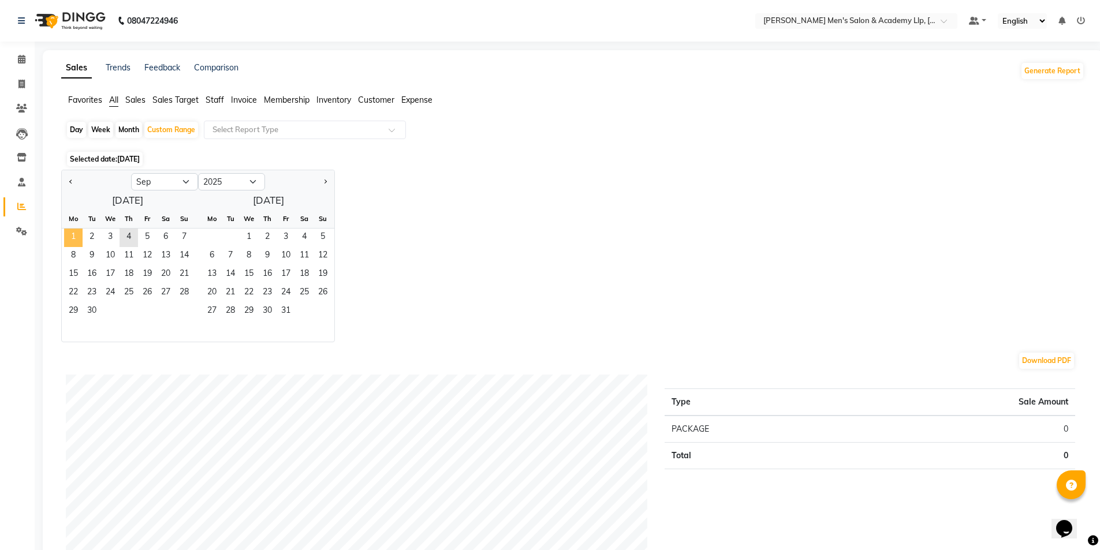
click at [68, 234] on span "1" at bounding box center [73, 238] width 18 height 18
click at [111, 241] on span "3" at bounding box center [110, 238] width 18 height 18
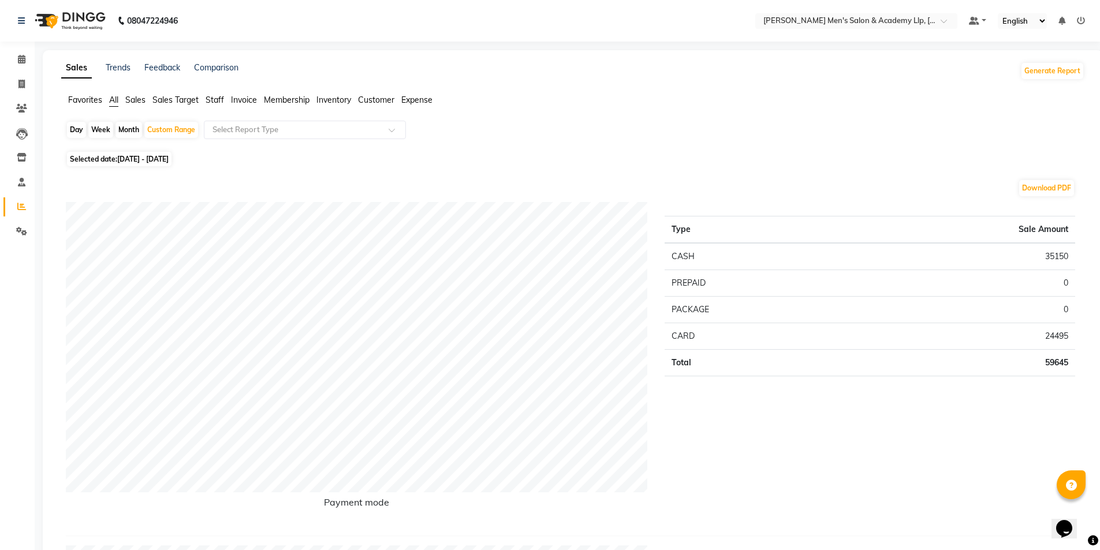
click at [155, 158] on span "01-09-2025 - 03-09-2025" at bounding box center [142, 159] width 51 height 9
select select "9"
select select "2025"
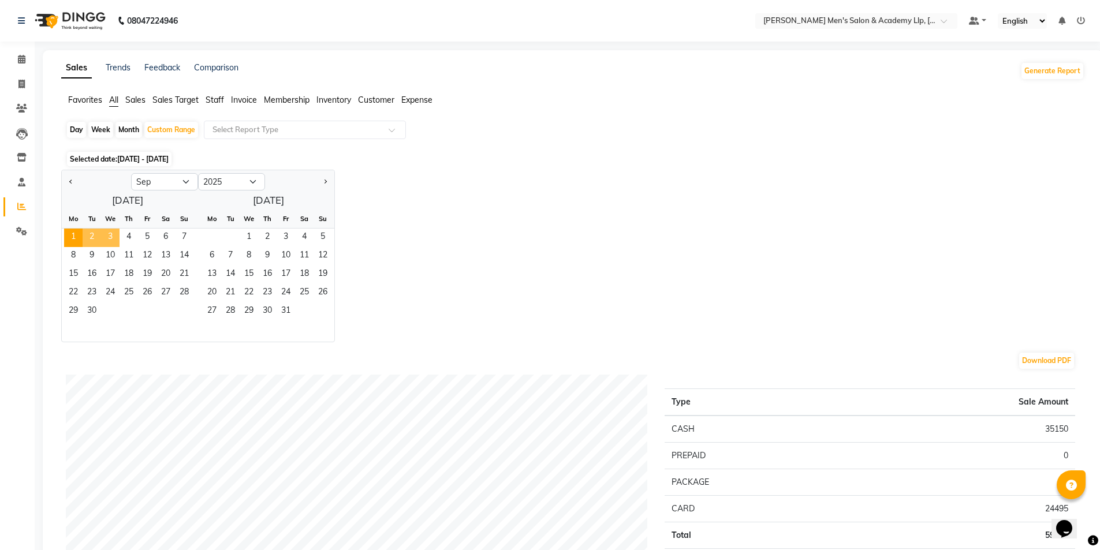
click at [108, 237] on span "3" at bounding box center [110, 238] width 18 height 18
click at [111, 236] on span "3" at bounding box center [110, 238] width 18 height 18
click at [17, 185] on span at bounding box center [22, 182] width 20 height 13
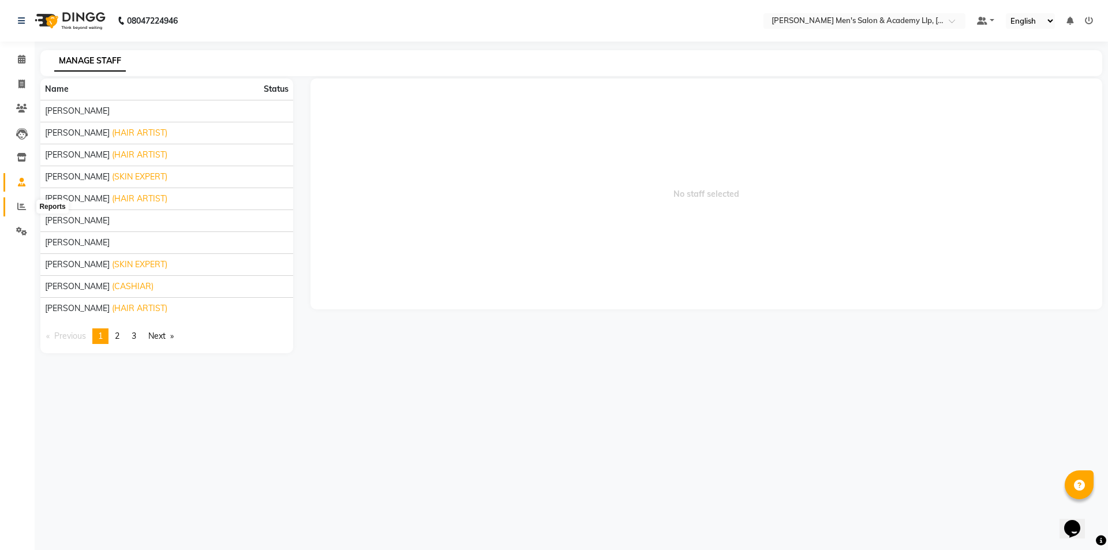
click at [20, 204] on icon at bounding box center [21, 206] width 9 height 9
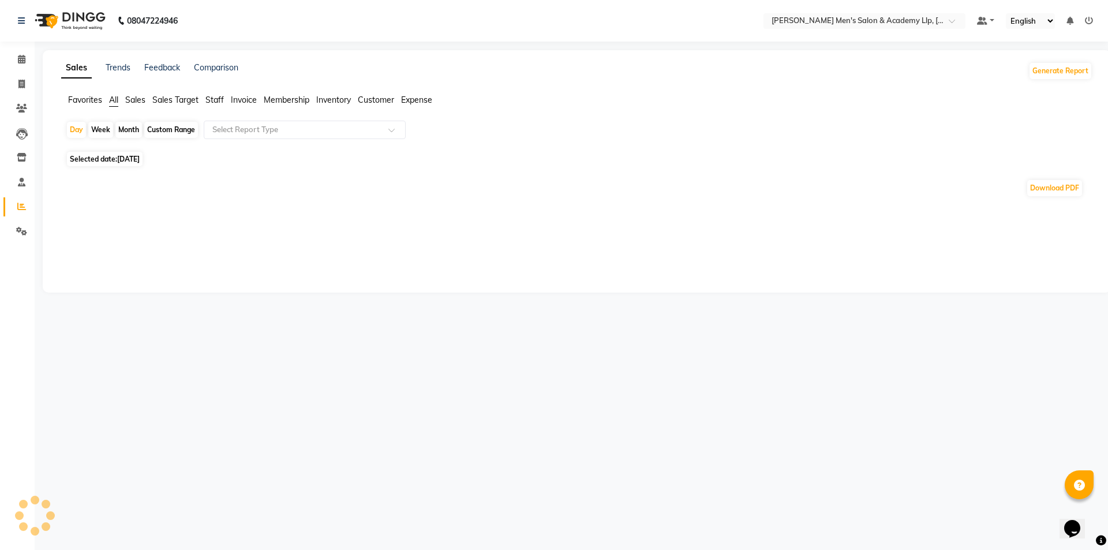
drag, startPoint x: 135, startPoint y: 157, endPoint x: 135, endPoint y: 167, distance: 9.8
click at [136, 158] on span "[DATE]" at bounding box center [128, 159] width 23 height 9
click at [124, 159] on span "[DATE]" at bounding box center [128, 159] width 23 height 9
select select "9"
select select "2025"
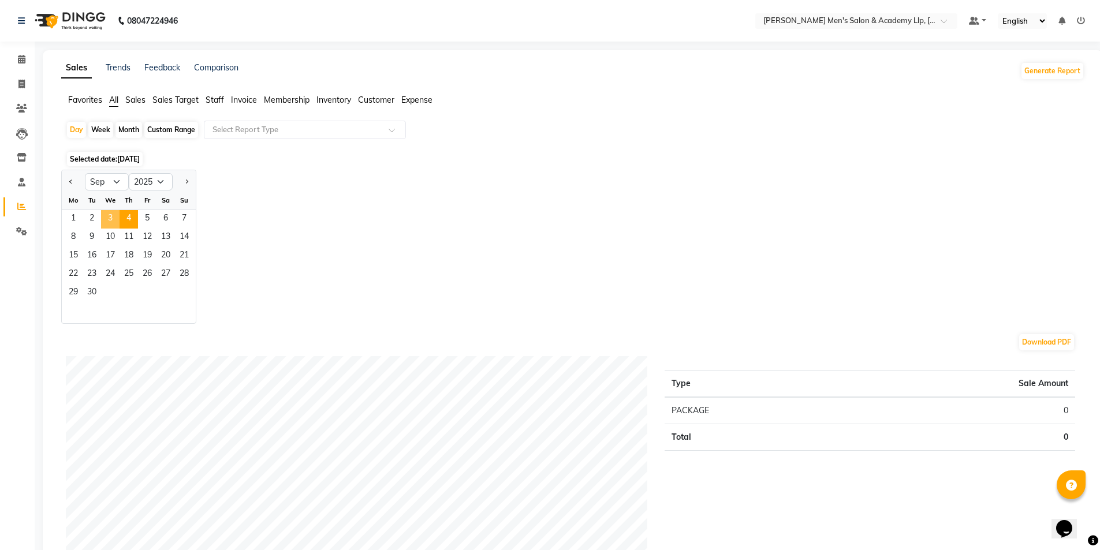
click at [109, 222] on span "3" at bounding box center [110, 219] width 18 height 18
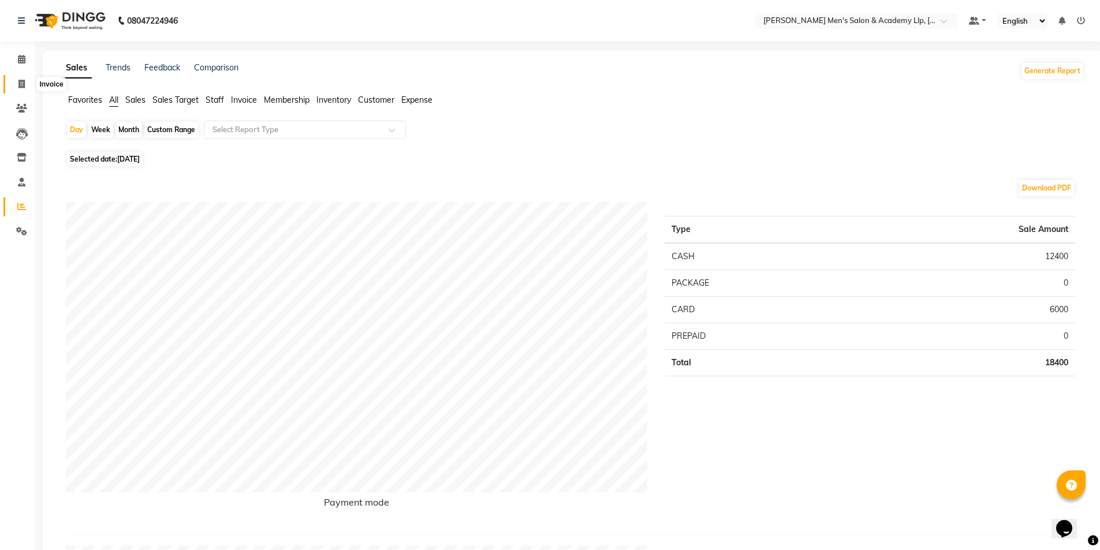
click at [23, 84] on icon at bounding box center [21, 84] width 6 height 9
select select "service"
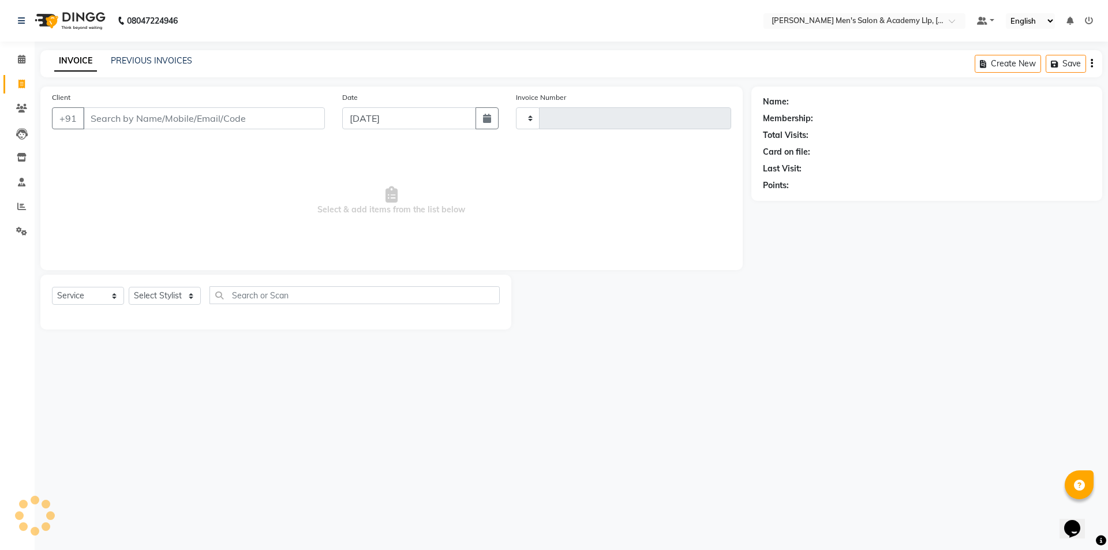
type input "5403"
select select "8248"
click at [22, 75] on link "Invoice" at bounding box center [17, 84] width 28 height 19
select select "service"
type input "5403"
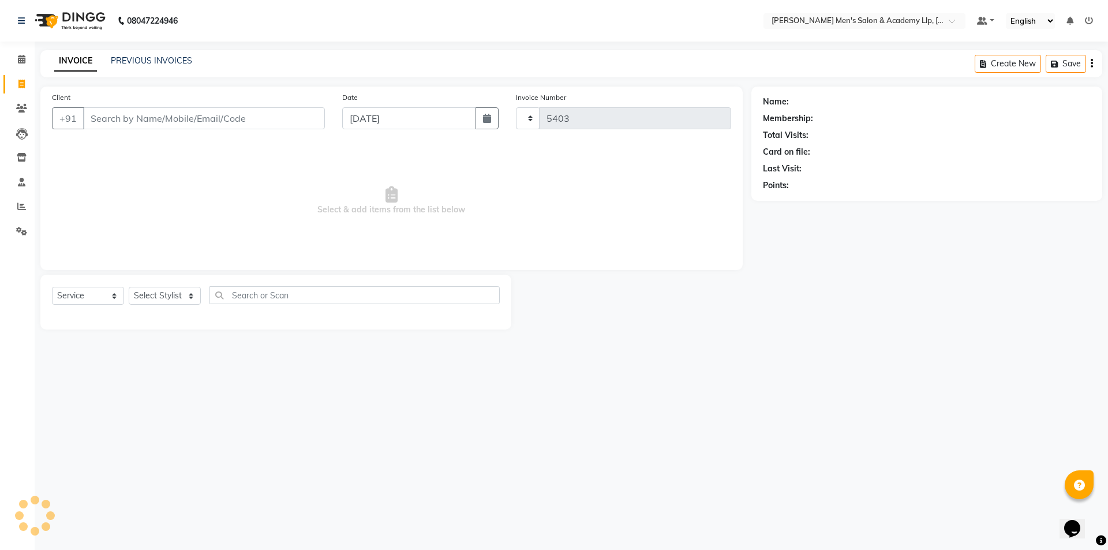
select select "8248"
click at [16, 53] on link "Calendar" at bounding box center [17, 59] width 28 height 19
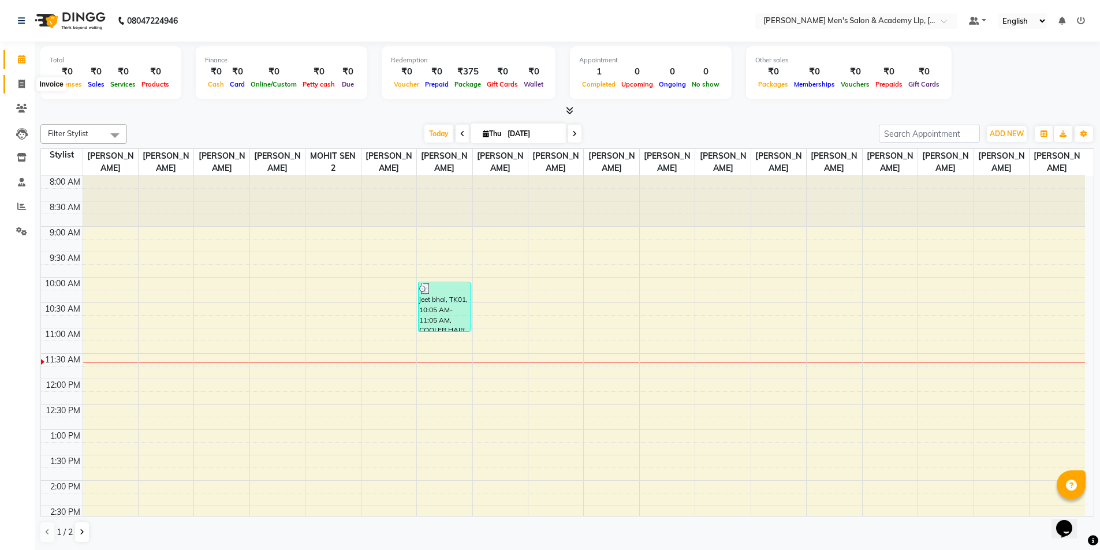
click at [18, 80] on icon at bounding box center [21, 84] width 6 height 9
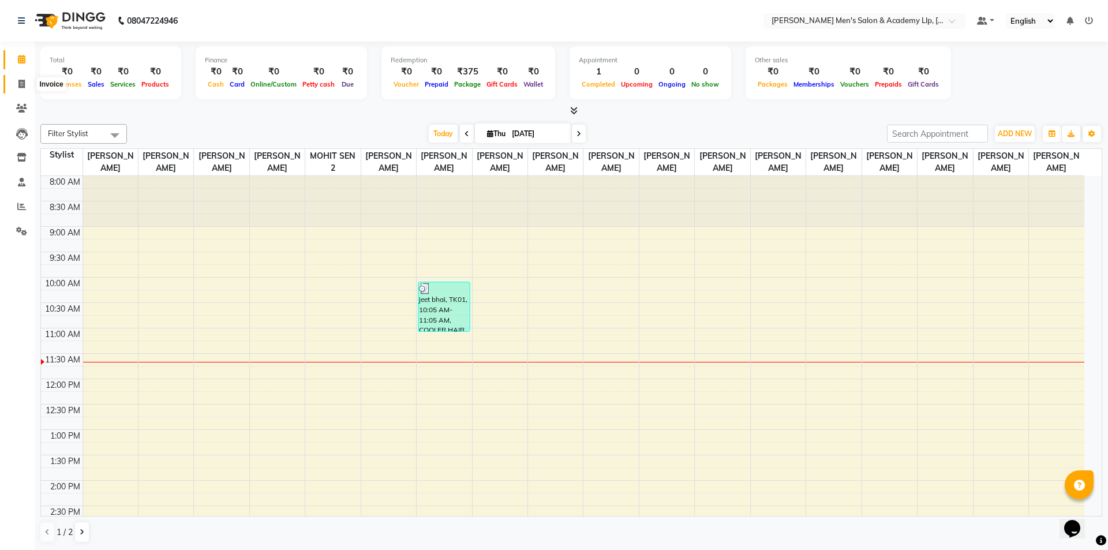
select select "8248"
select select "service"
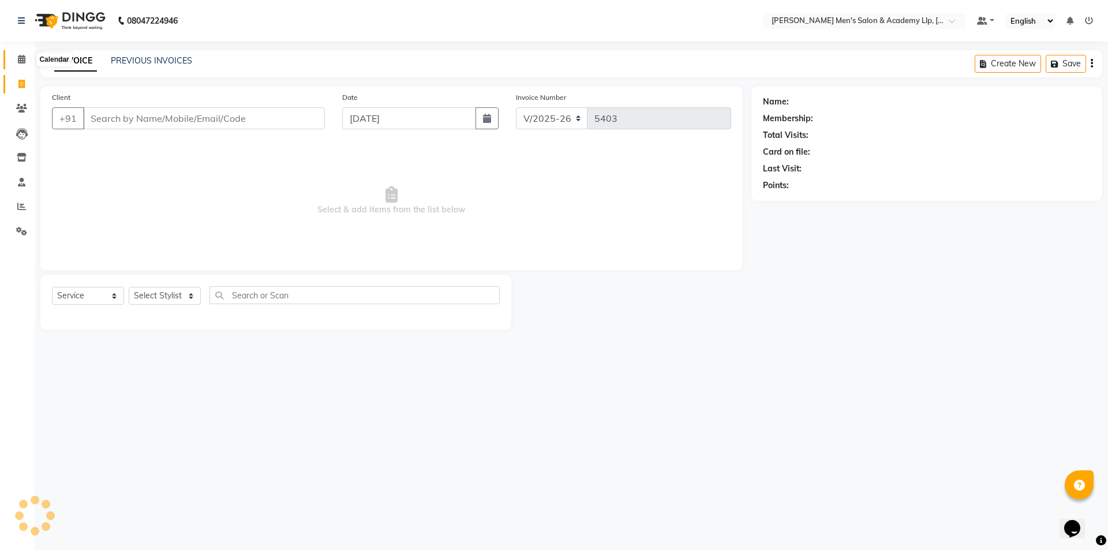
click at [16, 56] on span at bounding box center [22, 59] width 20 height 13
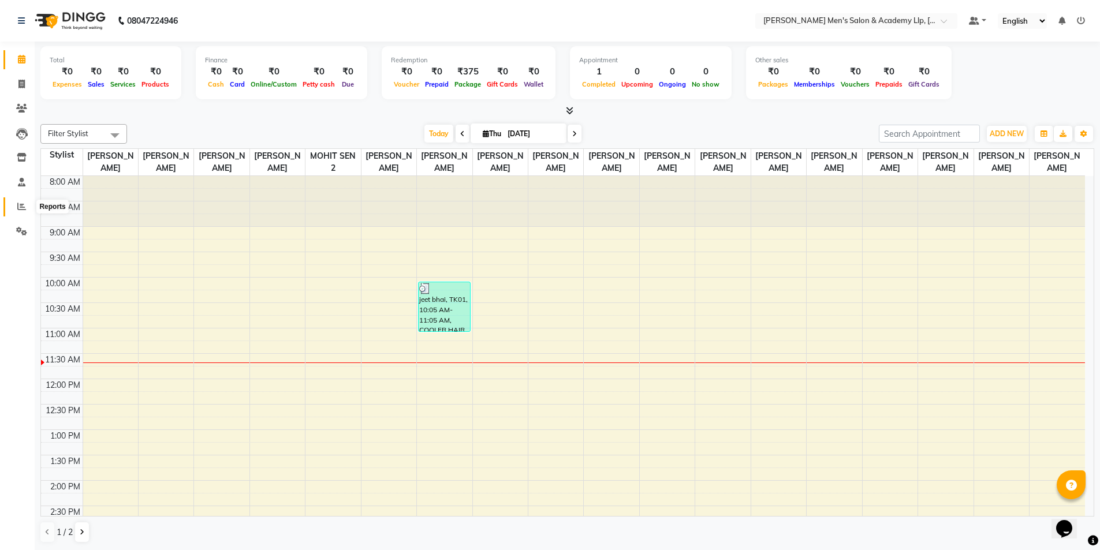
click at [13, 206] on span at bounding box center [22, 206] width 20 height 13
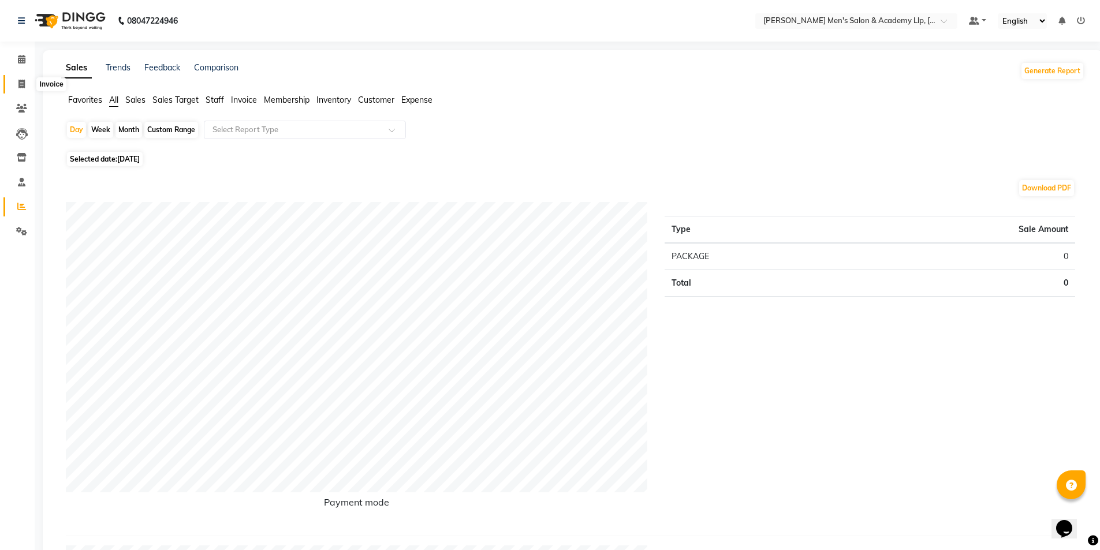
click at [23, 85] on icon at bounding box center [21, 84] width 6 height 9
select select "service"
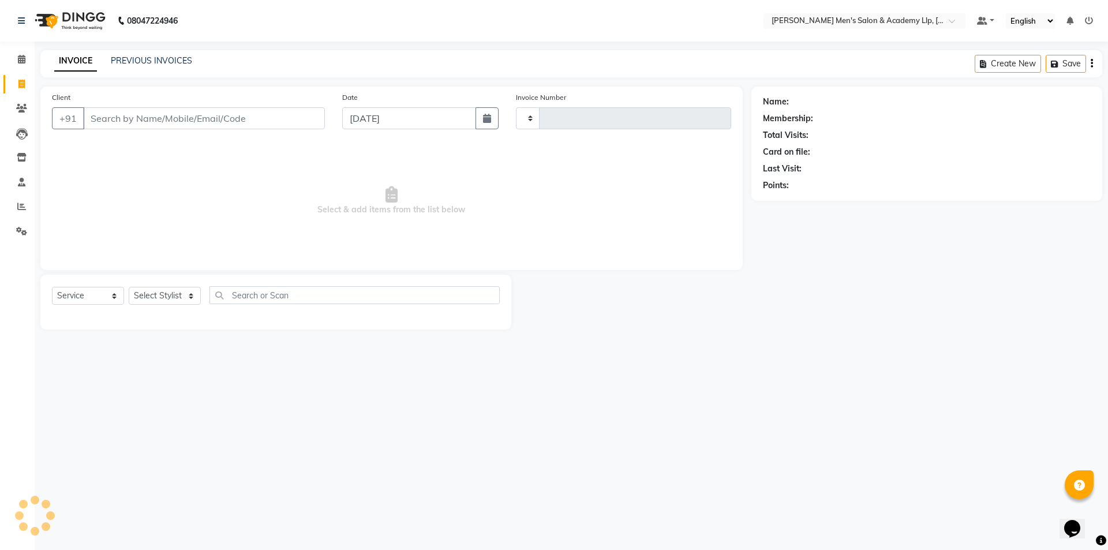
type input "5403"
select select "8248"
